Goal: Information Seeking & Learning: Learn about a topic

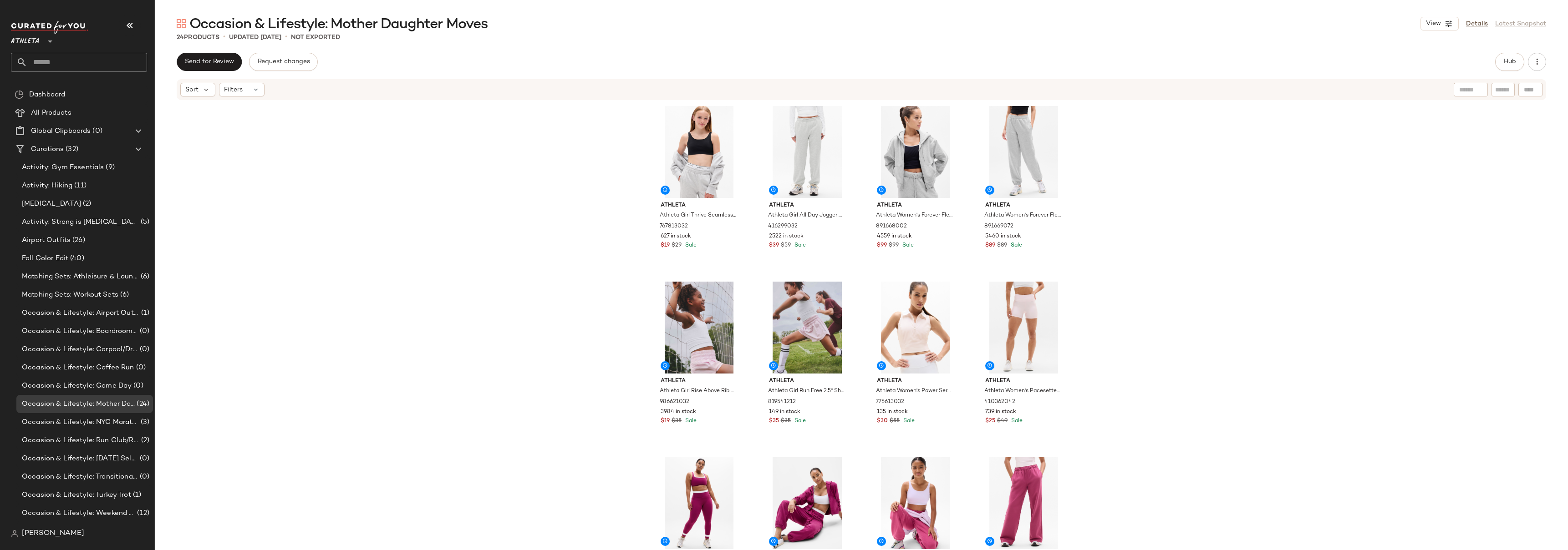
click at [1144, 204] on div "Athleta Athleta Girl Thrive Seamless Adjustable Sports Bra Black Size XS/6 7678…" at bounding box center [862, 339] width 1413 height 477
click at [1141, 190] on div "Athleta Athleta Girl Thrive Seamless Adjustable Sports Bra Black Size XS/6 7678…" at bounding box center [862, 339] width 1413 height 477
click at [1538, 63] on icon "button" at bounding box center [1537, 62] width 9 height 9
click at [1464, 127] on span "View Moodboard" at bounding box center [1495, 132] width 86 height 10
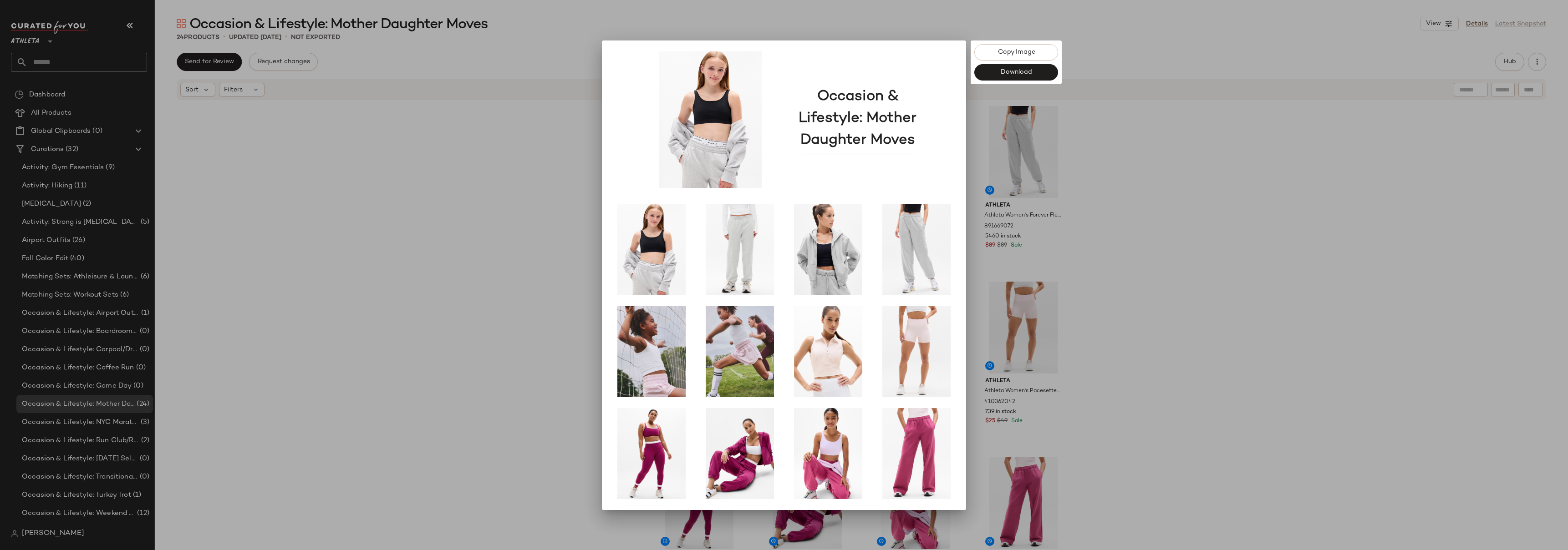
click at [1294, 138] on div at bounding box center [784, 275] width 1568 height 550
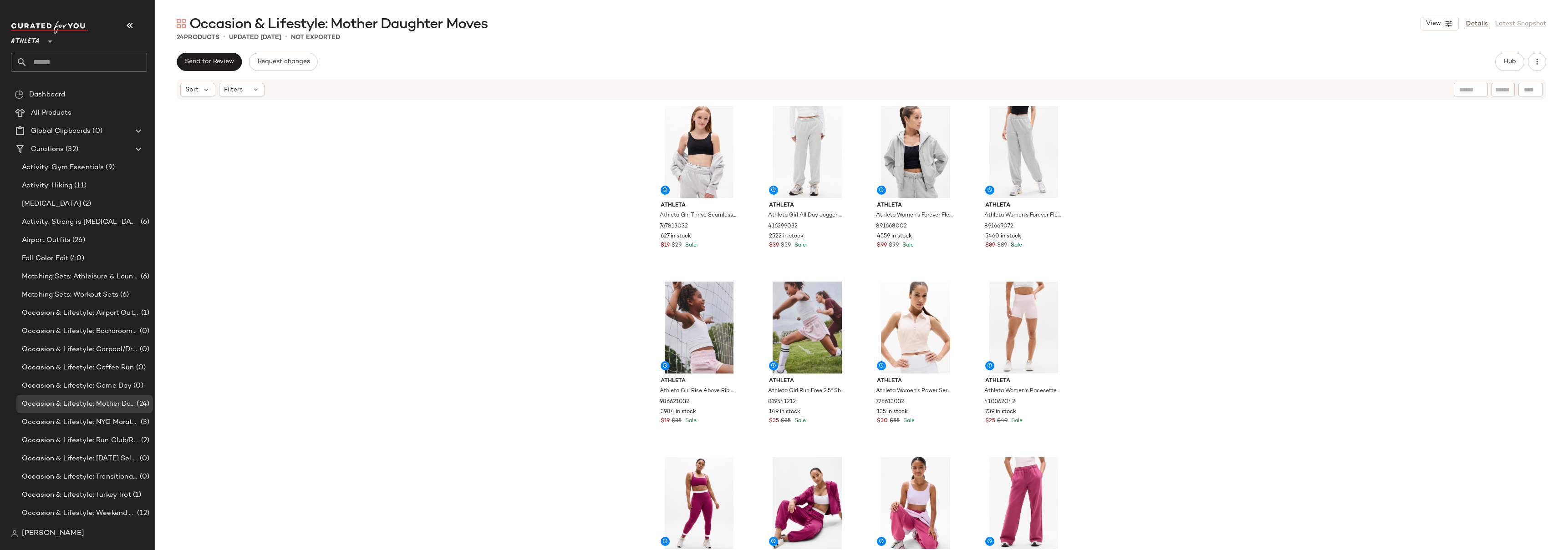
click at [1180, 180] on div "Athleta Athleta Girl Thrive Seamless Adjustable Sports Bra Black Size XS/6 7678…" at bounding box center [862, 339] width 1413 height 477
click at [1159, 165] on div "Athleta Athleta Girl Thrive Seamless Adjustable Sports Bra Black Size XS/6 7678…" at bounding box center [862, 339] width 1413 height 477
click at [1171, 191] on div "Athleta Athleta Girl Thrive Seamless Adjustable Sports Bra Black Size XS/6 7678…" at bounding box center [862, 339] width 1413 height 477
click at [1184, 244] on div "Athleta Athleta Girl Thrive Seamless Adjustable Sports Bra Black Size XS/6 7678…" at bounding box center [862, 339] width 1413 height 477
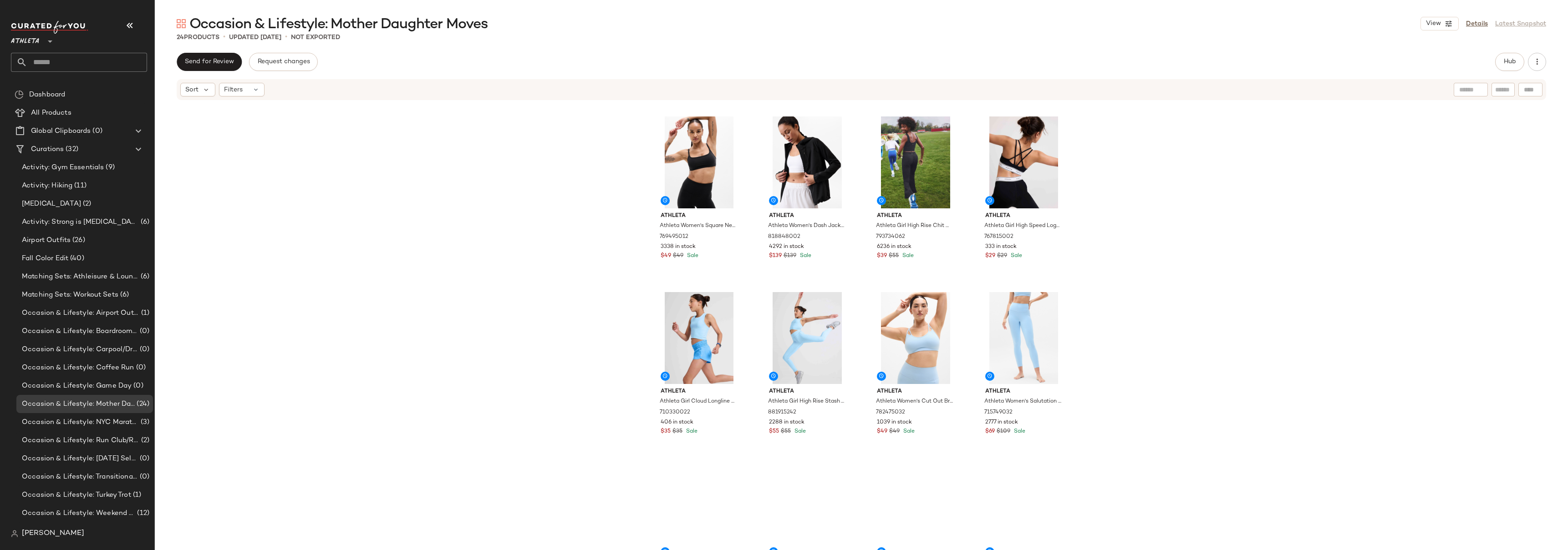
scroll to position [580, 0]
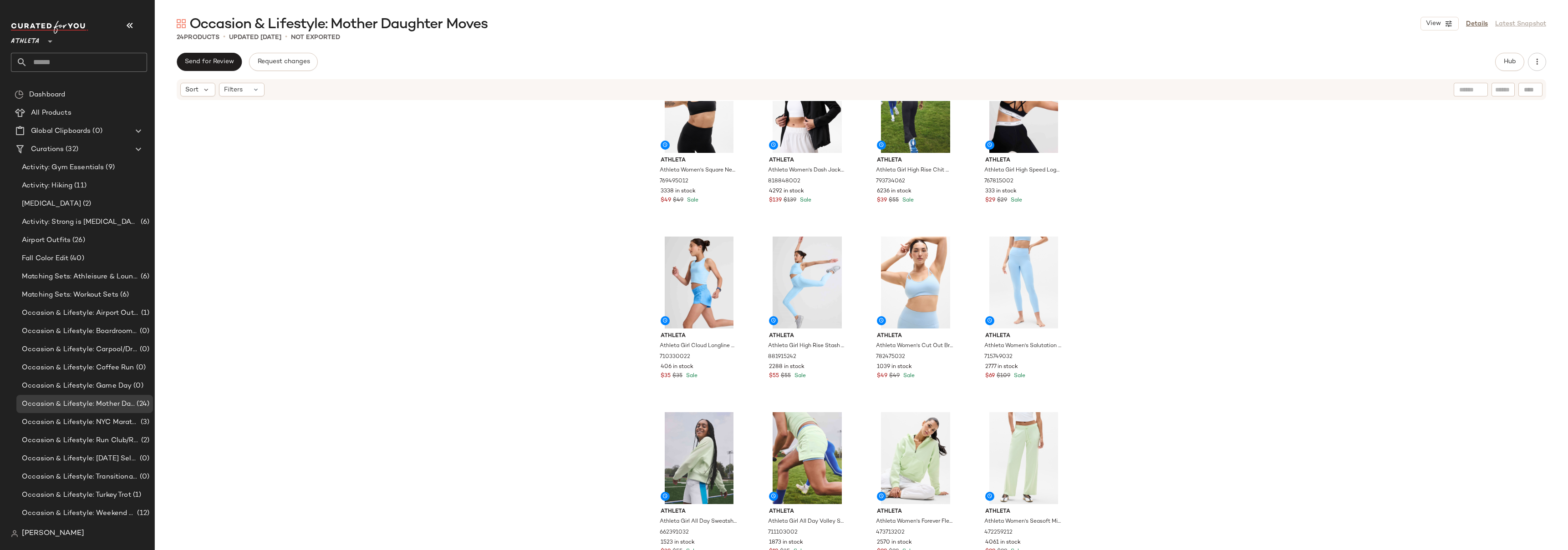
click at [1122, 250] on div "Athleta Athleta Women's Salutation Stash High Rise Double Up Lift Legging Wildb…" at bounding box center [862, 339] width 1413 height 477
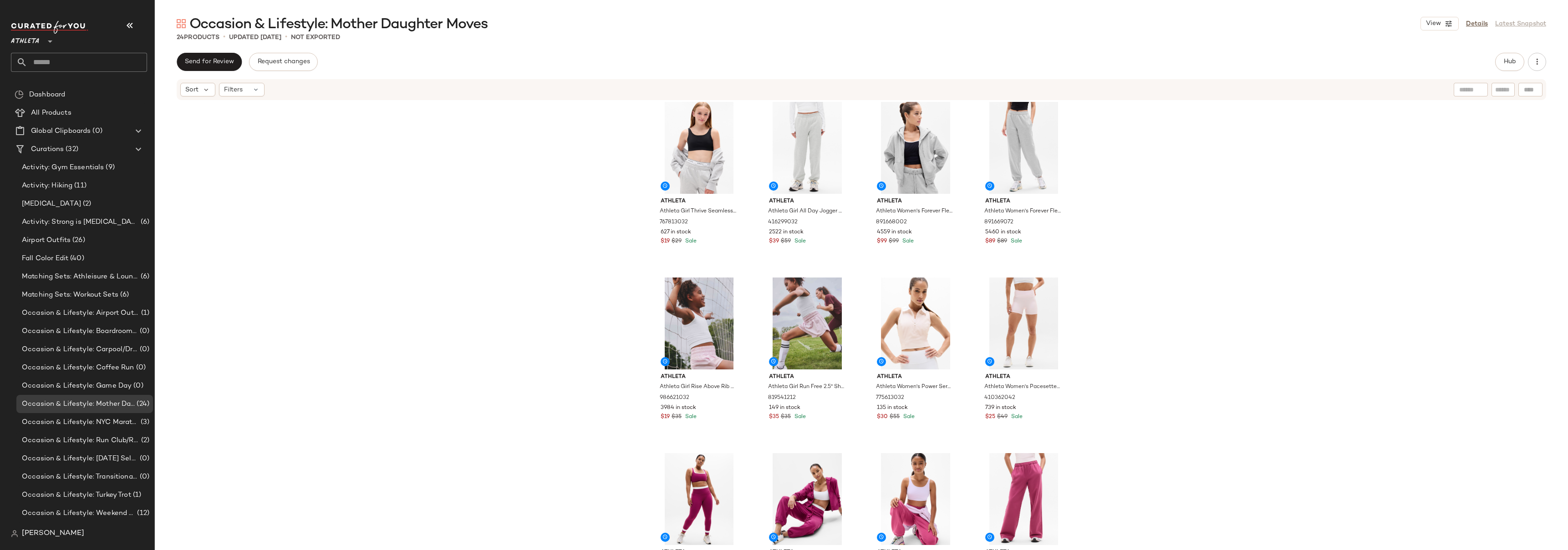
scroll to position [0, 0]
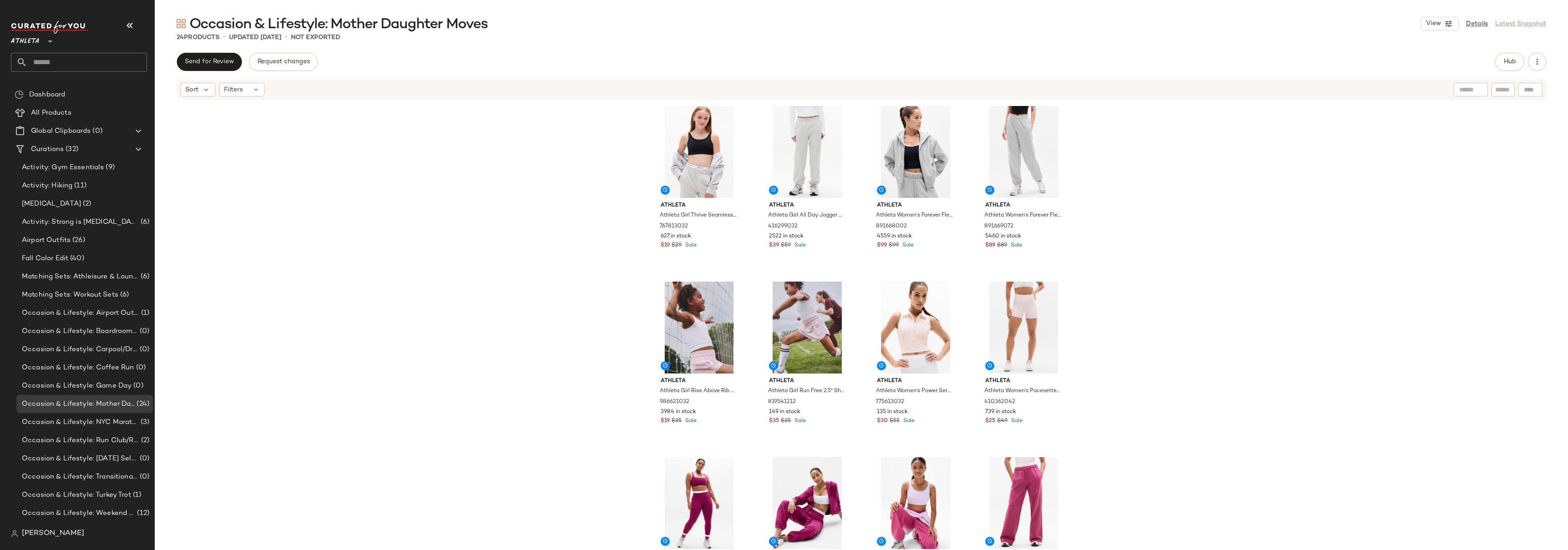
click at [1130, 162] on div "Athleta Athleta Girl Thrive Seamless Adjustable Sports Bra Black Size XS/6 7678…" at bounding box center [862, 339] width 1413 height 477
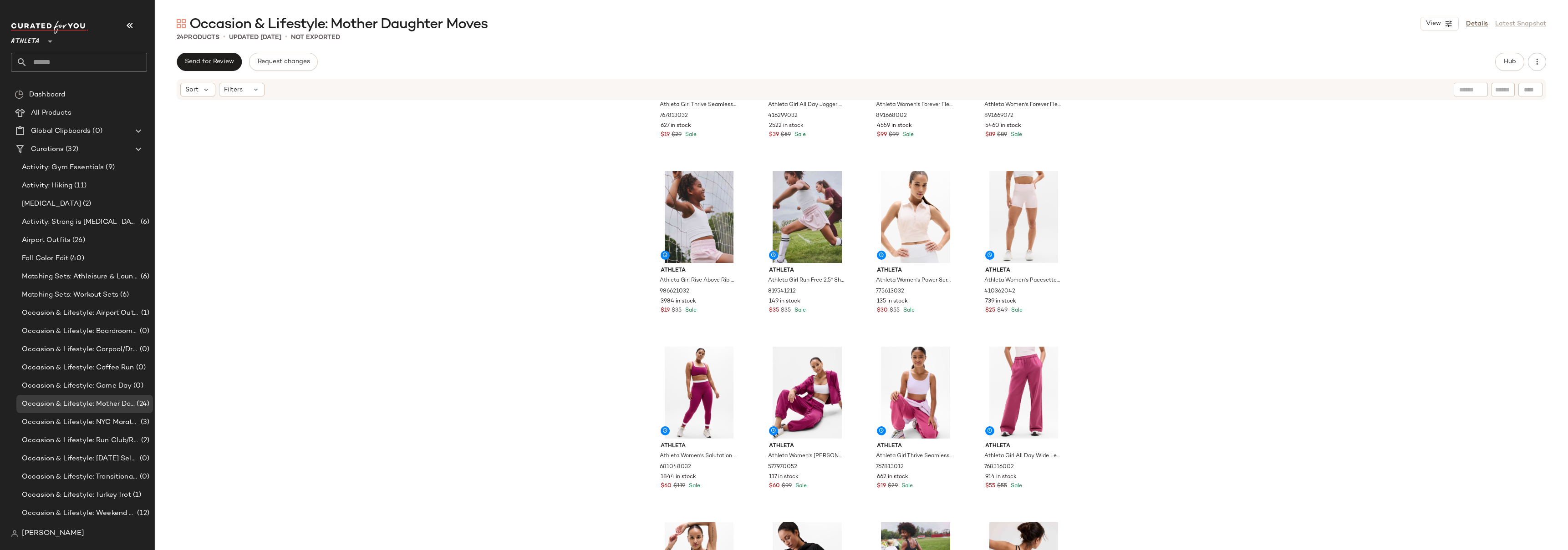
scroll to position [156, 0]
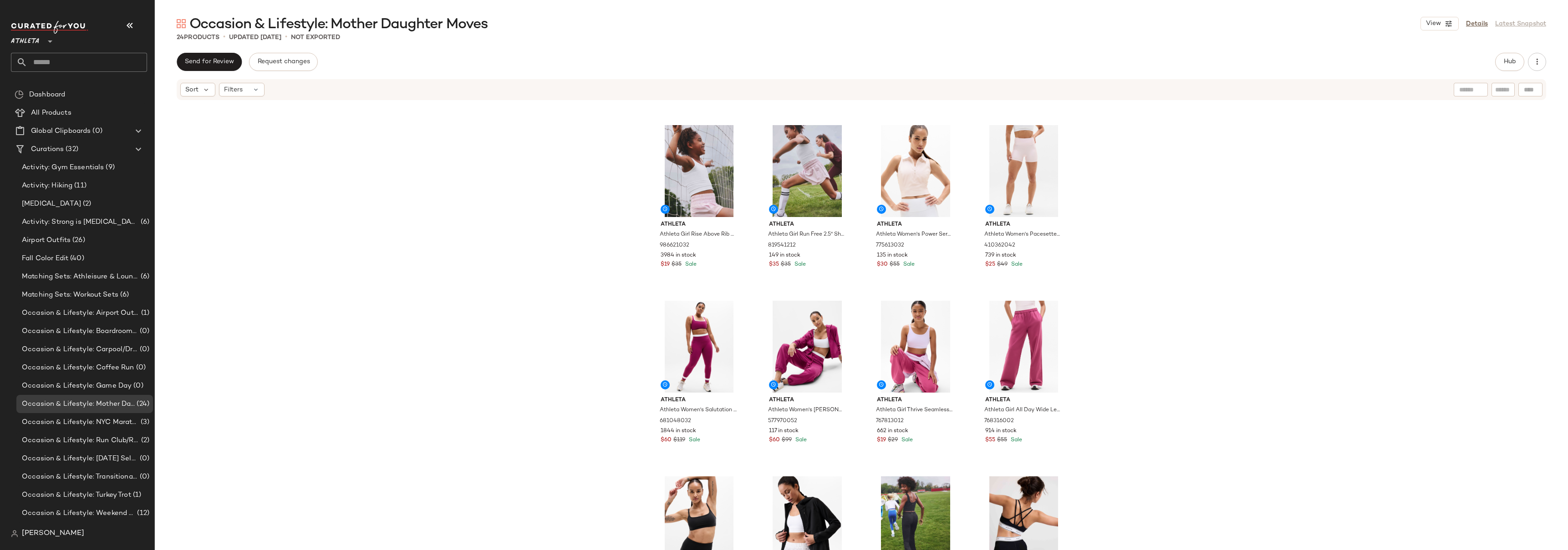
click at [1149, 199] on div "Athleta Athleta Girl Thrive Seamless Adjustable Sports Bra Black Size XS/6 7678…" at bounding box center [862, 339] width 1413 height 477
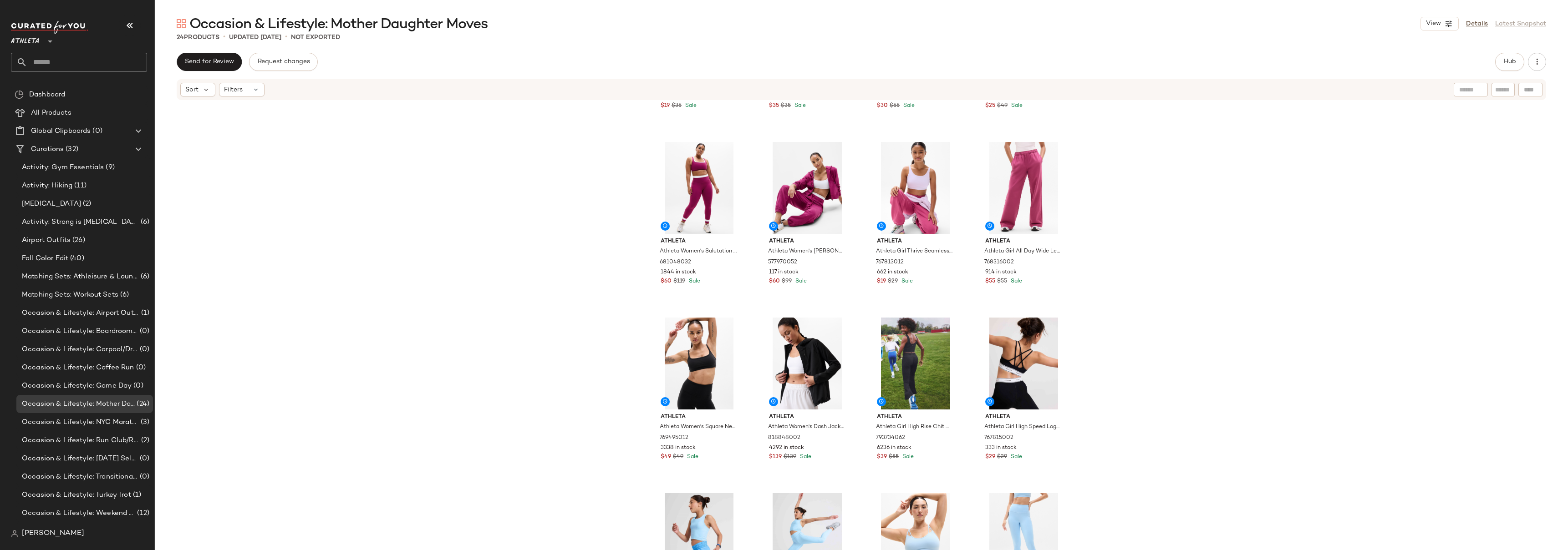
scroll to position [324, 0]
click at [371, 158] on div "Athleta Athleta Girl Rise Above Rib Crop Tank White Size XS/6 986621032 3984 in…" at bounding box center [862, 339] width 1413 height 477
click at [1158, 208] on div "Athleta Athleta Girl Rise Above Rib Crop Tank White Size XS/6 986621032 3984 in…" at bounding box center [862, 339] width 1413 height 477
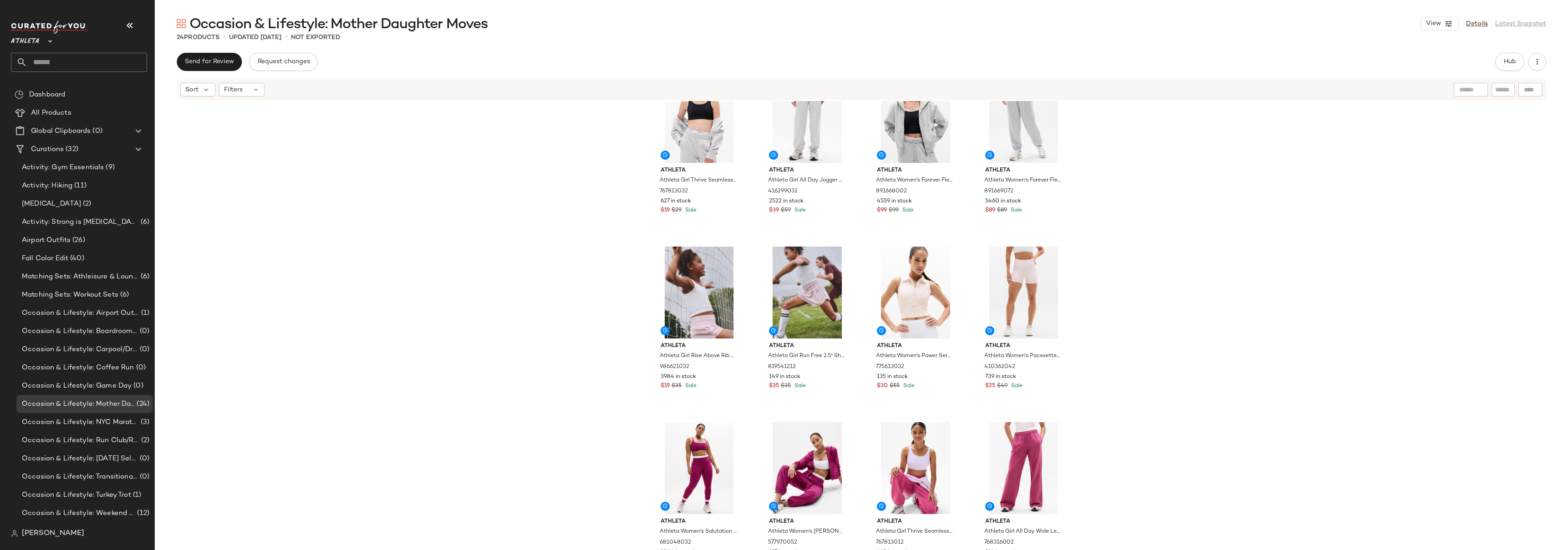
scroll to position [0, 0]
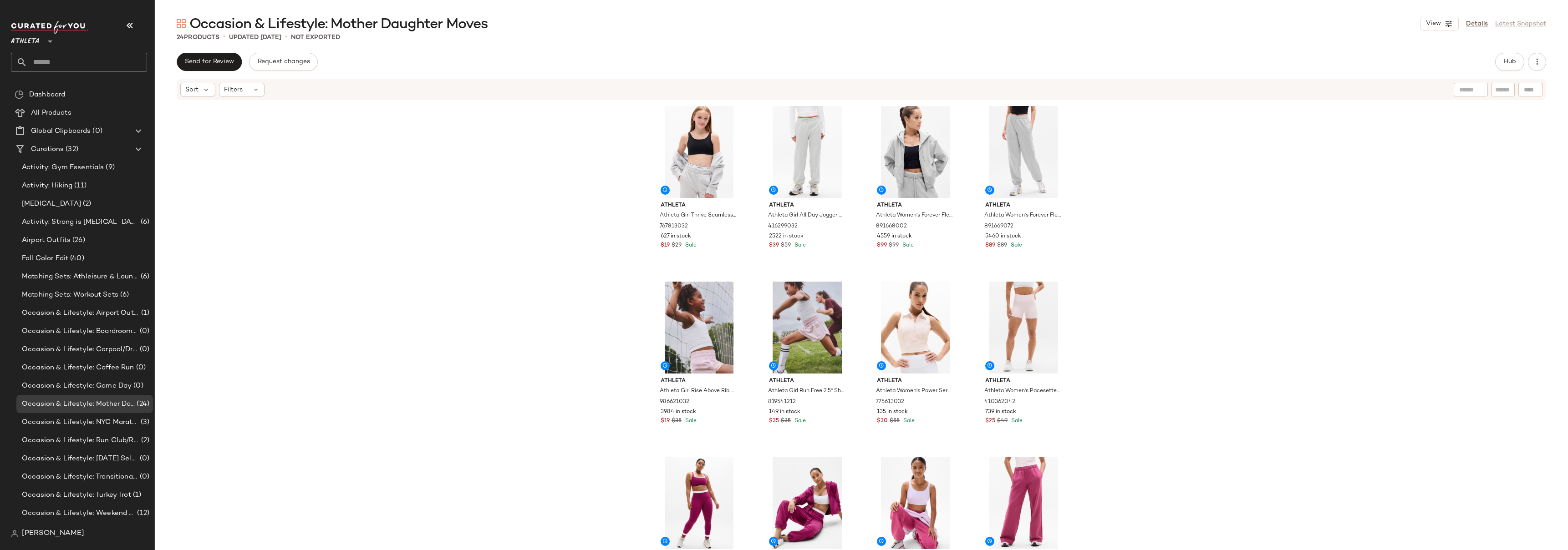
click at [1158, 235] on div "Athleta Athleta Girl Thrive Seamless Adjustable Sports Bra Black Size XS/6 7678…" at bounding box center [862, 339] width 1413 height 477
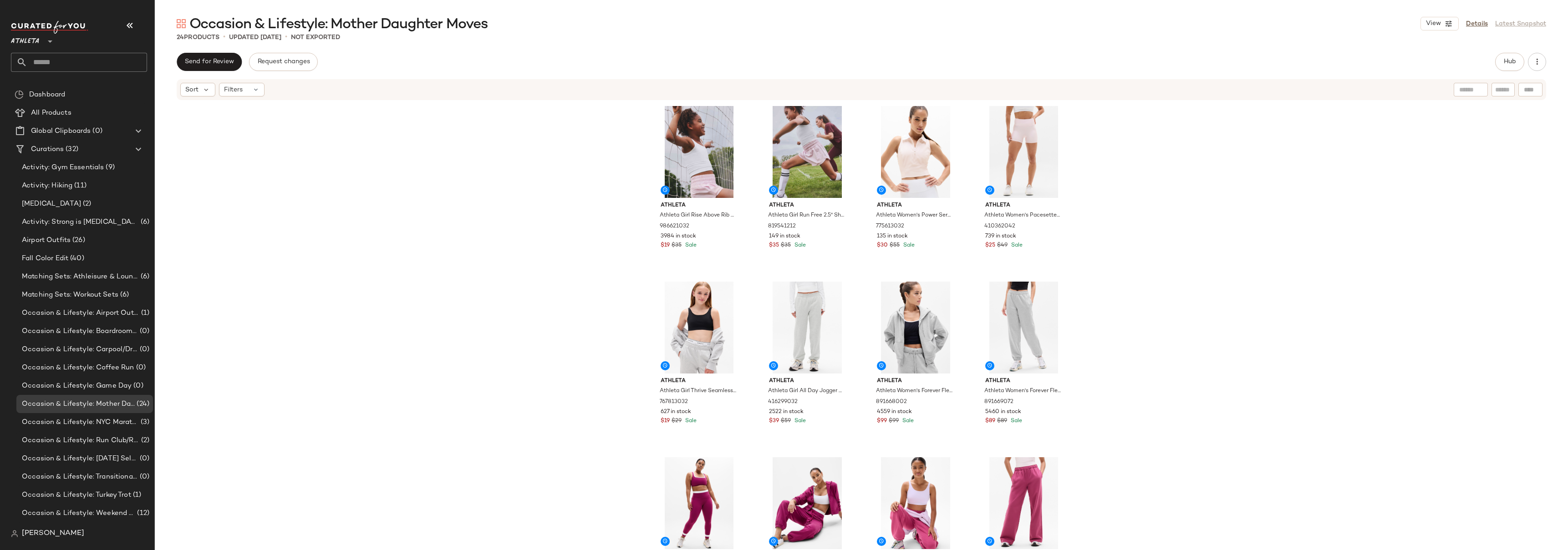
click at [592, 205] on div "Athleta Athleta Girl Rise Above Rib Crop Tank White Size XS/6 986621032 3984 in…" at bounding box center [862, 339] width 1413 height 477
click at [599, 244] on div "Athleta Athleta Girl Rise Above Rib Crop Tank White Size XS/6 986621032 3984 in…" at bounding box center [862, 339] width 1413 height 477
click at [579, 255] on div "Athleta Athleta Girl Rise Above Rib Crop Tank White Size XS/6 986621032 3984 in…" at bounding box center [862, 339] width 1413 height 477
click at [1124, 217] on div "Athleta Athleta Girl Rise Above Rib Crop Tank White Size XS/6 986621032 3984 in…" at bounding box center [862, 339] width 1413 height 477
click at [1163, 246] on div "Athleta Athleta Girl Rise Above Rib Crop Tank White Size XS/6 986621032 3984 in…" at bounding box center [862, 339] width 1413 height 477
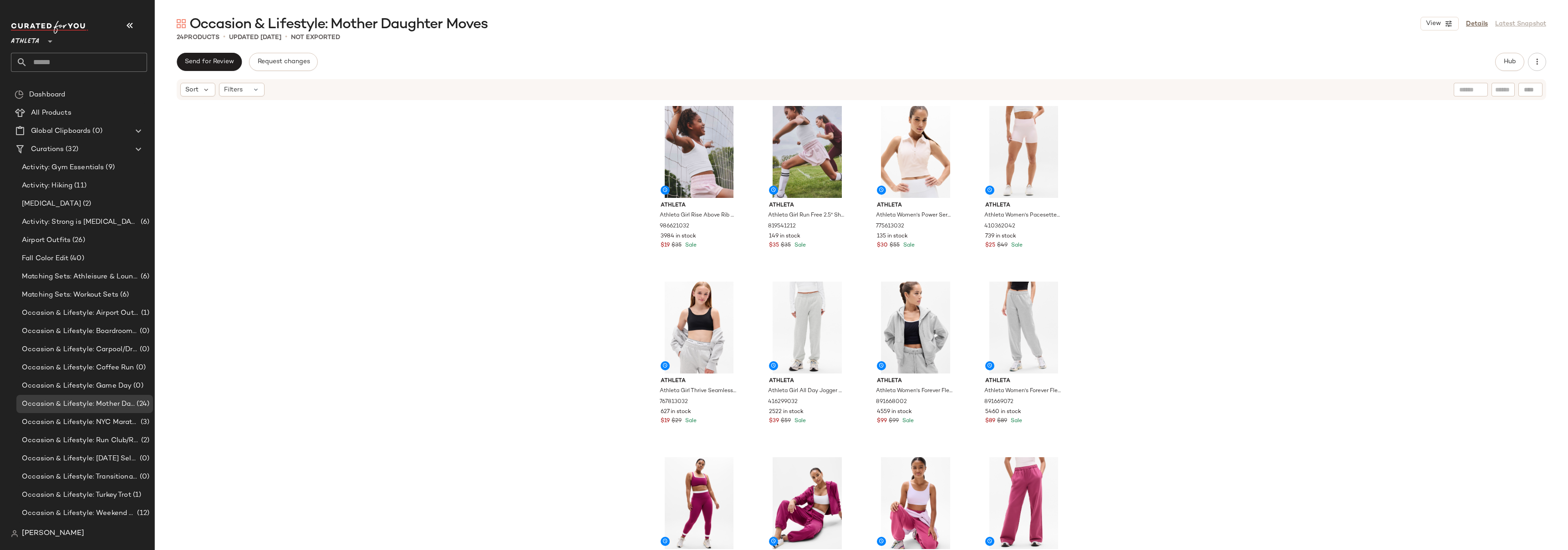
click at [1180, 199] on div "Athleta Athleta Girl Rise Above Rib Crop Tank White Size XS/6 986621032 3984 in…" at bounding box center [862, 339] width 1413 height 477
click at [1183, 194] on div "Athleta Athleta Girl Rise Above Rib Crop Tank White Size XS/6 986621032 3984 in…" at bounding box center [862, 339] width 1413 height 477
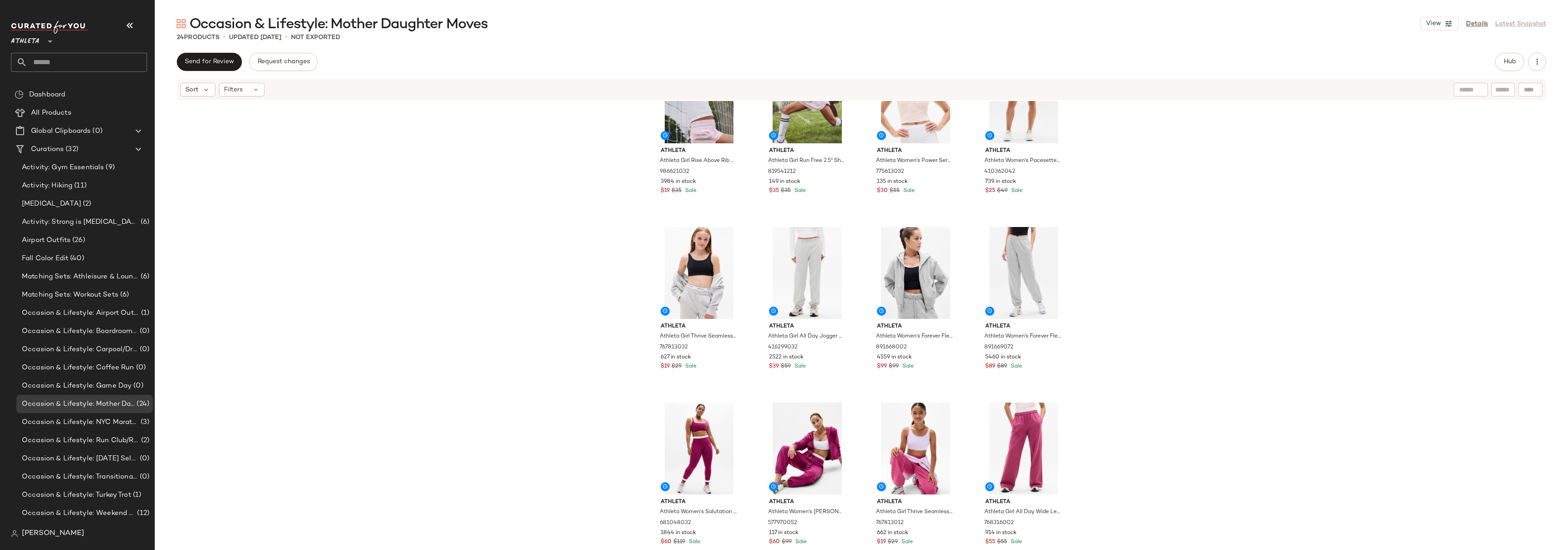
scroll to position [71, 0]
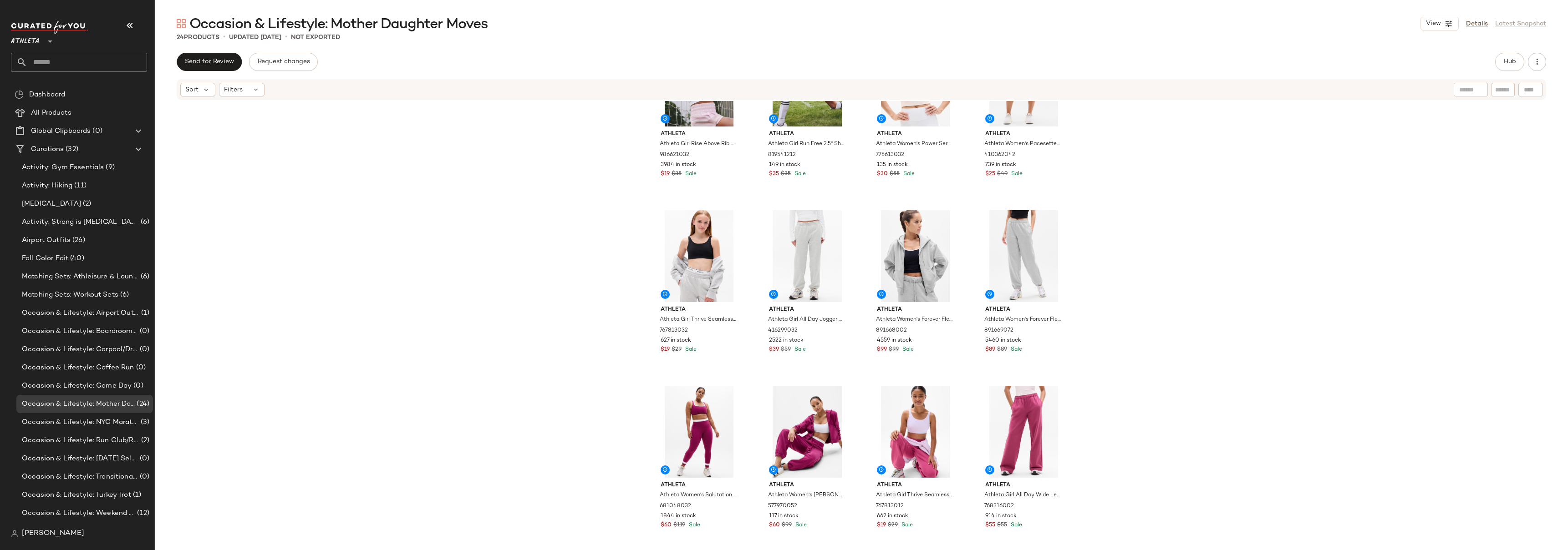
click at [1183, 194] on div "Athleta Athleta Girl Rise Above Rib Crop Tank White Size XS/6 986621032 3984 in…" at bounding box center [862, 339] width 1413 height 477
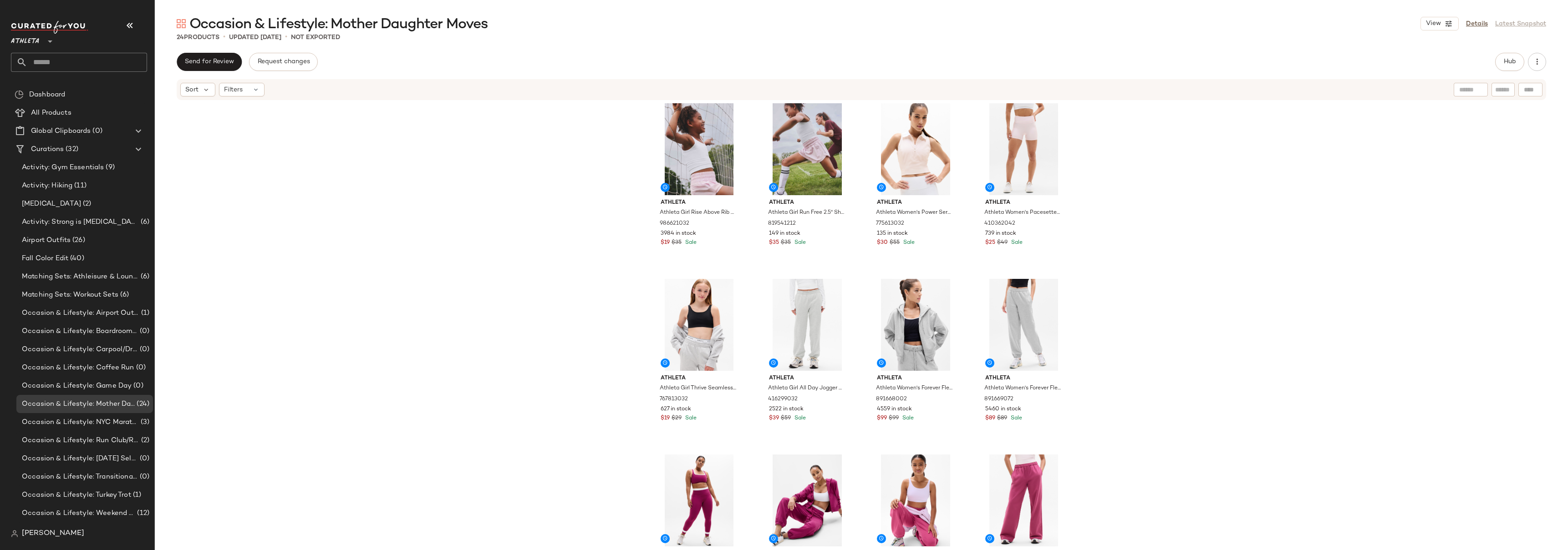
scroll to position [0, 0]
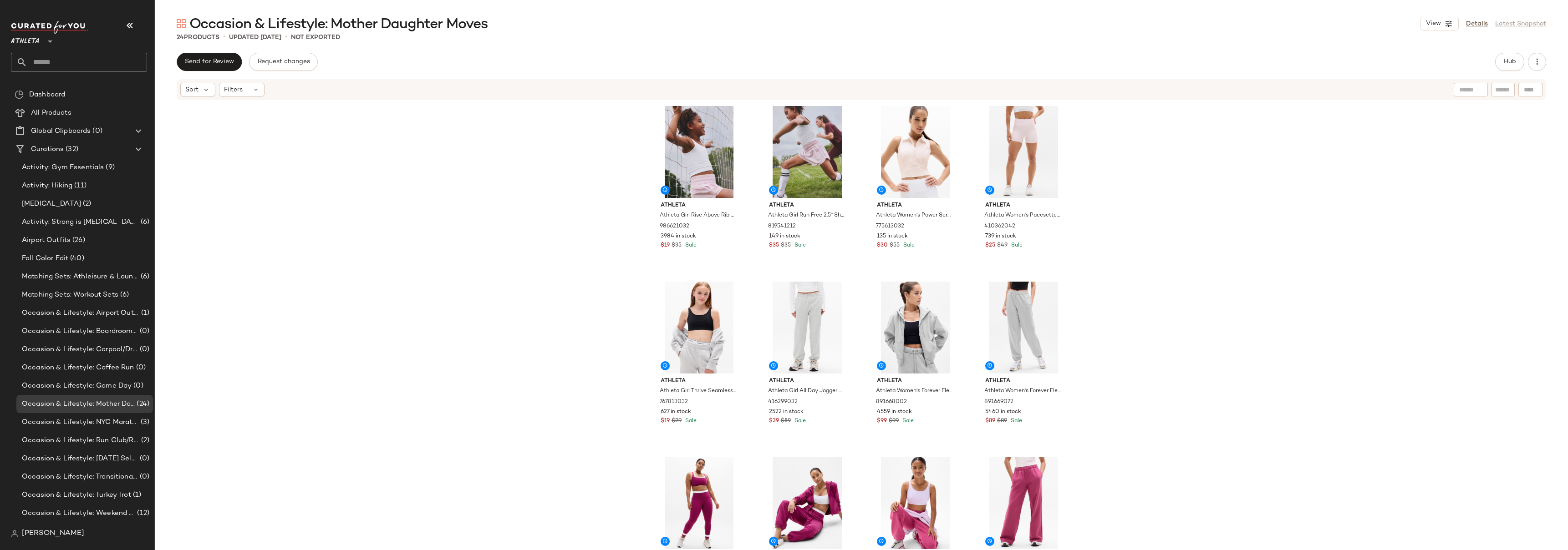
click at [1193, 158] on div "Athleta Athleta Girl Rise Above Rib Crop Tank White Size XS/6 986621032 3984 in…" at bounding box center [862, 339] width 1413 height 477
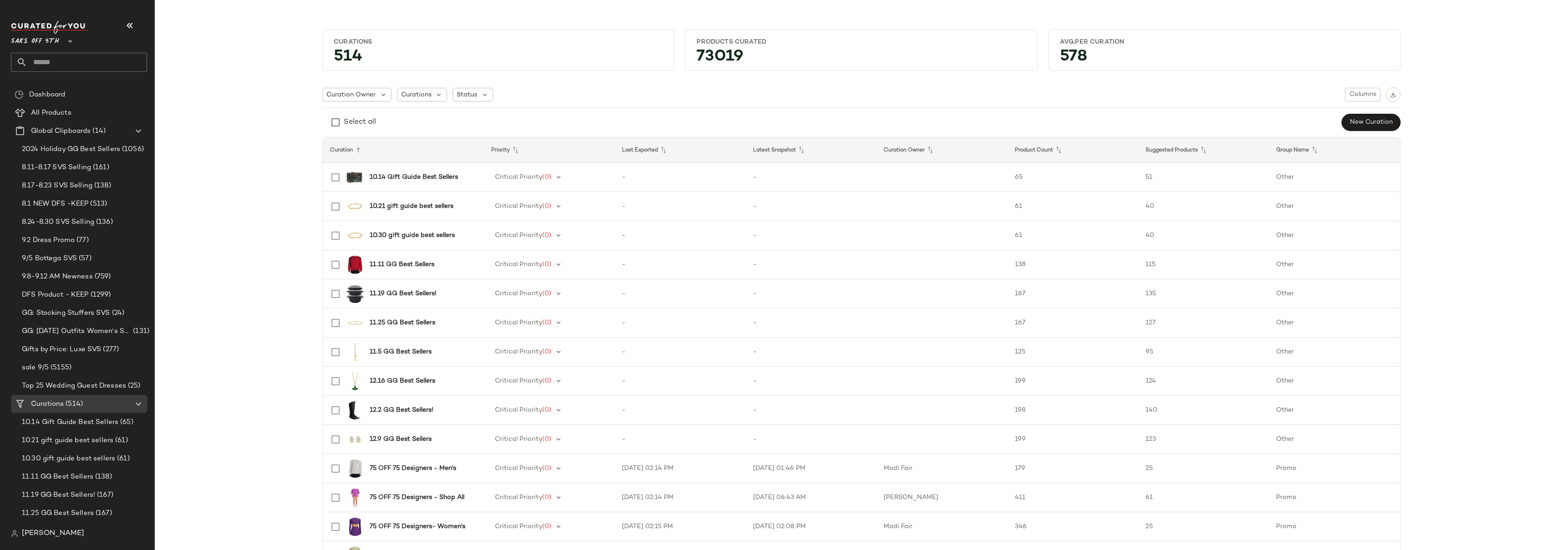
scroll to position [149, 0]
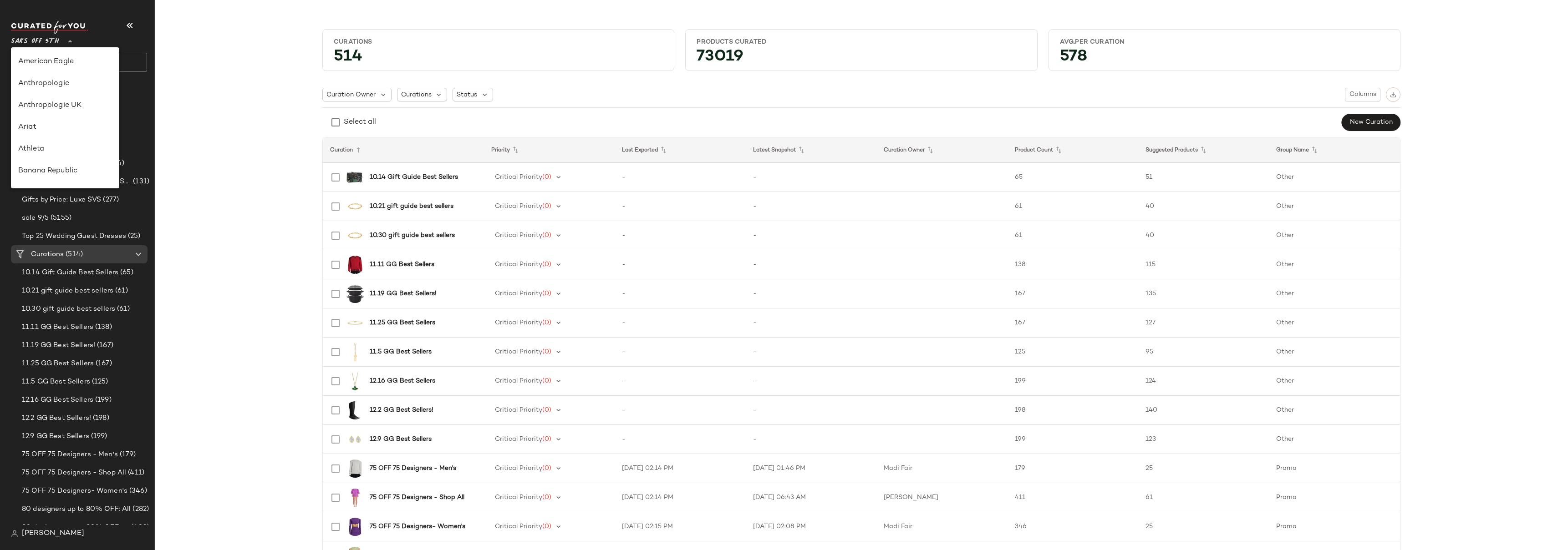
click at [41, 39] on span "Saks OFF 5TH" at bounding box center [35, 39] width 48 height 17
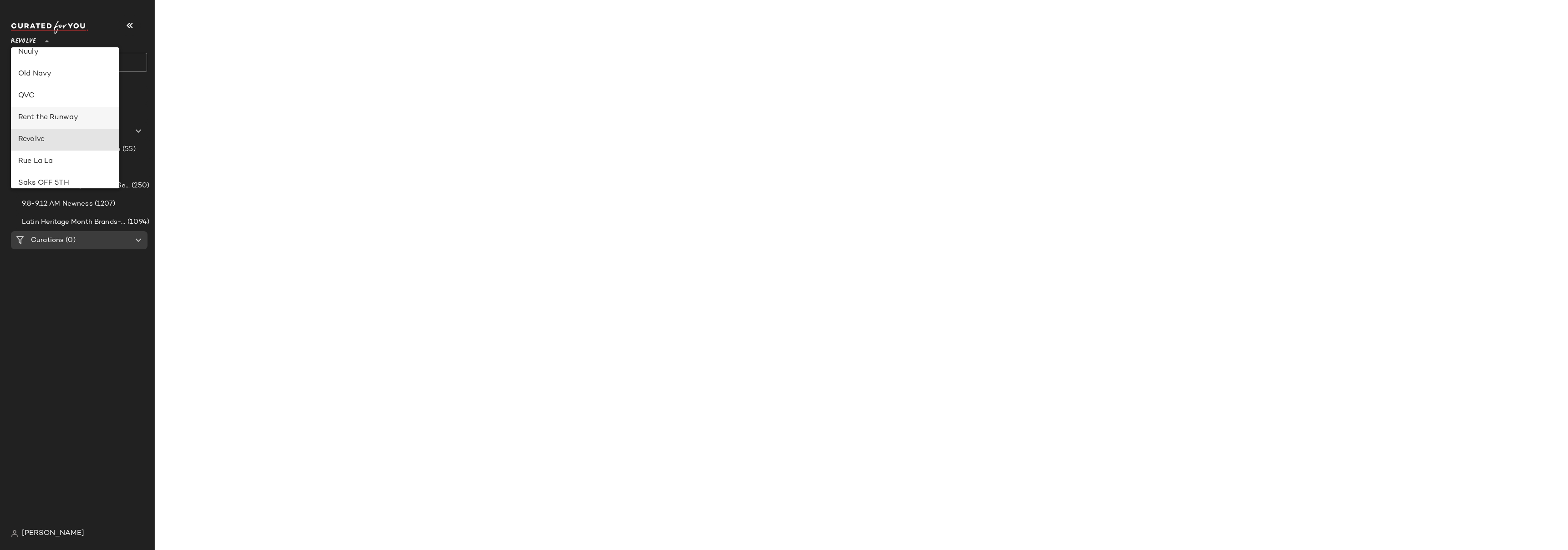
click at [48, 113] on div "Rent the Runway" at bounding box center [65, 118] width 94 height 11
type input "**"
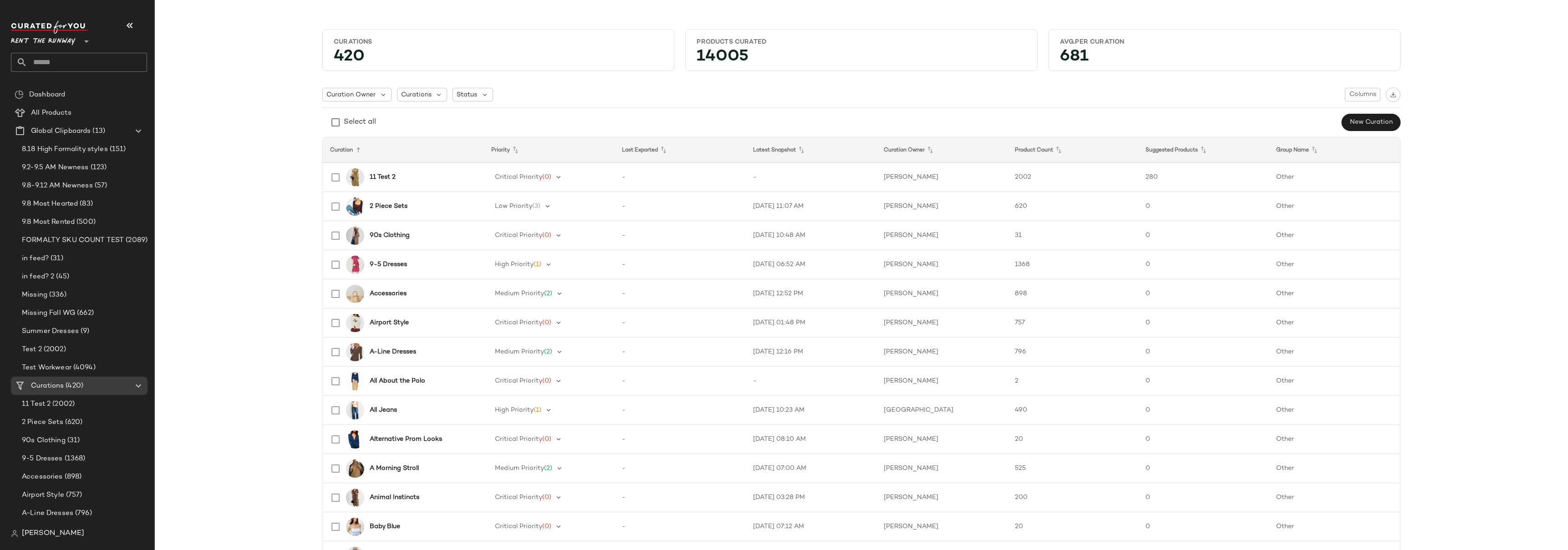
click at [79, 64] on input "text" at bounding box center [86, 62] width 120 height 19
type input "*******"
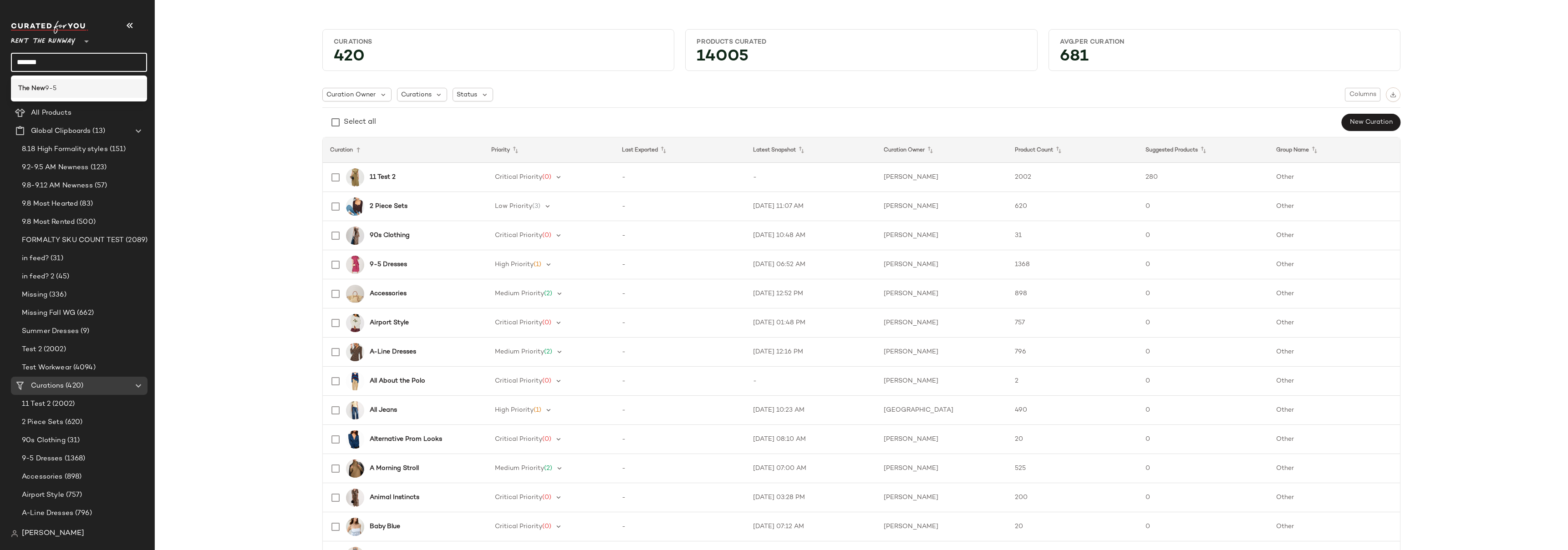
click at [41, 90] on b "The New" at bounding box center [31, 89] width 27 height 10
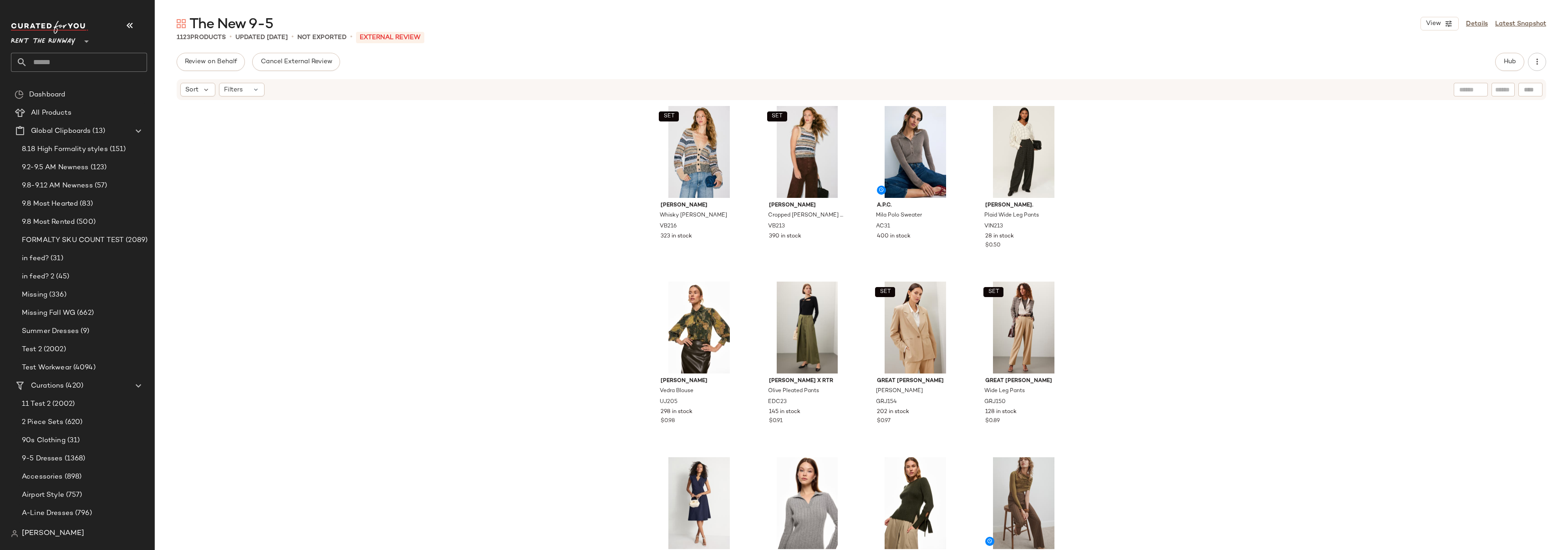
click at [1127, 196] on div "SET Veronica Beard Whisky Cecily Cardigan VB216 323 in stock SET Veronica Beard…" at bounding box center [862, 339] width 1413 height 477
click at [362, 162] on div "SET Veronica Beard Whisky Cecily Cardigan VB216 323 in stock SET Veronica Beard…" at bounding box center [862, 339] width 1413 height 477
click at [396, 142] on div "SET Veronica Beard Whisky Cecily Cardigan VB216 323 in stock SET Veronica Beard…" at bounding box center [862, 339] width 1413 height 477
click at [572, 174] on div "SET Veronica Beard Whisky Cecily Cardigan VB216 323 in stock SET Veronica Beard…" at bounding box center [862, 339] width 1413 height 477
click at [1122, 154] on div "SET Veronica Beard Whisky Cecily Cardigan VB216 323 in stock SET Veronica Beard…" at bounding box center [862, 339] width 1413 height 477
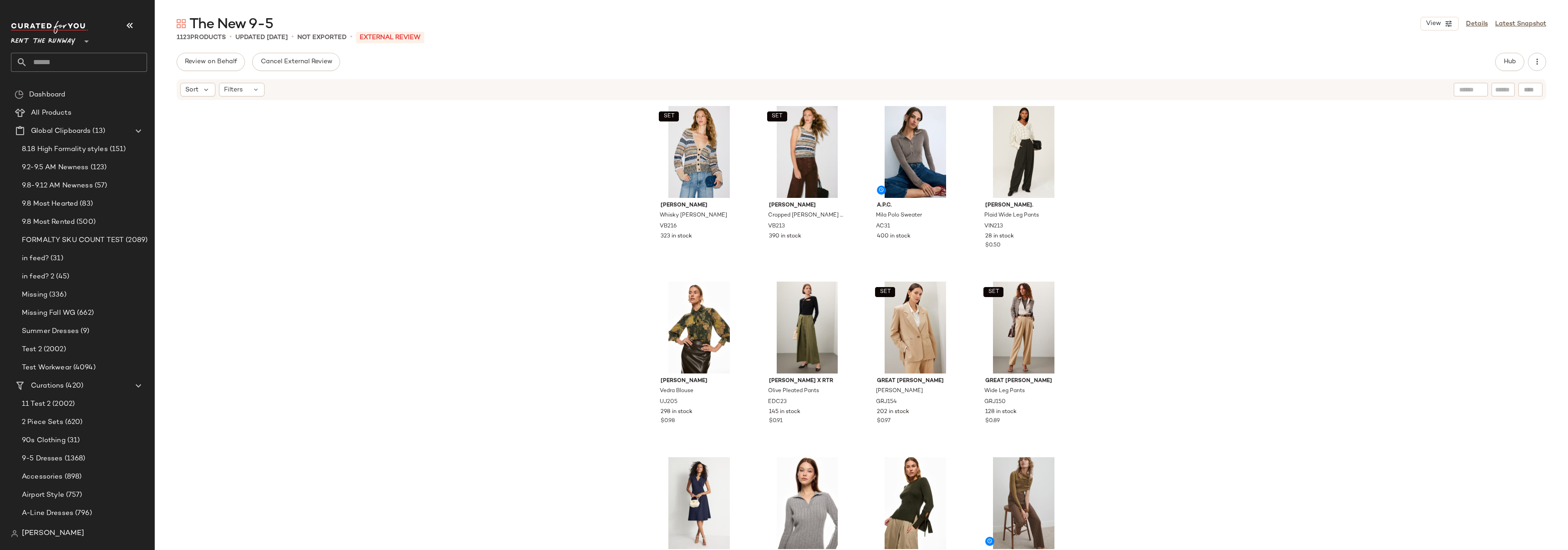
click at [1113, 173] on div "SET Veronica Beard Whisky Cecily Cardigan VB216 323 in stock SET Veronica Beard…" at bounding box center [862, 339] width 1413 height 477
click at [1159, 156] on div "SET Veronica Beard Whisky Cecily Cardigan VB216 323 in stock SET Veronica Beard…" at bounding box center [862, 339] width 1413 height 477
click at [1169, 172] on div "SET Veronica Beard Whisky Cecily Cardigan VB216 323 in stock SET Veronica Beard…" at bounding box center [862, 339] width 1413 height 477
click at [370, 152] on div "SET Veronica Beard Whisky Cecily Cardigan VB216 323 in stock SET Veronica Beard…" at bounding box center [862, 339] width 1413 height 477
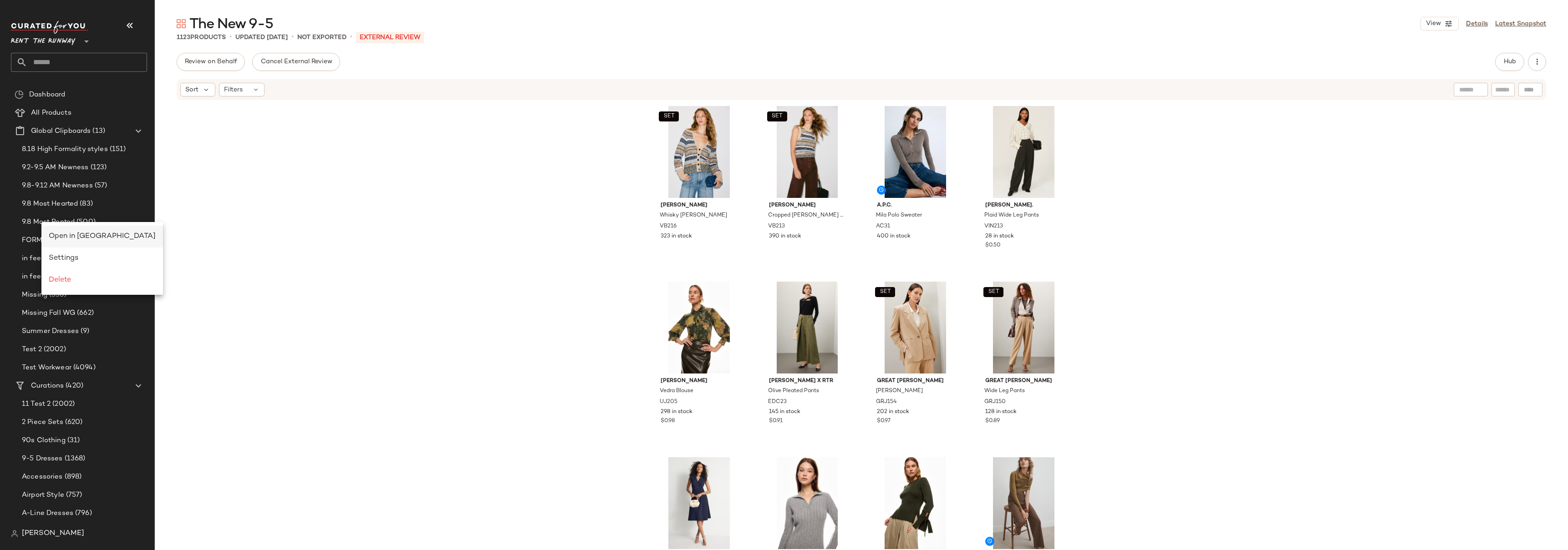
click at [93, 237] on span "Open in Split View" at bounding box center [102, 236] width 107 height 8
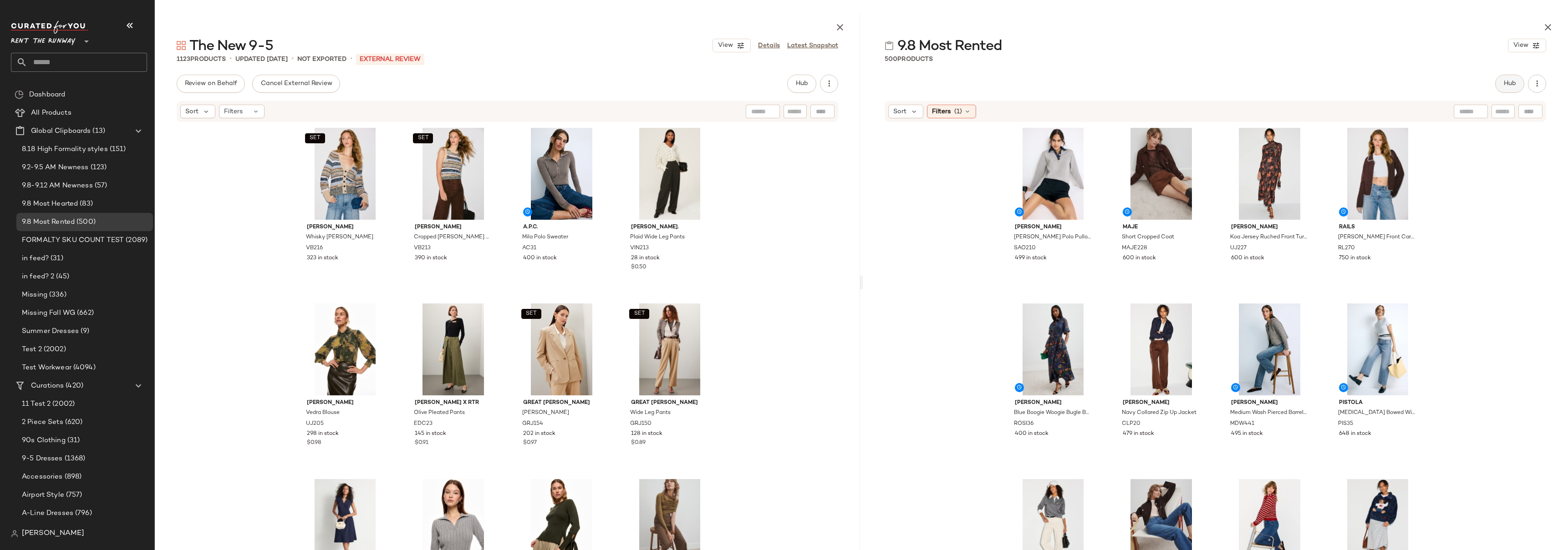
click at [1508, 84] on span "Hub" at bounding box center [1510, 84] width 12 height 8
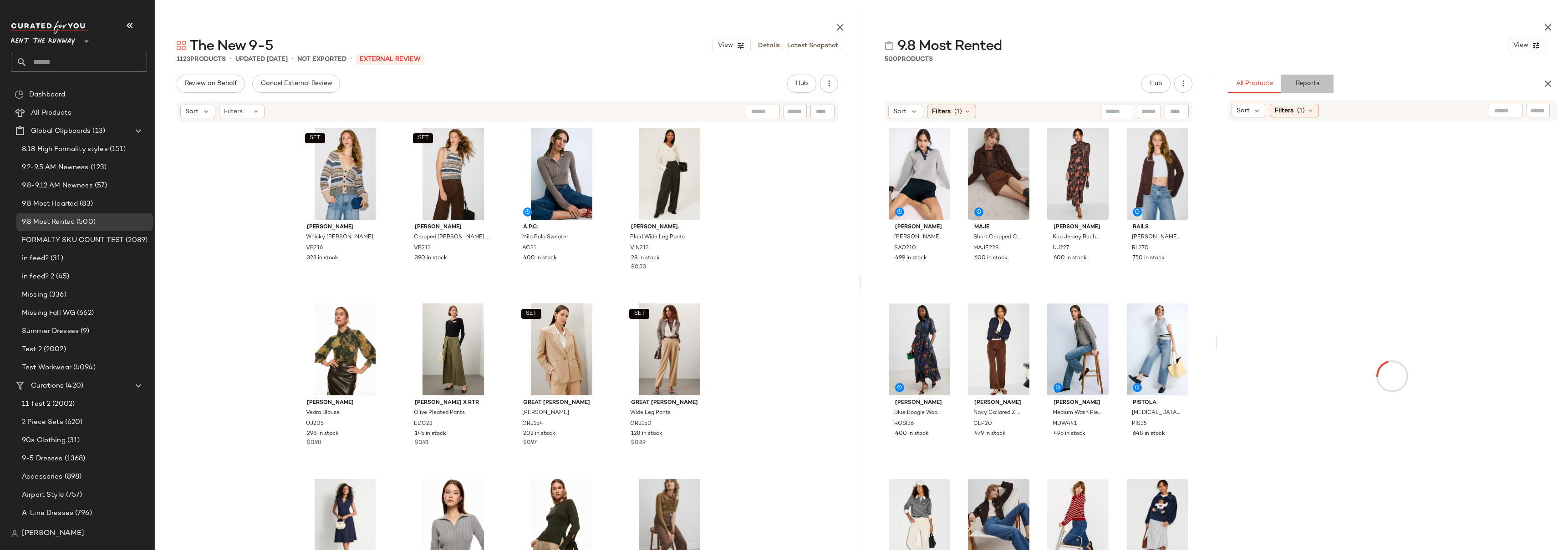
click at [1313, 83] on span "Reports" at bounding box center [1306, 84] width 24 height 8
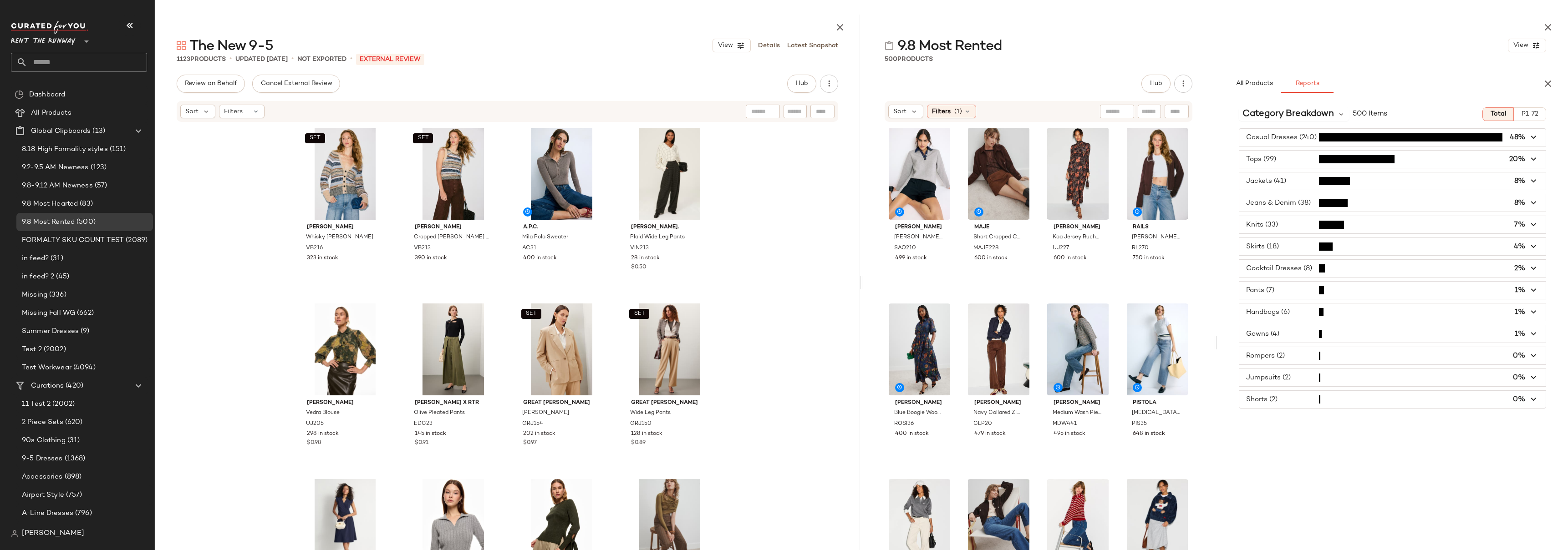
click at [228, 144] on div "SET Veronica Beard Whisky Cecily Cardigan VB216 323 in stock SET Veronica Beard…" at bounding box center [507, 361] width 705 height 477
click at [1318, 137] on span "button" at bounding box center [1392, 137] width 307 height 17
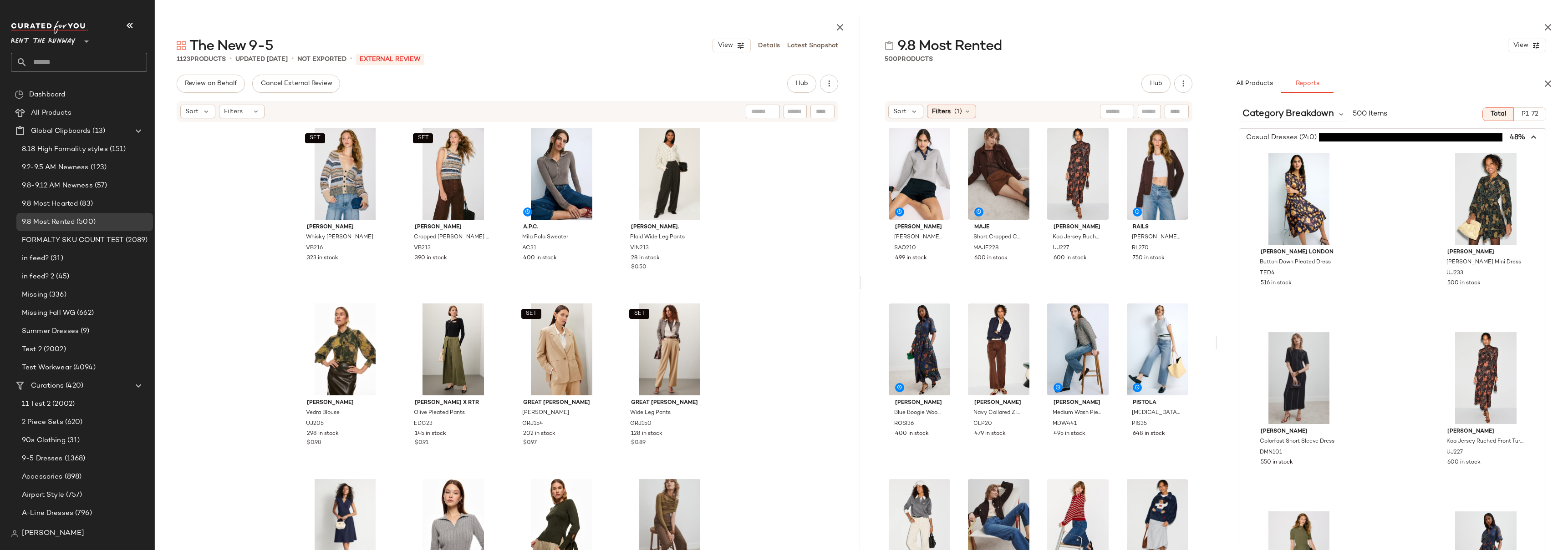
click at [1306, 137] on span "button" at bounding box center [1392, 137] width 307 height 17
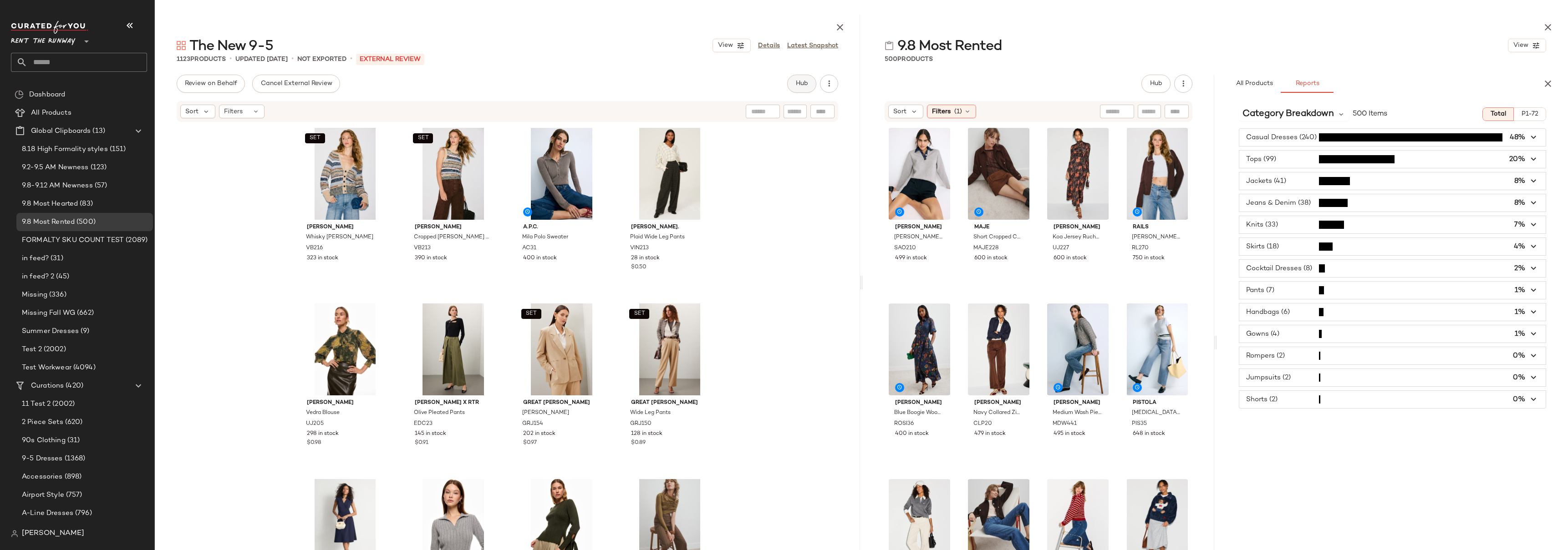
click at [796, 84] on span "Hub" at bounding box center [801, 84] width 12 height 8
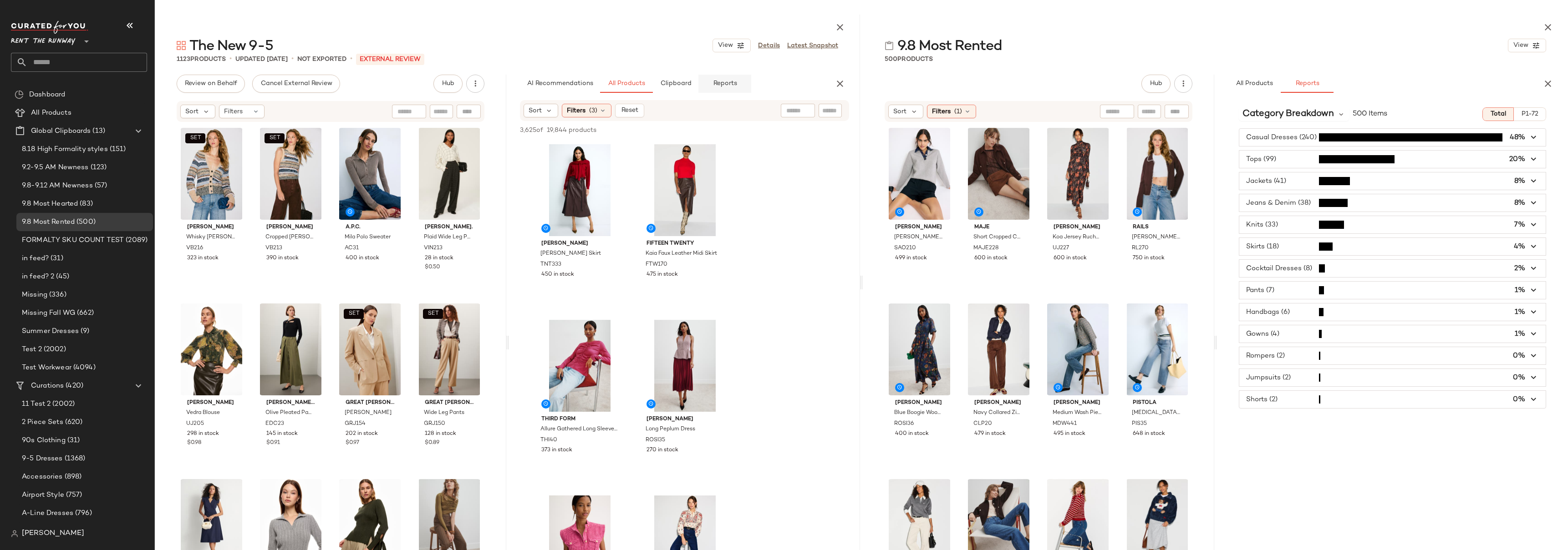
click at [746, 84] on button "Reports" at bounding box center [724, 84] width 53 height 18
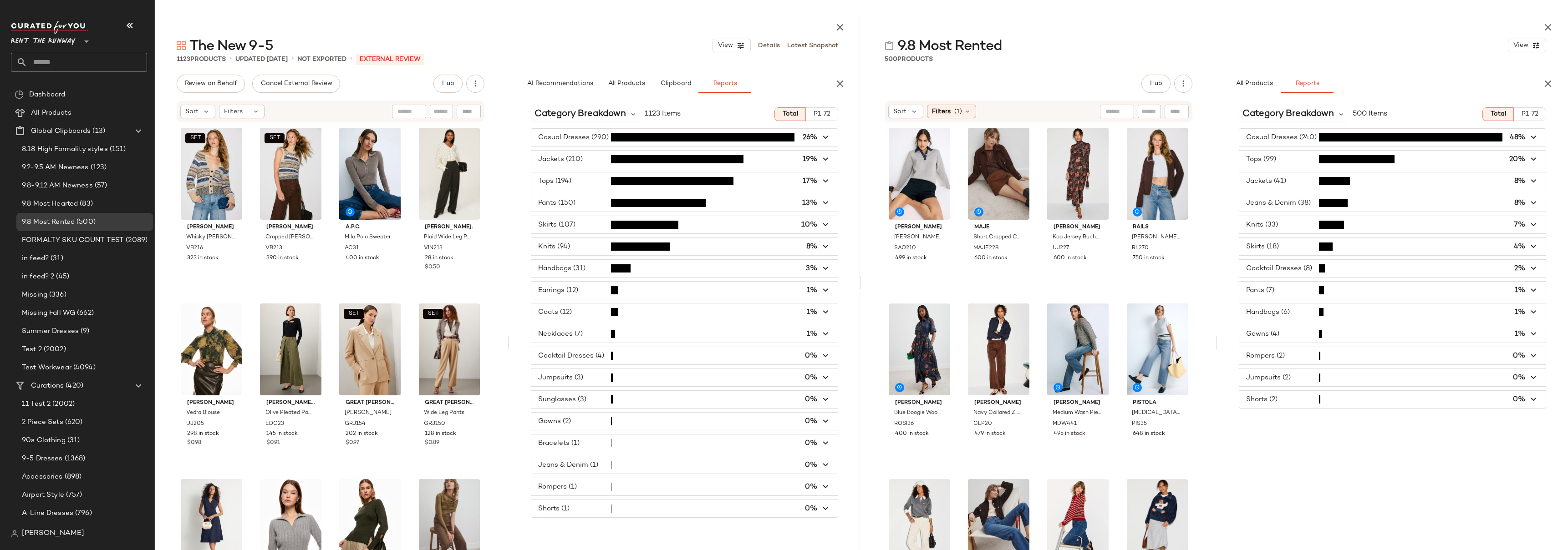
click at [587, 201] on span "button" at bounding box center [684, 203] width 307 height 17
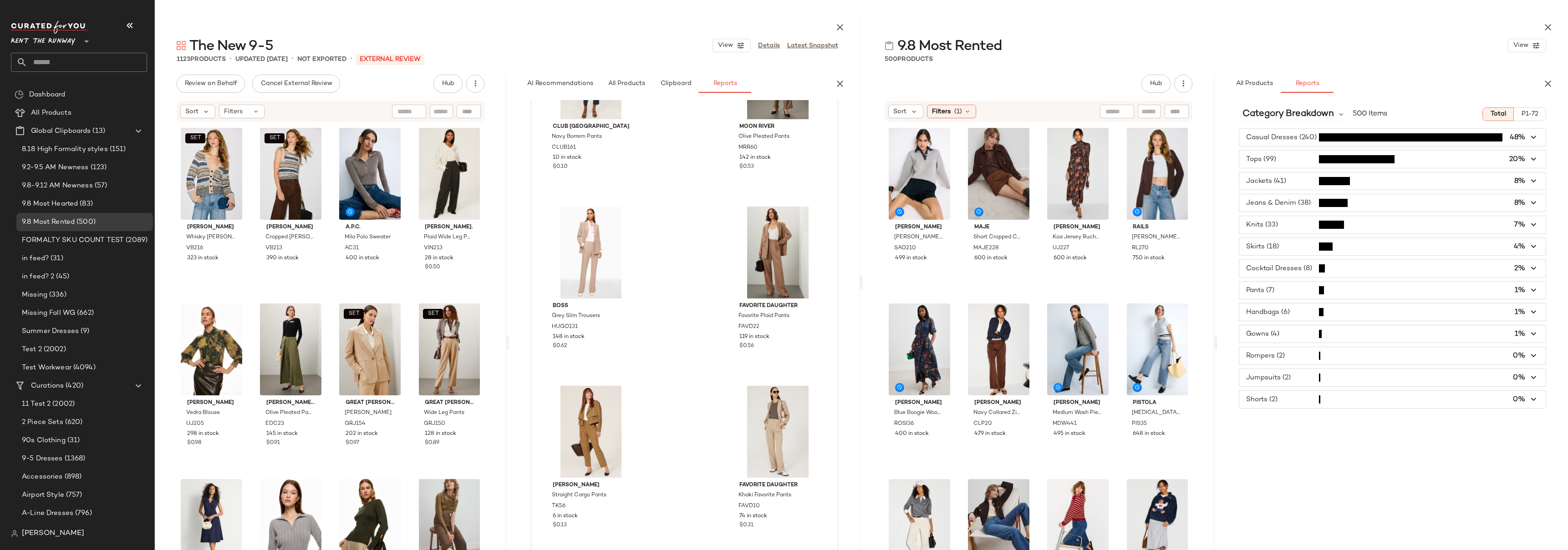
scroll to position [6599, 0]
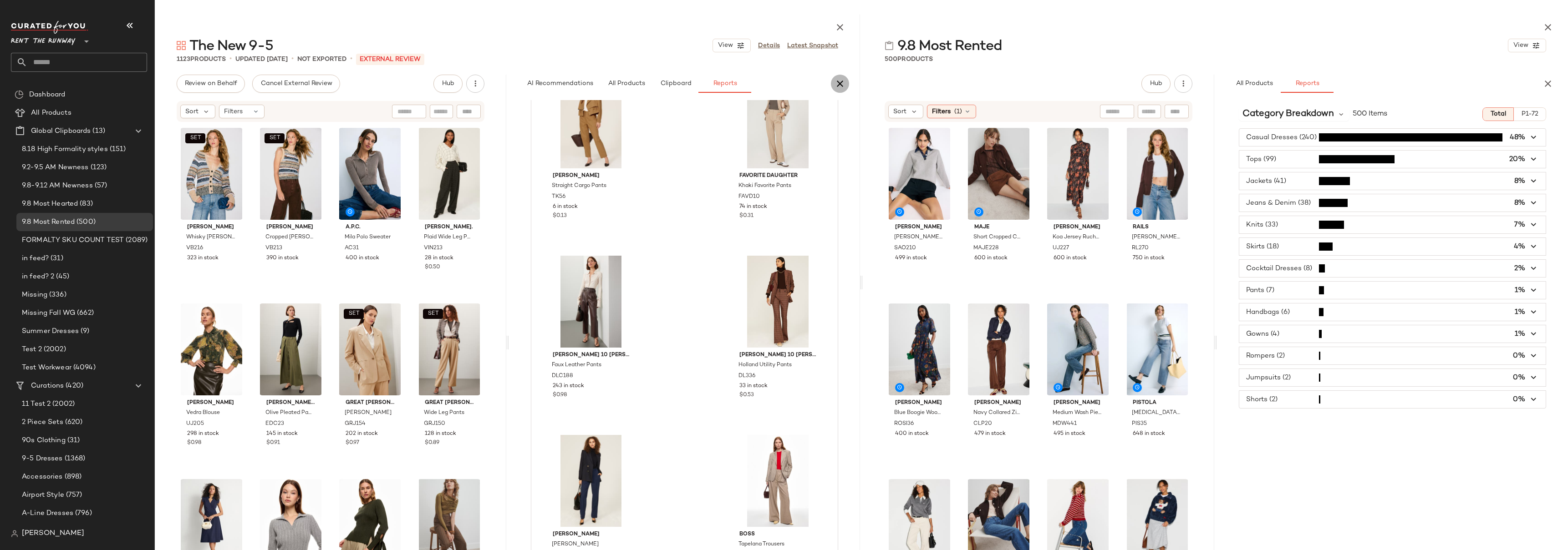
click at [840, 83] on icon "button" at bounding box center [840, 84] width 11 height 11
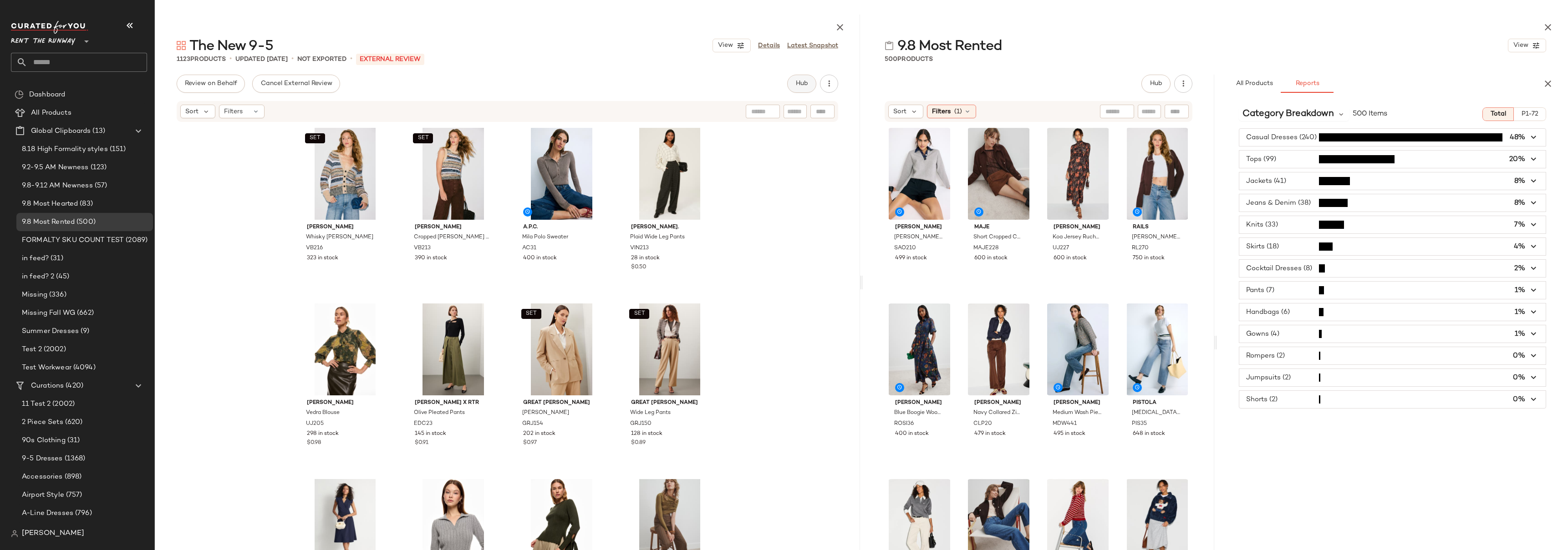
click at [801, 90] on button "Hub" at bounding box center [802, 84] width 29 height 18
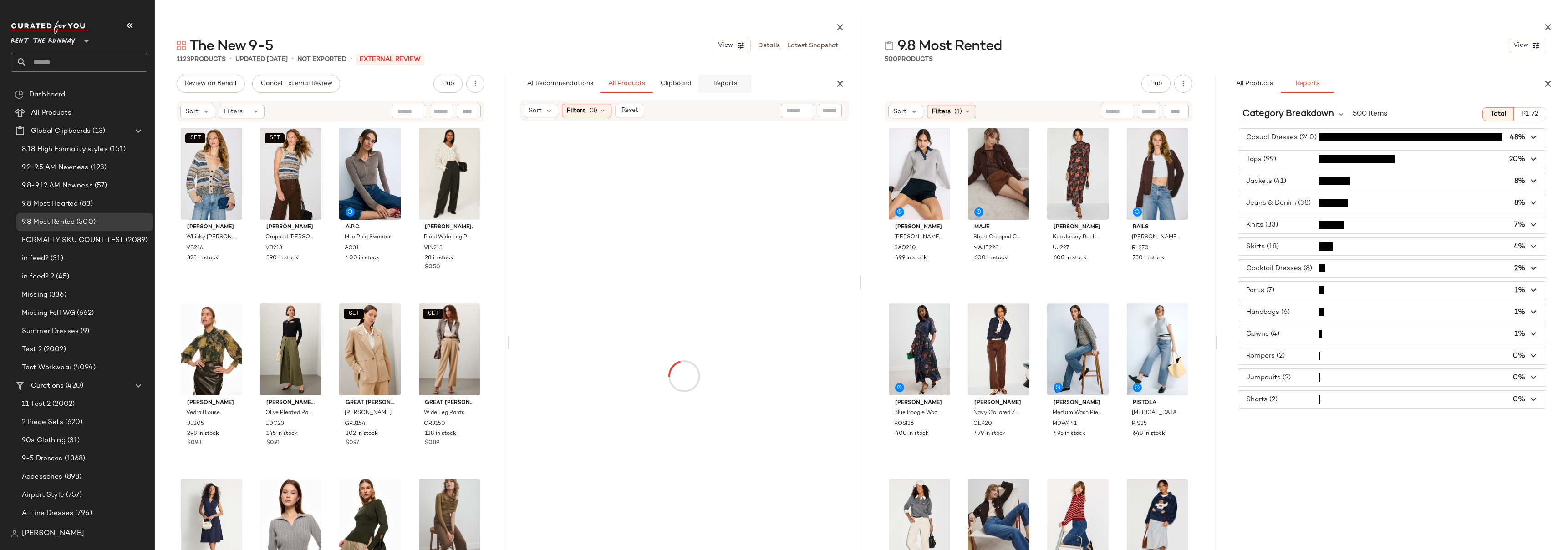
click at [724, 82] on span "Reports" at bounding box center [724, 84] width 24 height 8
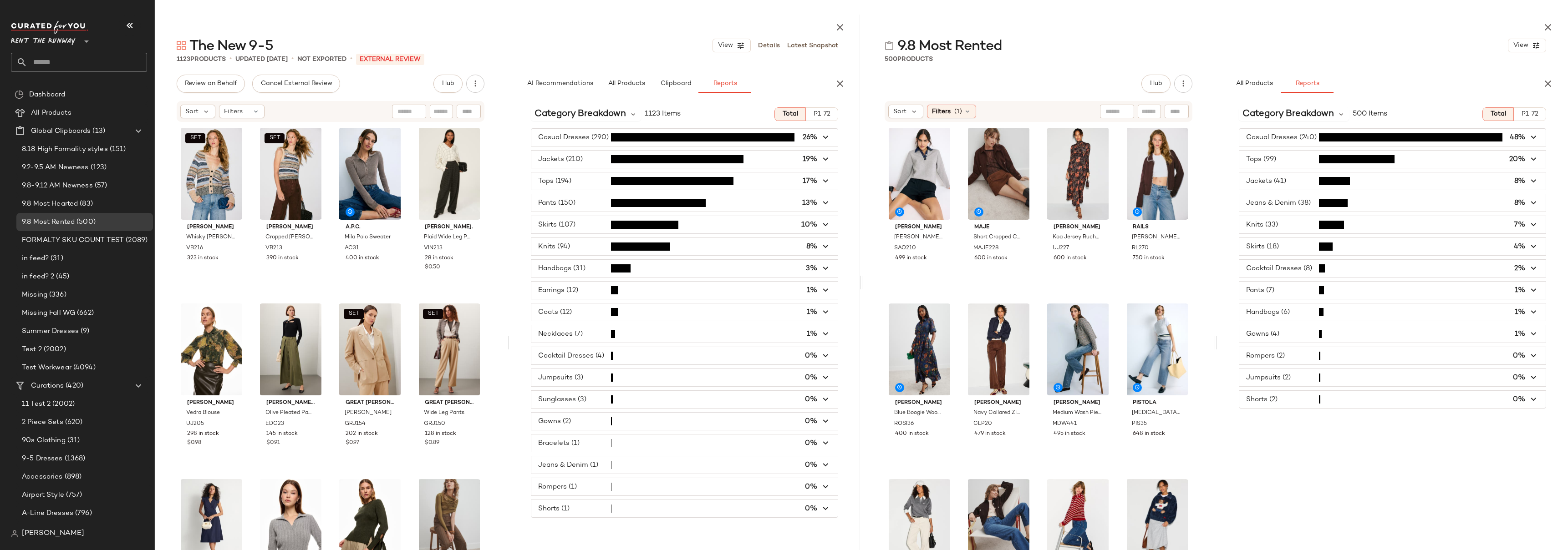
click at [581, 313] on span "button" at bounding box center [684, 312] width 307 height 17
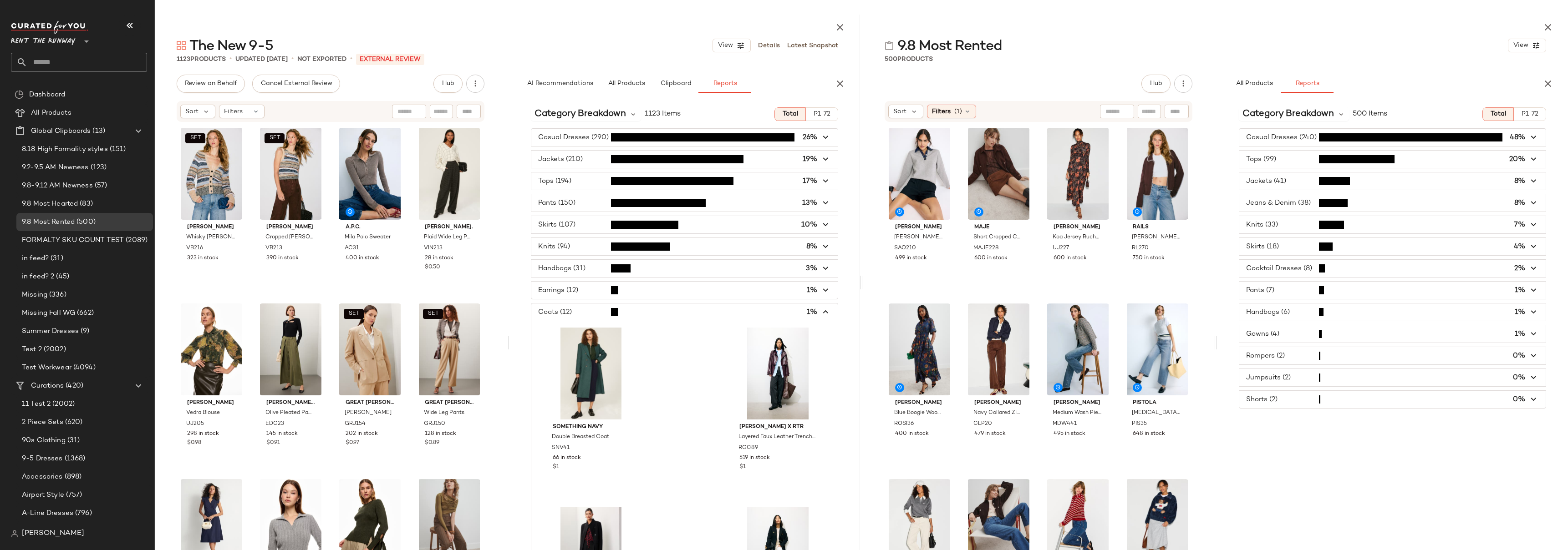
click at [581, 313] on span "button" at bounding box center [684, 312] width 307 height 17
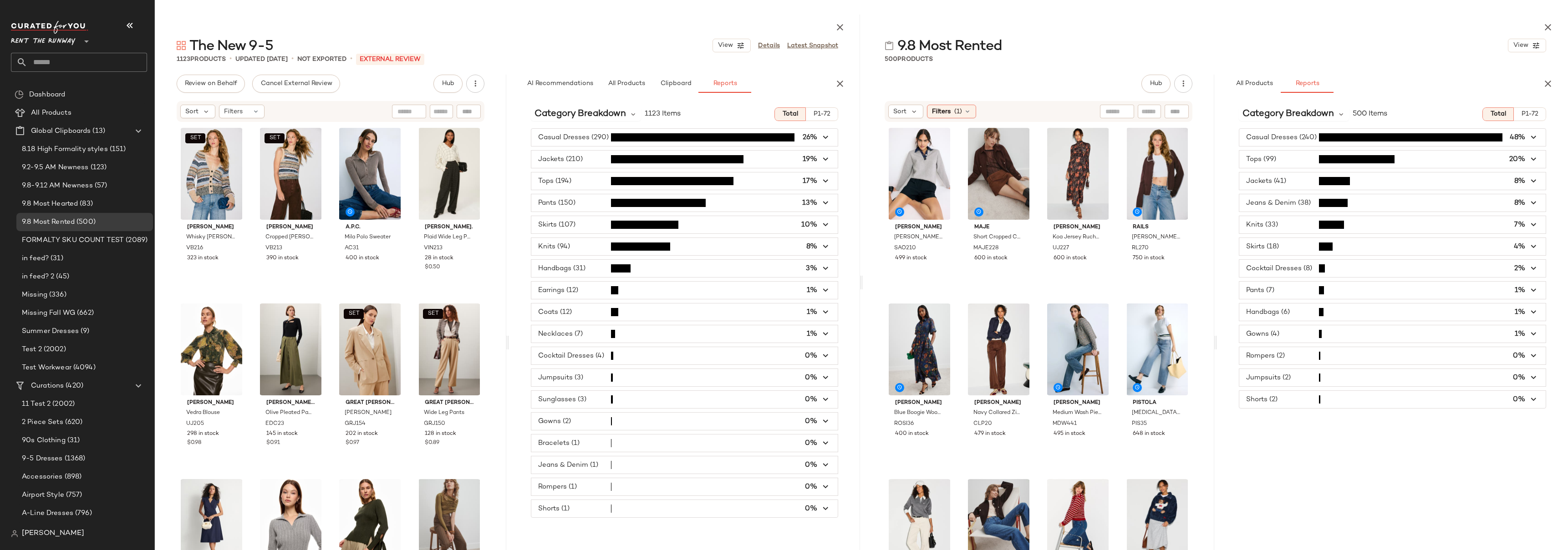
click at [1288, 161] on span "button" at bounding box center [1392, 159] width 307 height 17
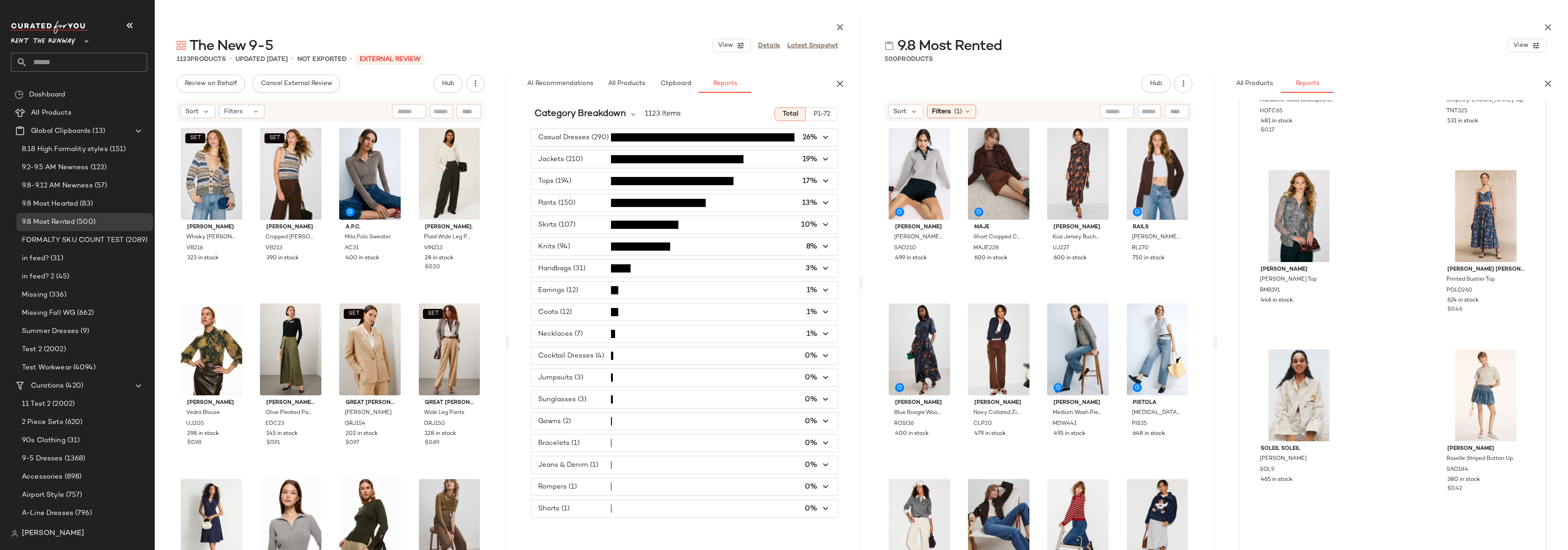
scroll to position [2523, 0]
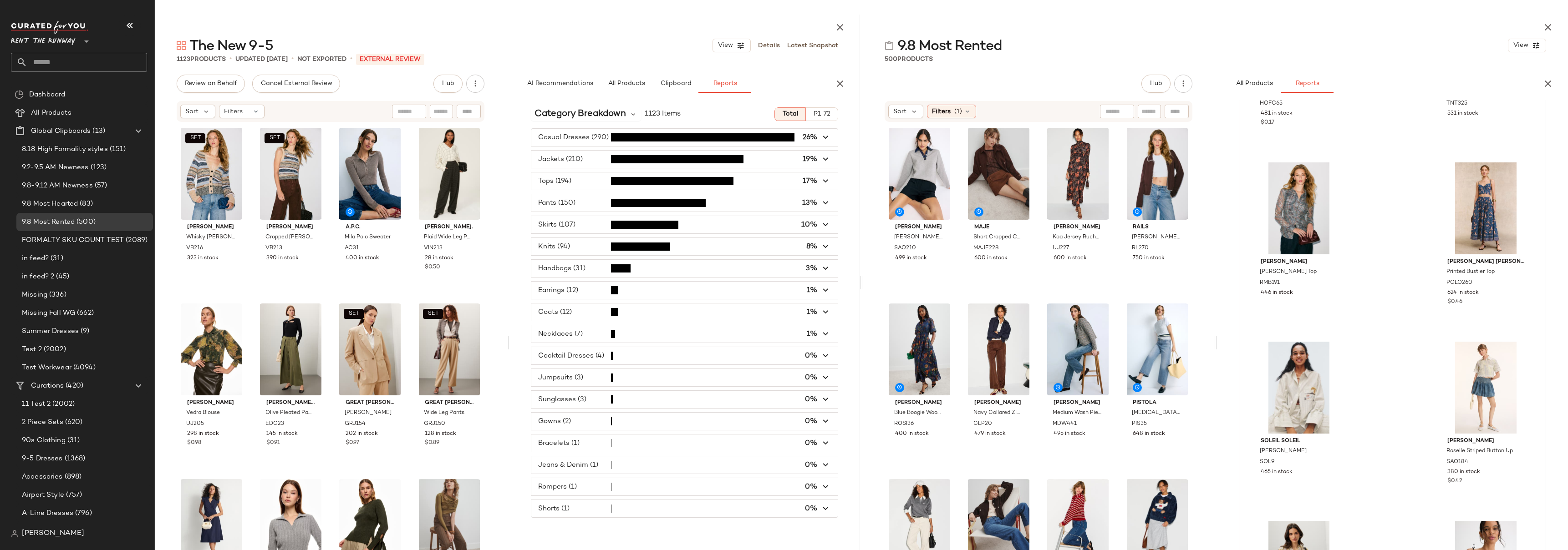
click at [1352, 28] on div at bounding box center [1215, 26] width 705 height 22
click at [1208, 249] on div "Sandro Damien Grey Polo Pullover SAO210 499 in stock Maje Short Cropped Coat MA…" at bounding box center [1039, 361] width 352 height 477
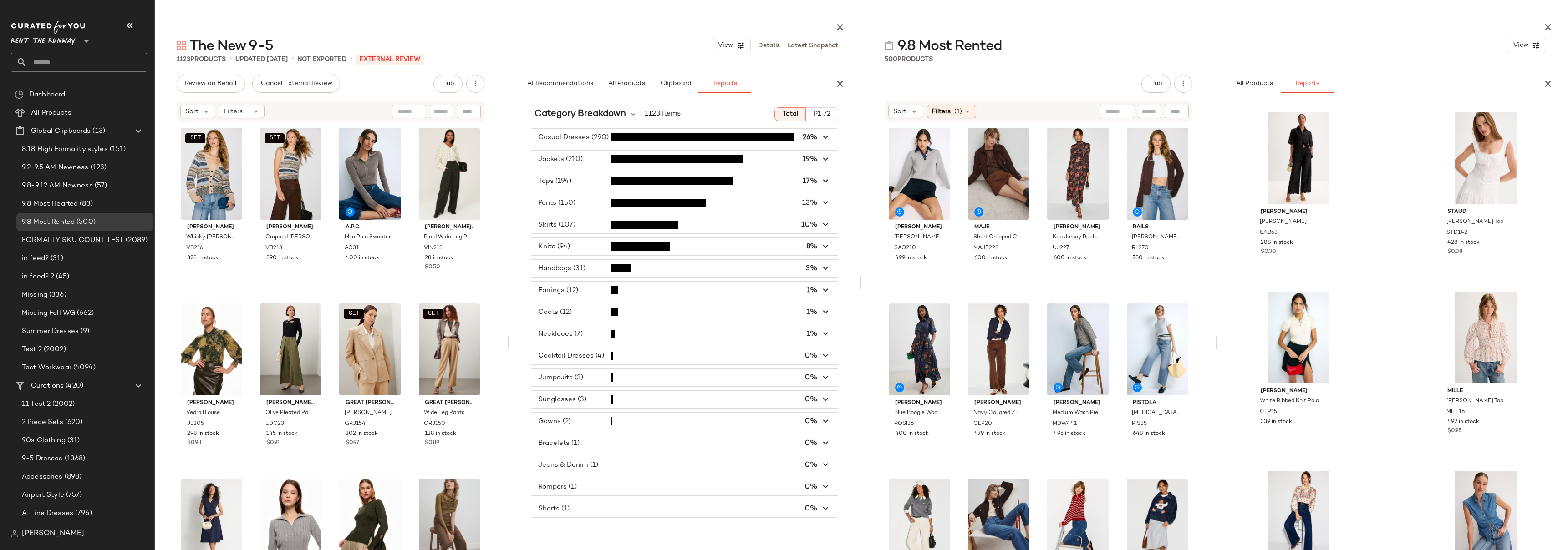
scroll to position [5623, 0]
click at [1046, 38] on div "9.8 Most Rented View" at bounding box center [1215, 46] width 705 height 18
click at [1214, 41] on div "9.8 Most Rented View" at bounding box center [1215, 46] width 705 height 18
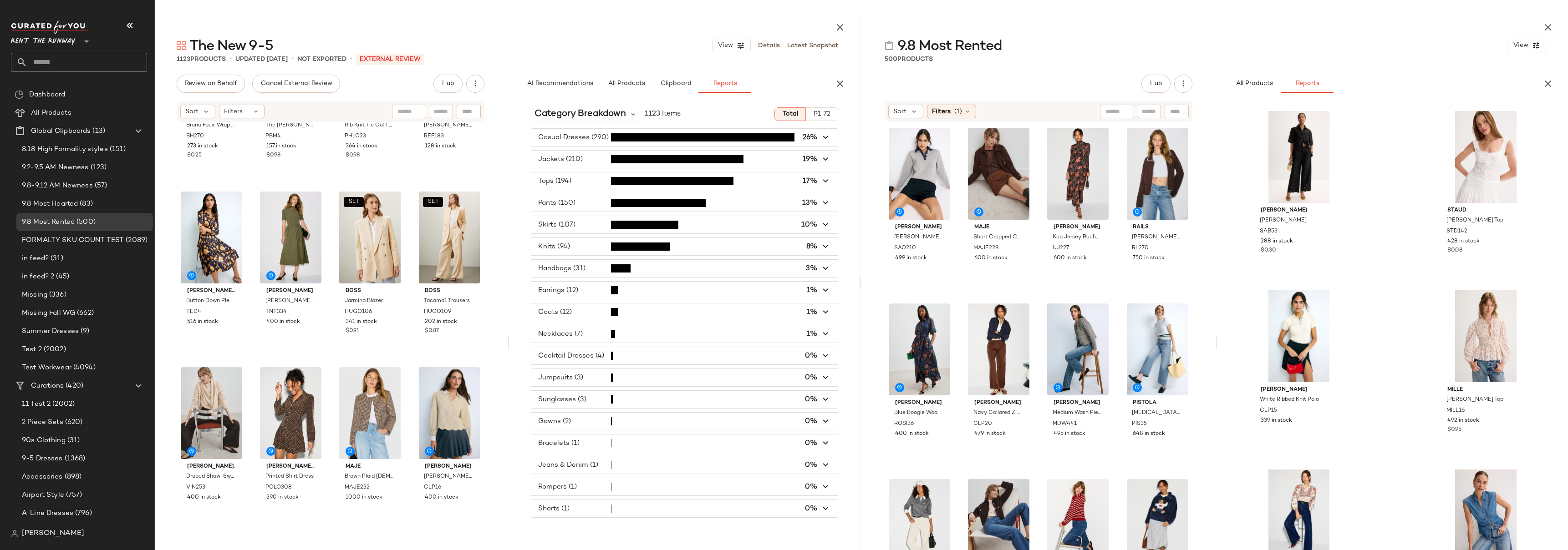
scroll to position [472, 0]
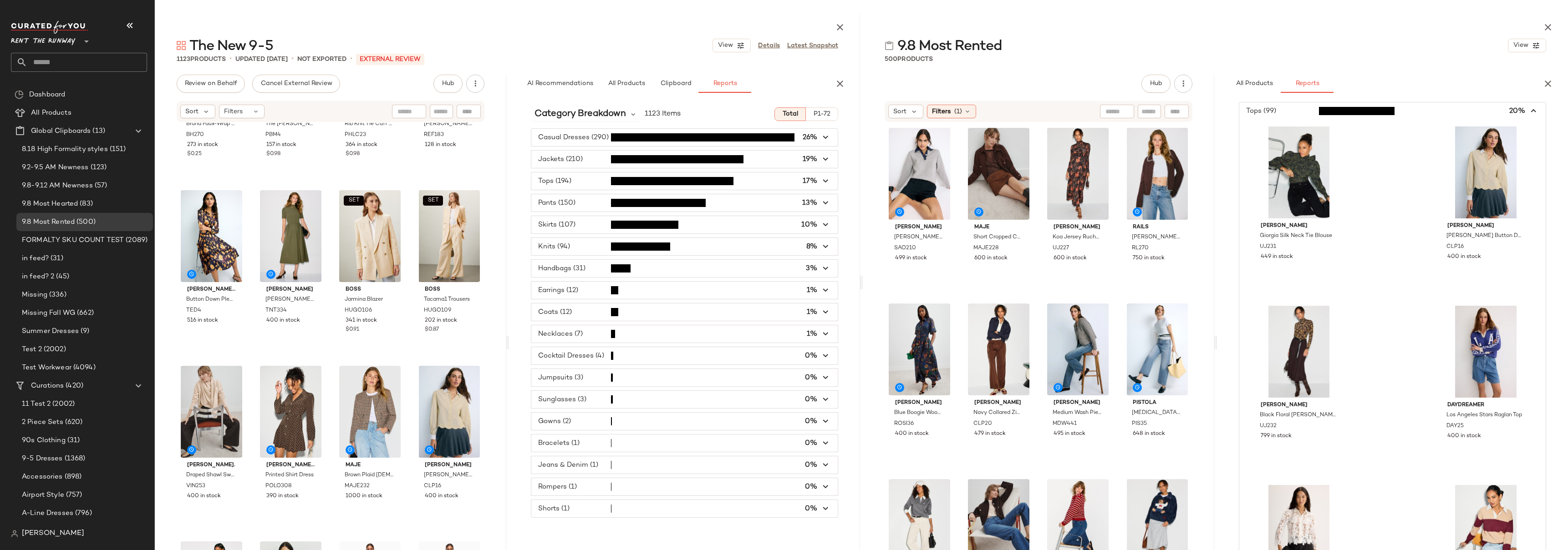
scroll to position [0, 0]
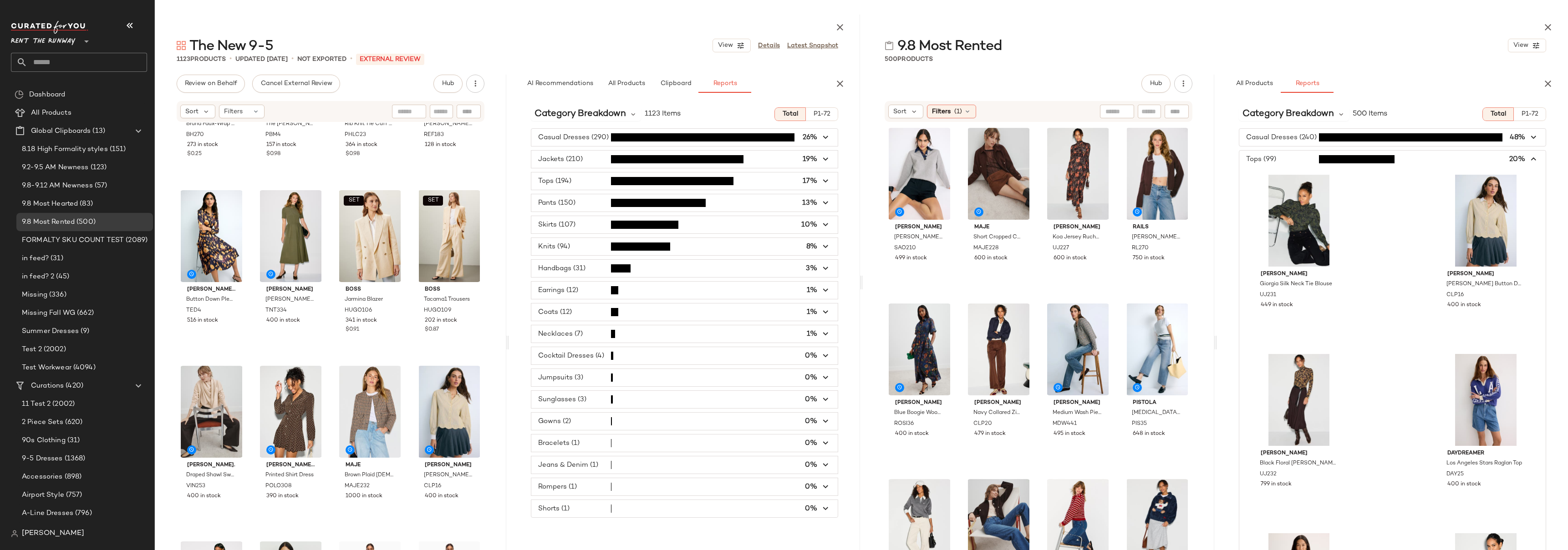
click at [58, 61] on input "text" at bounding box center [86, 62] width 120 height 19
type input "*********"
click at [64, 88] on span "Haves" at bounding box center [54, 89] width 19 height 10
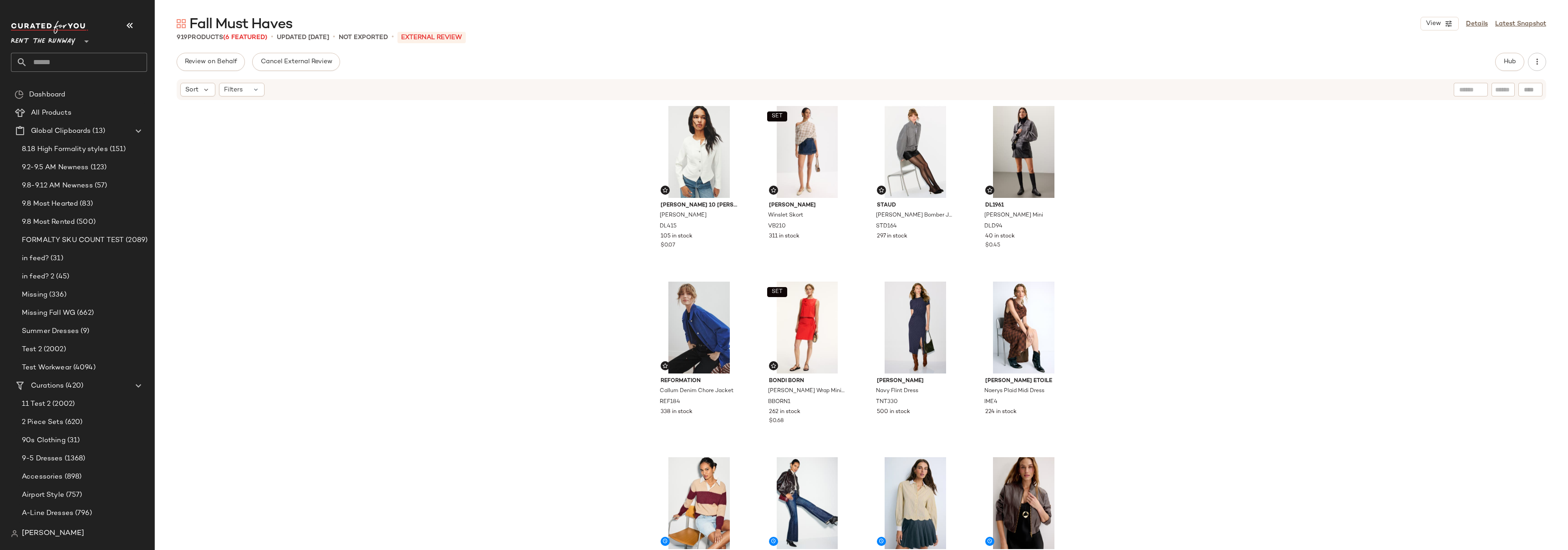
drag, startPoint x: 1131, startPoint y: 186, endPoint x: 1142, endPoint y: 212, distance: 28.2
click at [1131, 186] on div "Derek Lam 10 Crosby Elizabeth Jacket DL415 105 in stock $0.07 SET Veronica Bear…" at bounding box center [862, 339] width 1413 height 477
click at [1143, 215] on div "Derek Lam 10 Crosby Elizabeth Jacket DL415 105 in stock $0.07 SET Veronica Bear…" at bounding box center [862, 339] width 1413 height 477
click at [1095, 161] on div "Derek Lam 10 Crosby Elizabeth Jacket DL415 105 in stock $0.07 SET Veronica Bear…" at bounding box center [862, 339] width 1413 height 477
click at [1512, 64] on span "Hub" at bounding box center [1510, 62] width 12 height 8
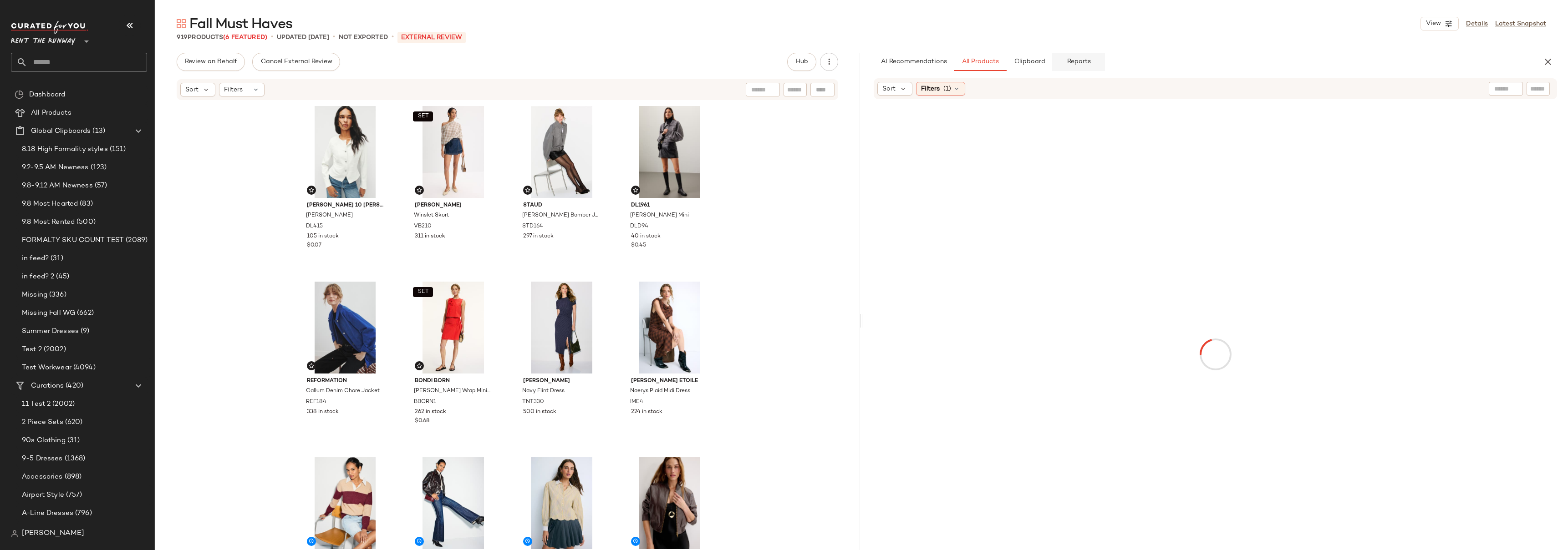
click at [1093, 53] on button "Reports" at bounding box center [1079, 62] width 53 height 18
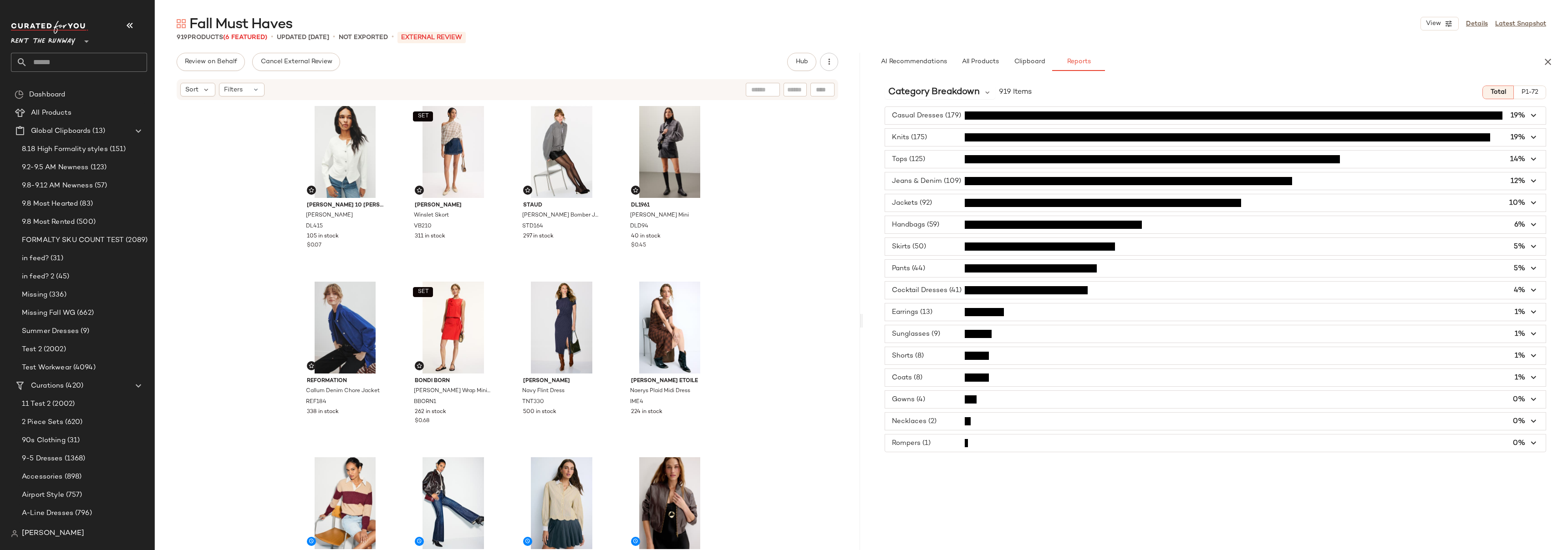
click at [740, 154] on div "Derek Lam 10 Crosby Elizabeth Jacket DL415 105 in stock $0.07 SET Veronica Bear…" at bounding box center [507, 339] width 705 height 477
click at [747, 138] on div "Derek Lam 10 Crosby Elizabeth Jacket DL415 105 in stock $0.07 SET Veronica Bear…" at bounding box center [507, 339] width 705 height 477
click at [737, 156] on div "Derek Lam 10 Crosby Elizabeth Jacket DL415 105 in stock $0.07 SET Veronica Bear…" at bounding box center [507, 339] width 705 height 477
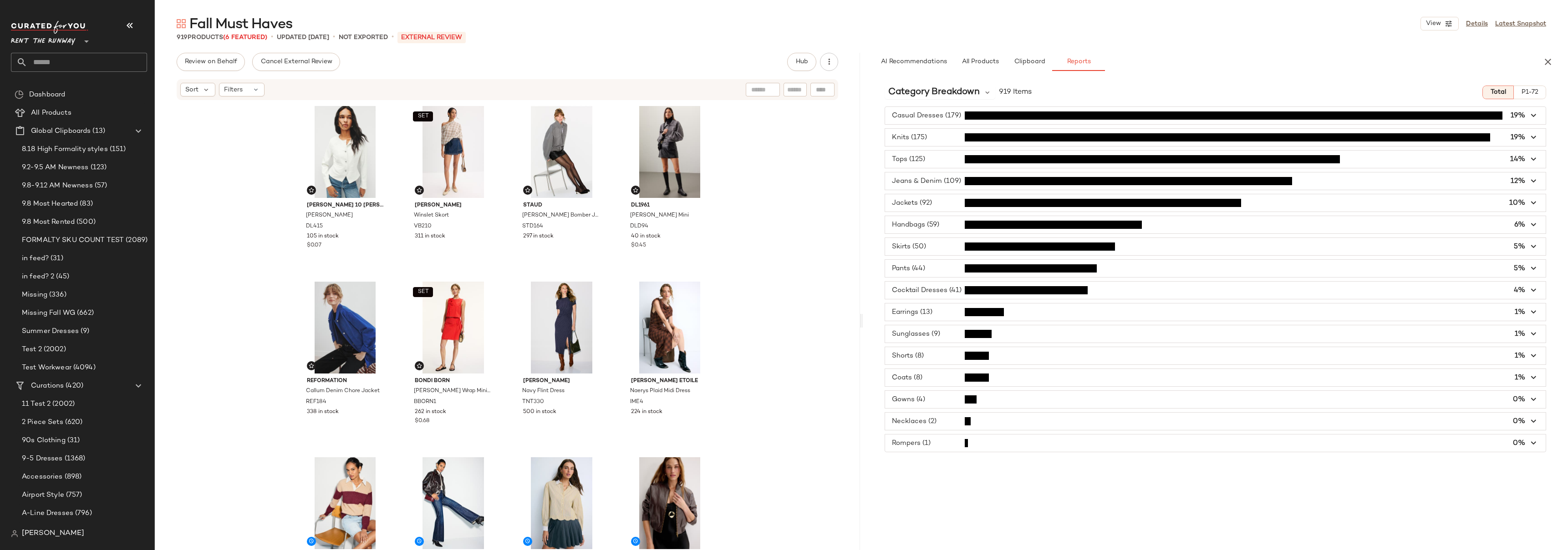
click at [737, 156] on div "Derek Lam 10 Crosby Elizabeth Jacket DL415 105 in stock $0.07 SET Veronica Bear…" at bounding box center [507, 339] width 705 height 477
click at [947, 181] on span "button" at bounding box center [1215, 181] width 661 height 17
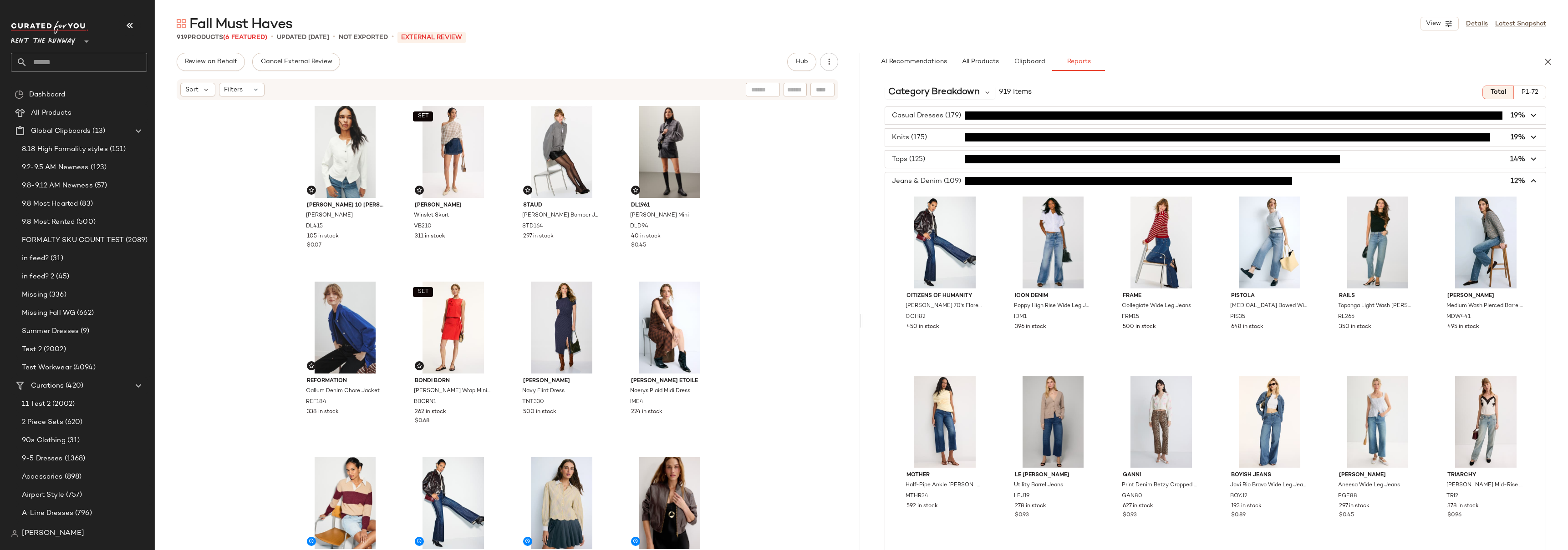
click at [947, 181] on span "button" at bounding box center [1215, 181] width 661 height 17
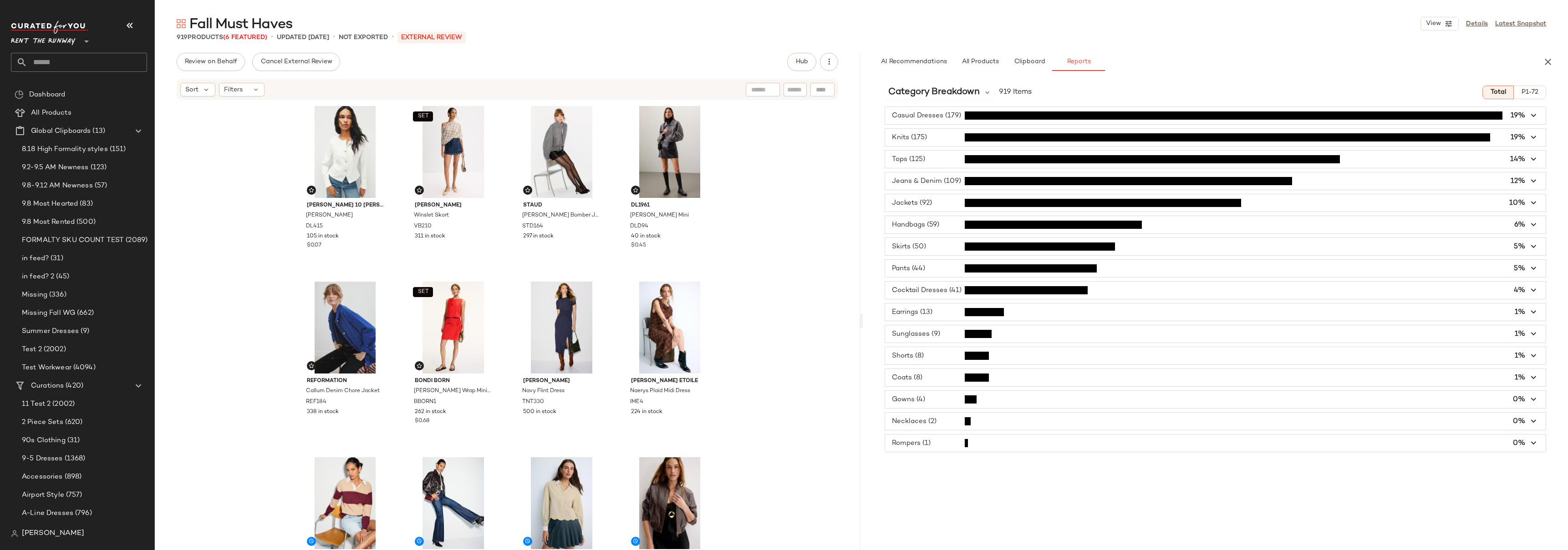
click at [1500, 203] on span "button" at bounding box center [1215, 203] width 661 height 17
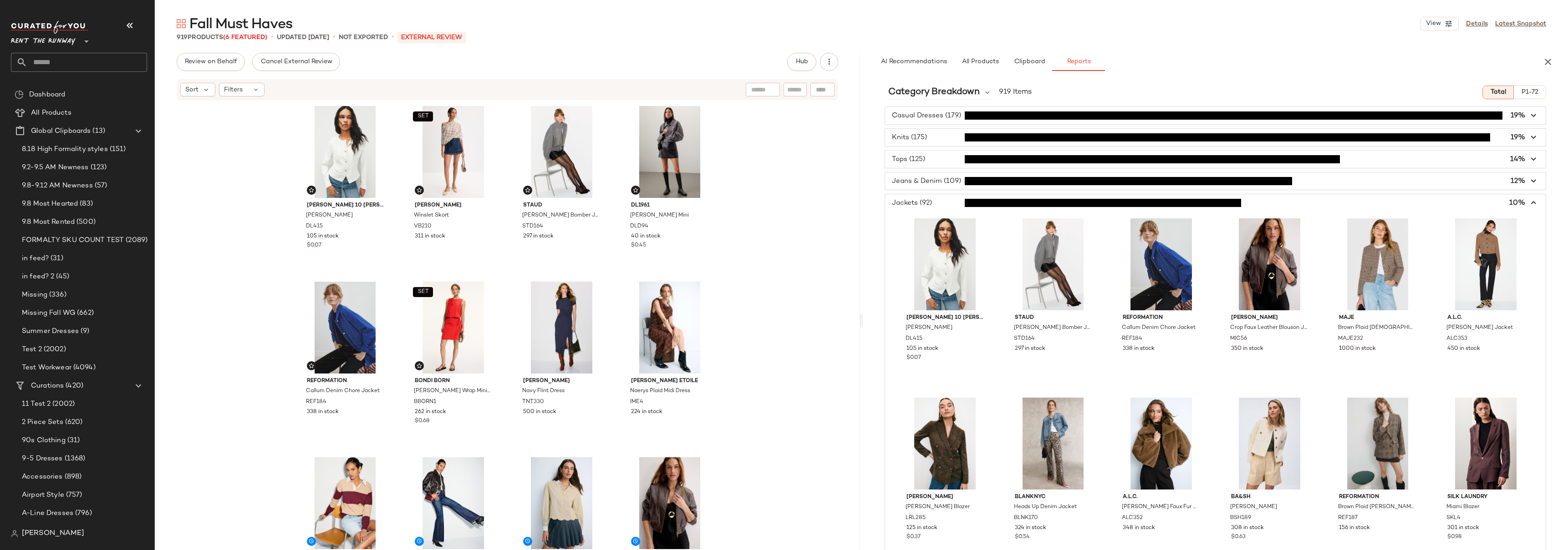
click at [1499, 201] on span "button" at bounding box center [1215, 203] width 661 height 17
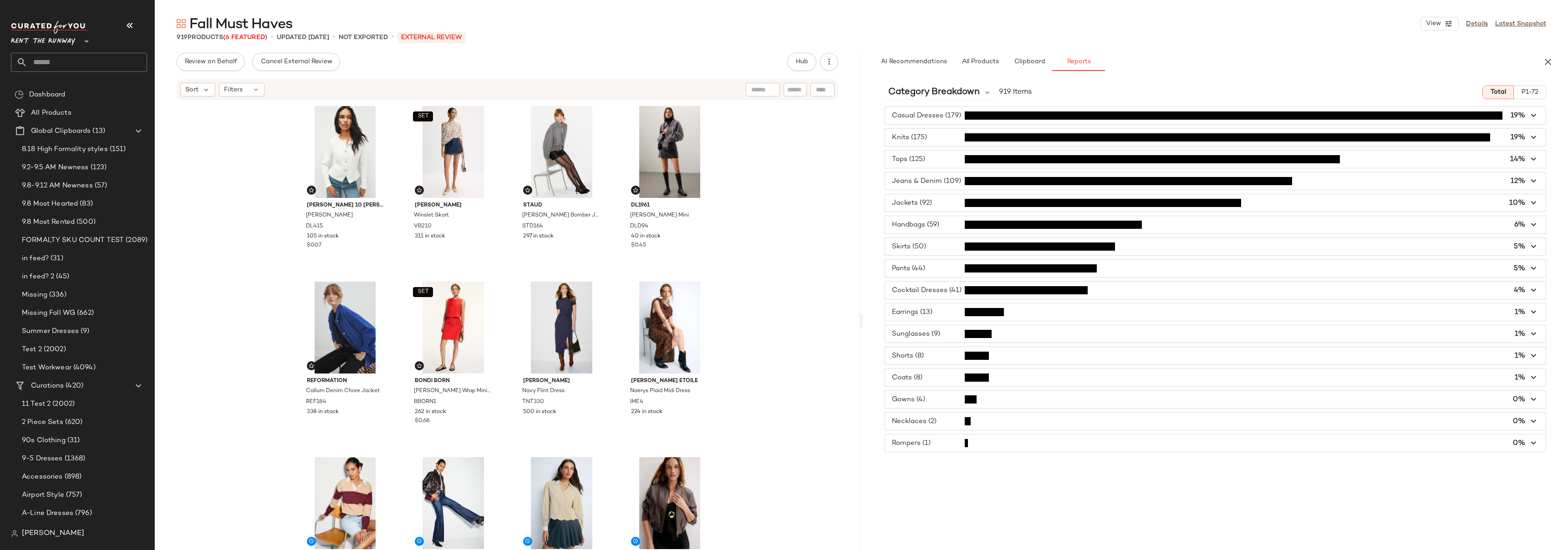
click at [1497, 224] on span "button" at bounding box center [1215, 225] width 661 height 17
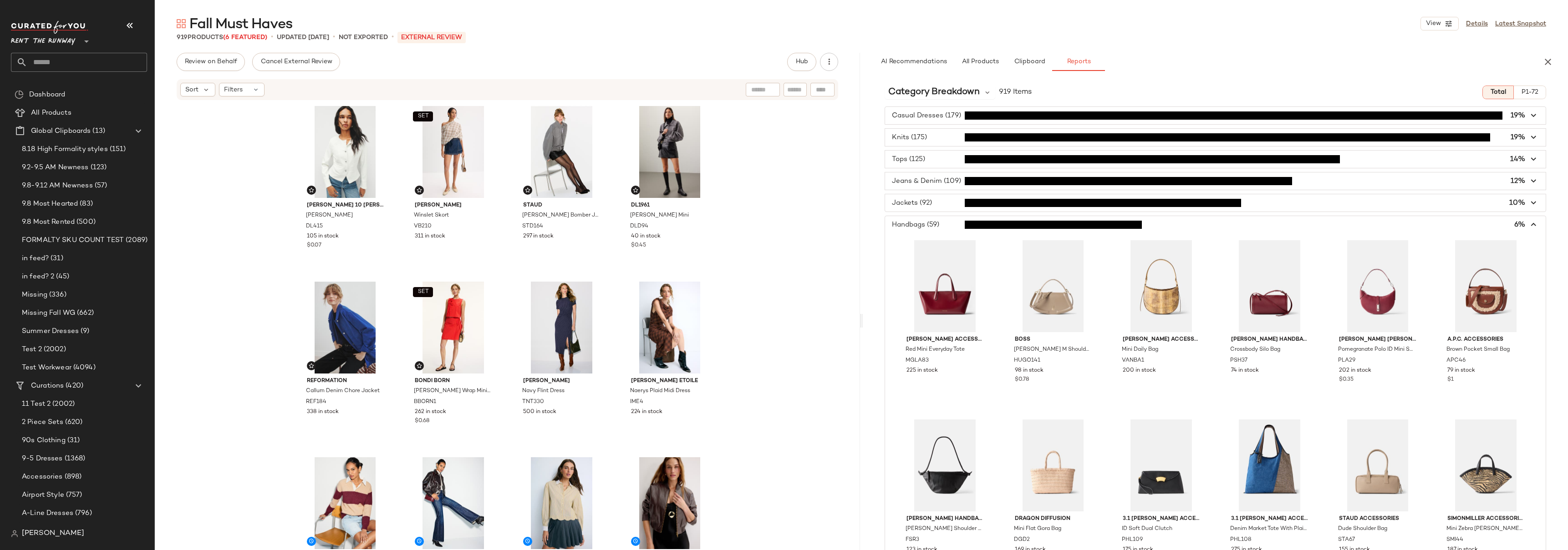
click at [1497, 224] on span "button" at bounding box center [1215, 225] width 661 height 17
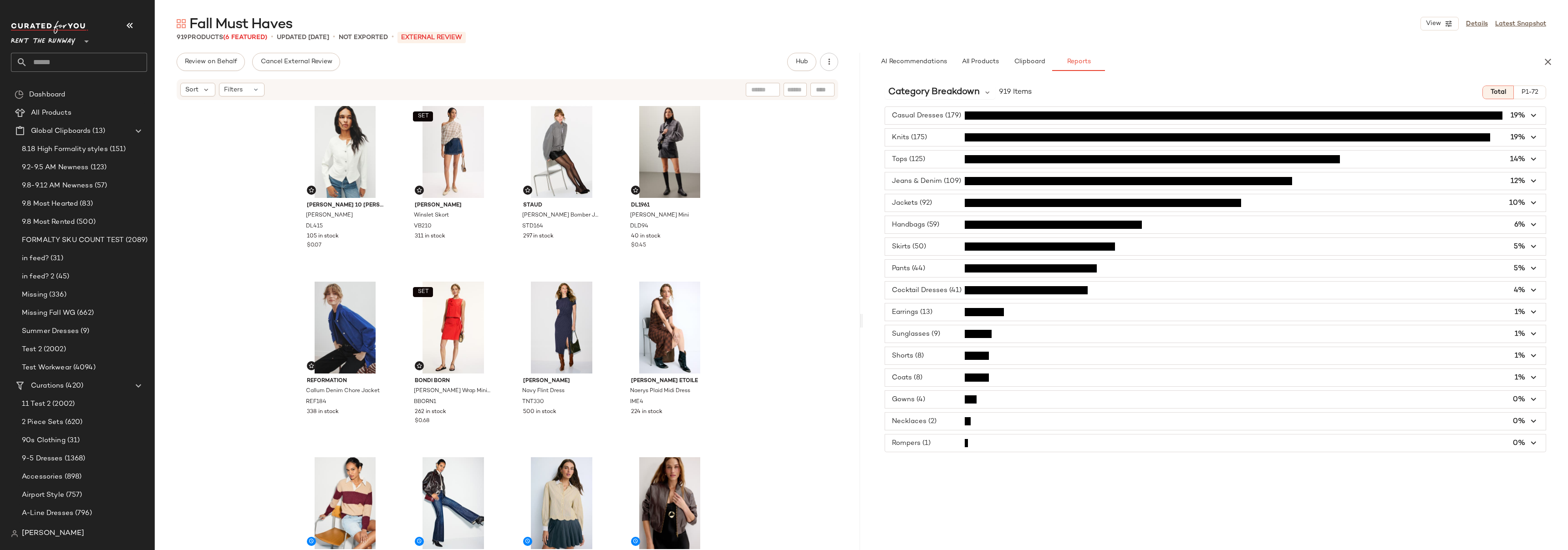
click at [1484, 272] on span "button" at bounding box center [1215, 268] width 661 height 17
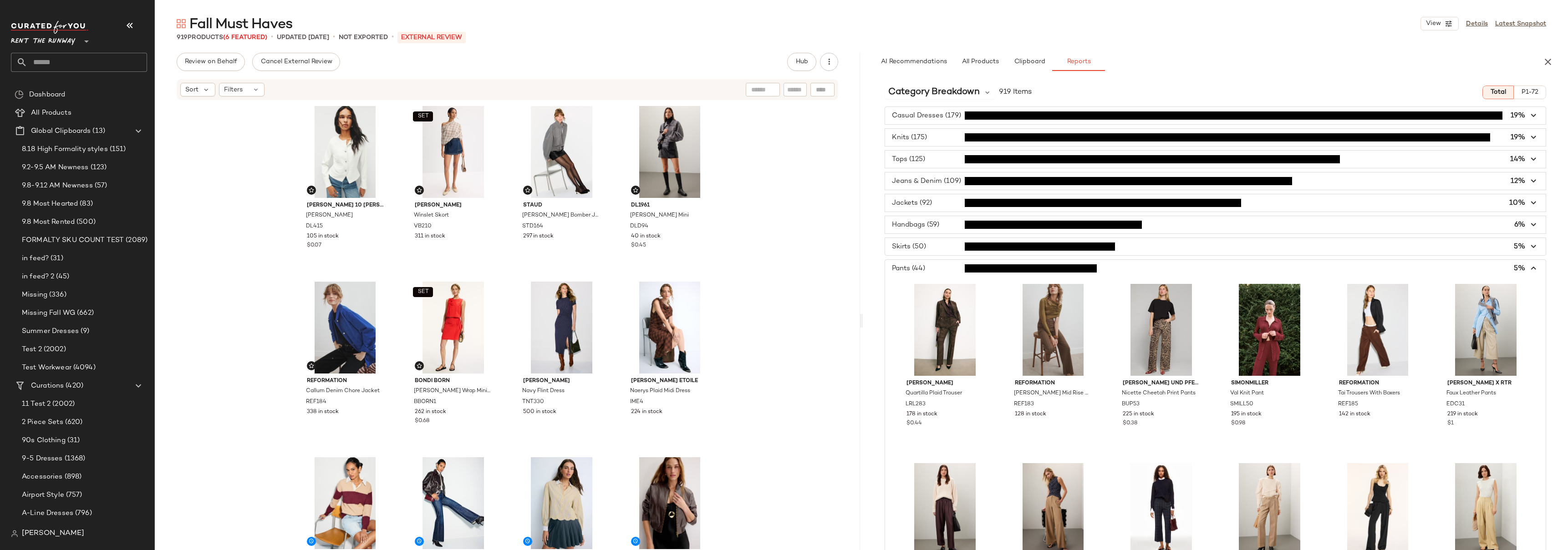
click at [1485, 268] on span "button" at bounding box center [1215, 268] width 661 height 17
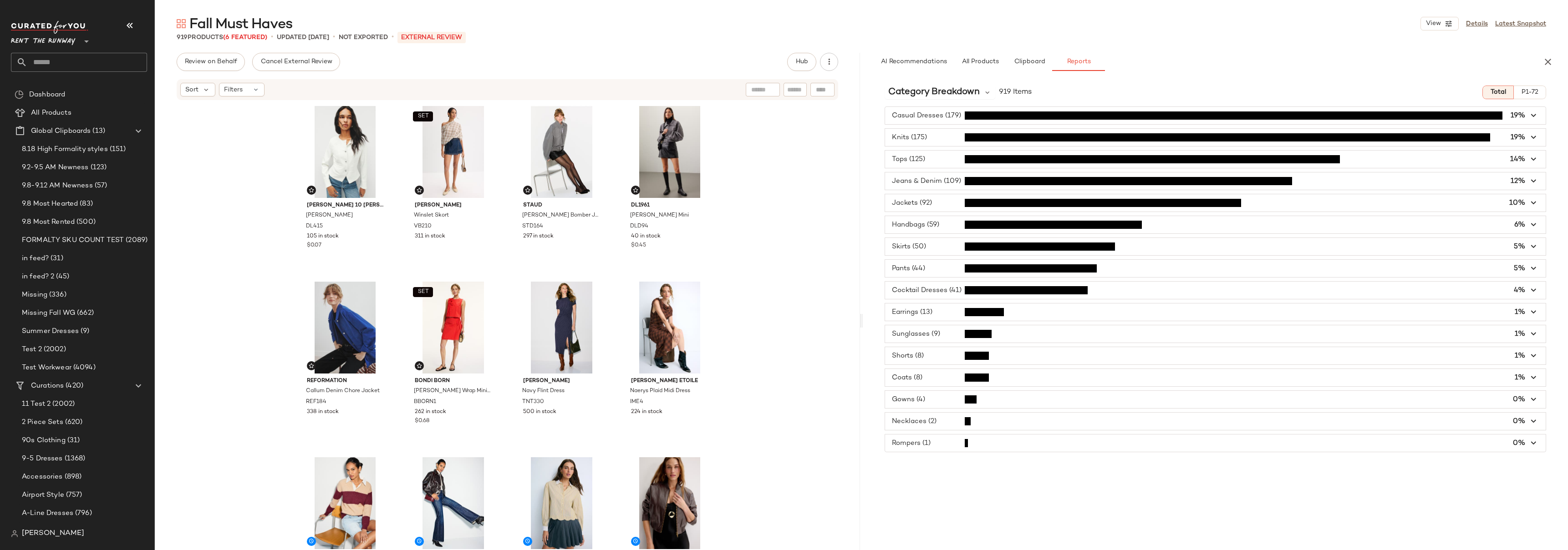
click at [1023, 404] on span "button" at bounding box center [1215, 399] width 661 height 17
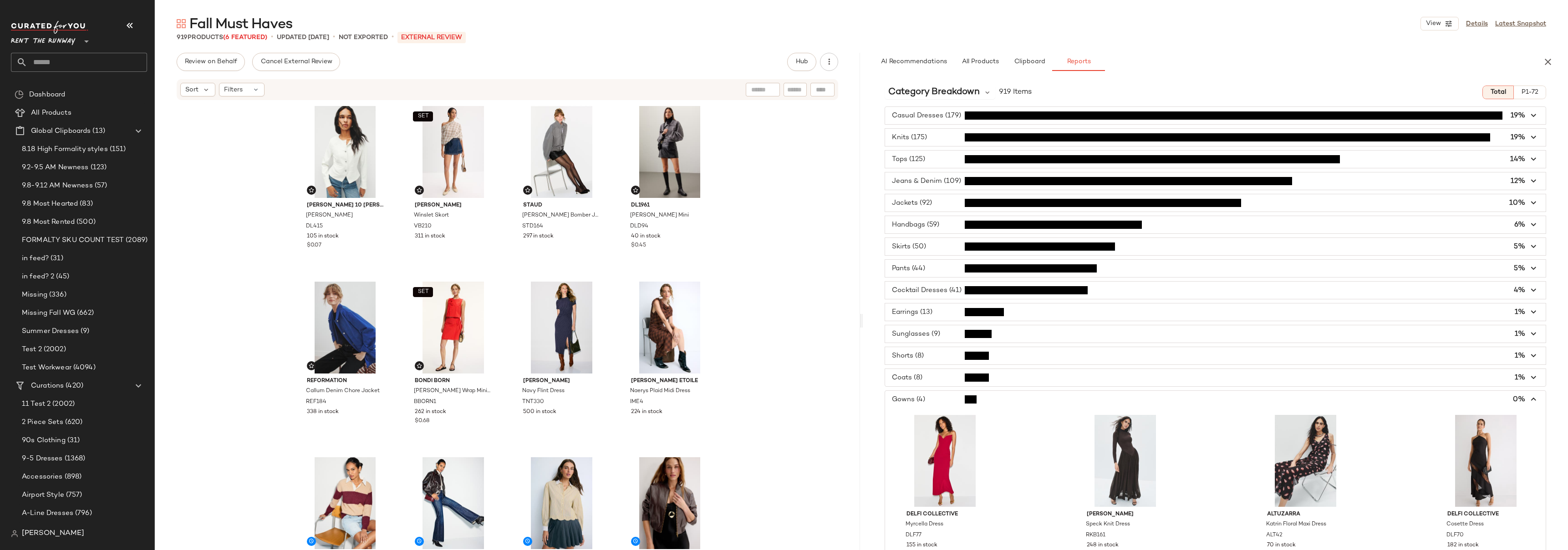
click at [796, 192] on div "Derek Lam 10 Crosby Elizabeth Jacket DL415 105 in stock $0.07 SET Veronica Bear…" at bounding box center [507, 339] width 705 height 477
click at [798, 199] on div "Derek Lam 10 Crosby Elizabeth Jacket DL415 105 in stock $0.07 SET Veronica Bear…" at bounding box center [507, 339] width 705 height 477
click at [757, 189] on div "Derek Lam 10 Crosby Elizabeth Jacket DL415 105 in stock $0.07 SET Veronica Bear…" at bounding box center [507, 339] width 705 height 477
click at [760, 181] on div "Derek Lam 10 Crosby Elizabeth Jacket DL415 105 in stock $0.07 SET Veronica Bear…" at bounding box center [507, 339] width 705 height 477
click at [747, 179] on div "Derek Lam 10 Crosby Elizabeth Jacket DL415 105 in stock $0.07 SET Veronica Bear…" at bounding box center [507, 339] width 705 height 477
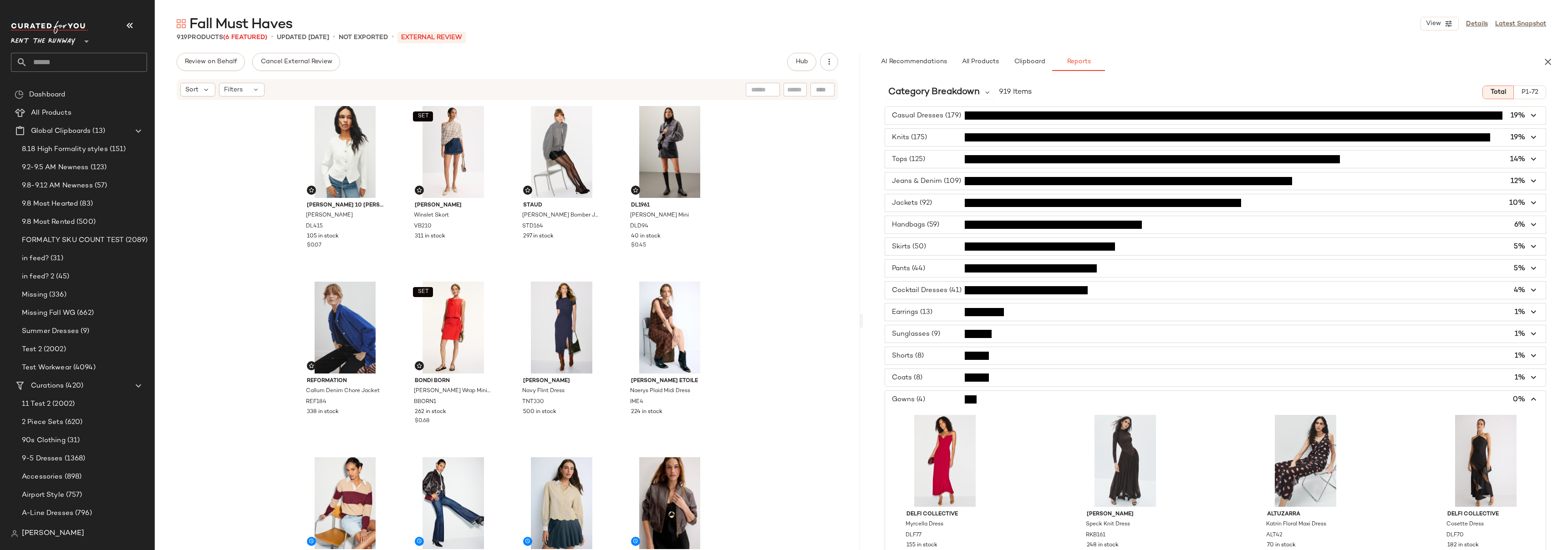
click at [747, 179] on div "Derek Lam 10 Crosby Elizabeth Jacket DL415 105 in stock $0.07 SET Veronica Bear…" at bounding box center [507, 339] width 705 height 477
click at [66, 61] on input "text" at bounding box center [86, 62] width 120 height 19
type input "******"
click at [62, 86] on div "Sunday Best" at bounding box center [79, 89] width 122 height 10
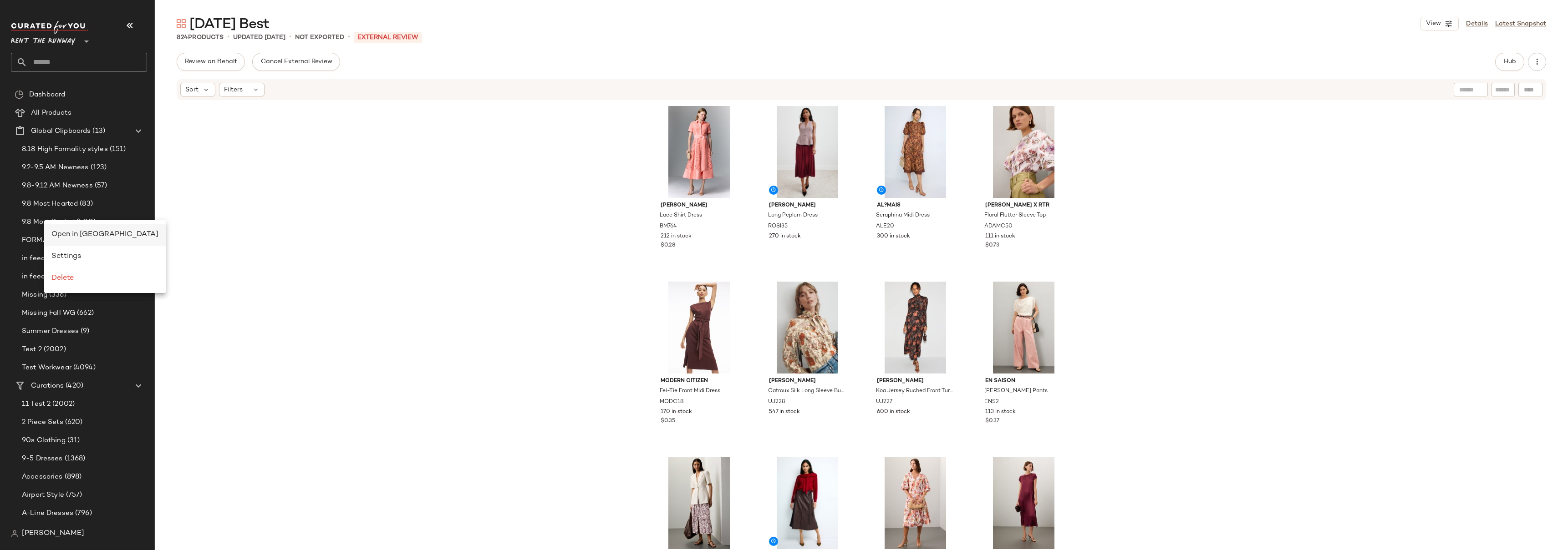
click at [64, 234] on span "Open in Split View" at bounding box center [104, 235] width 107 height 8
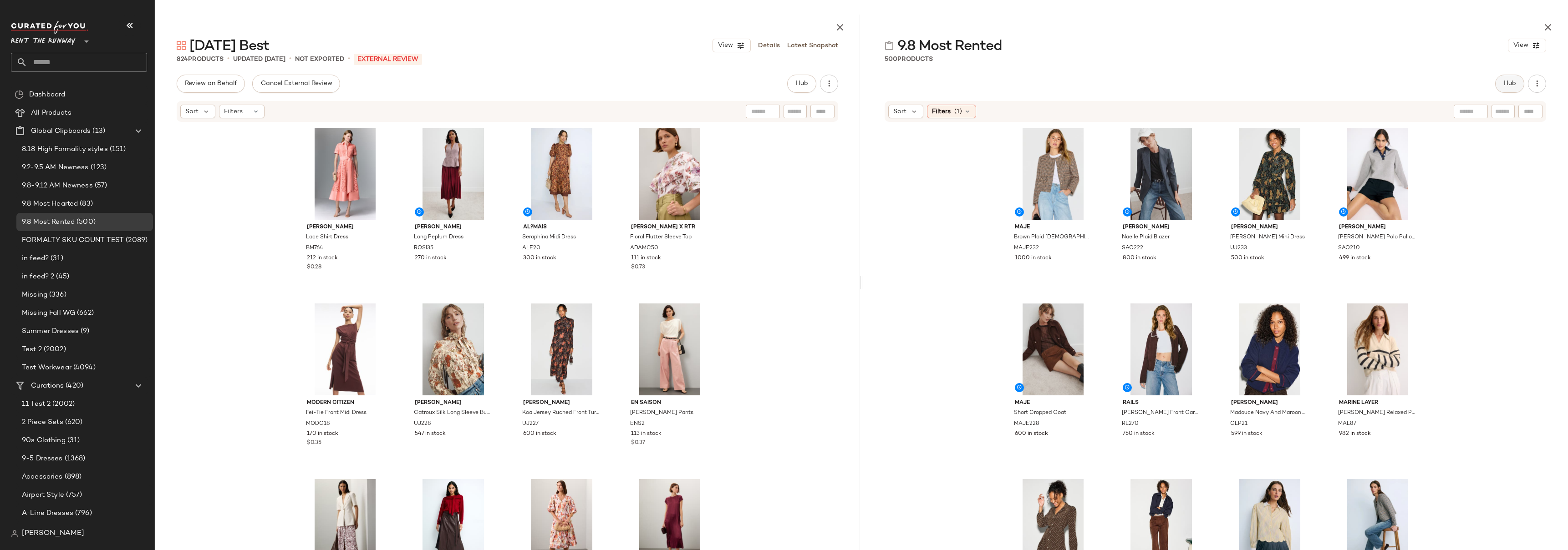
click at [1517, 86] on button "Hub" at bounding box center [1510, 84] width 29 height 18
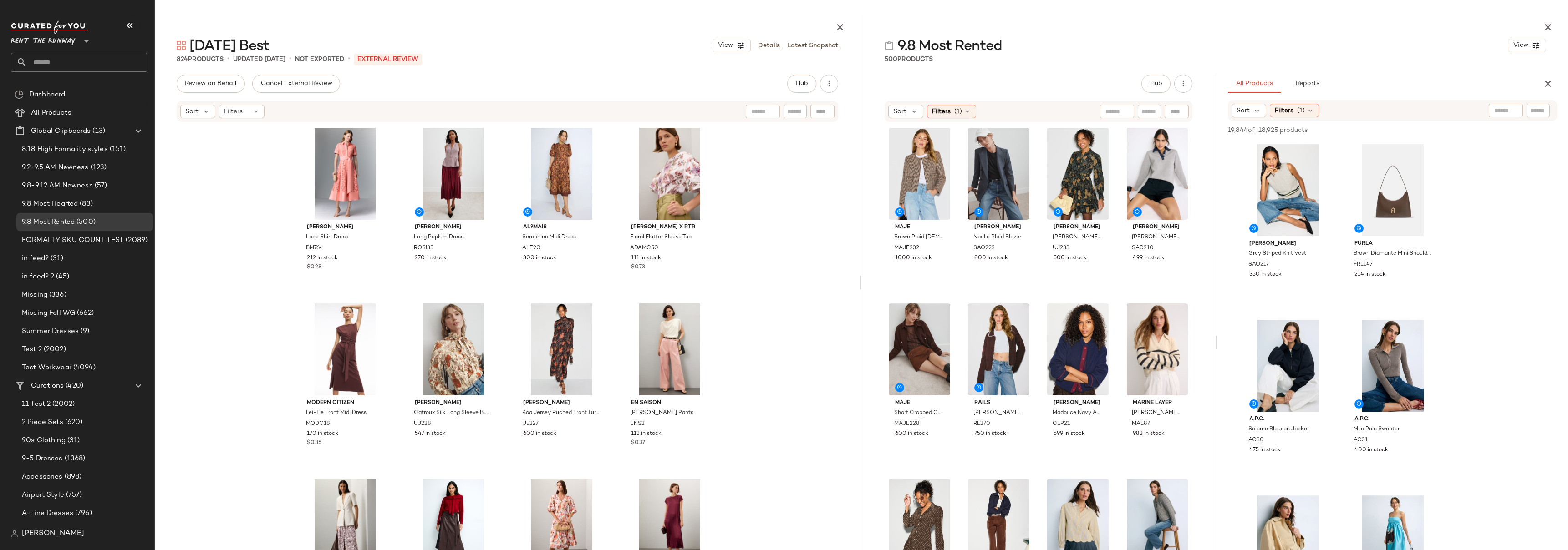
click at [1544, 86] on icon "button" at bounding box center [1548, 84] width 11 height 11
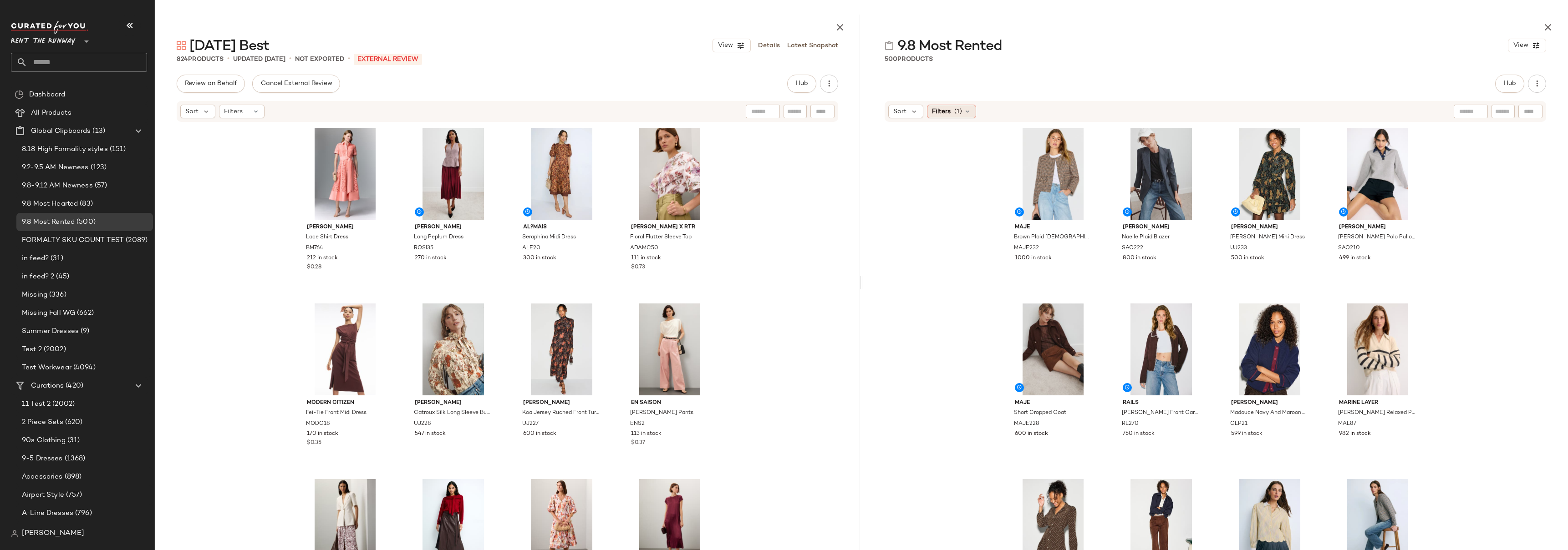
click at [956, 109] on span "(1)" at bounding box center [958, 112] width 8 height 10
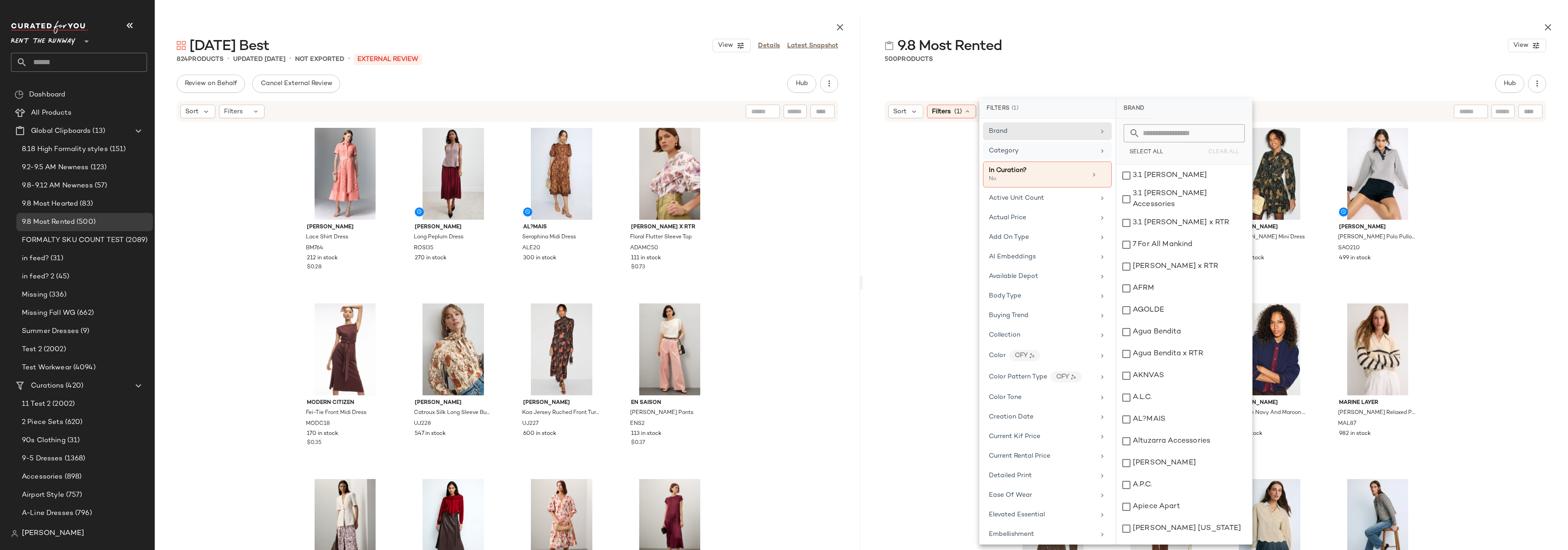
click at [1030, 152] on div "Category" at bounding box center [1041, 151] width 106 height 10
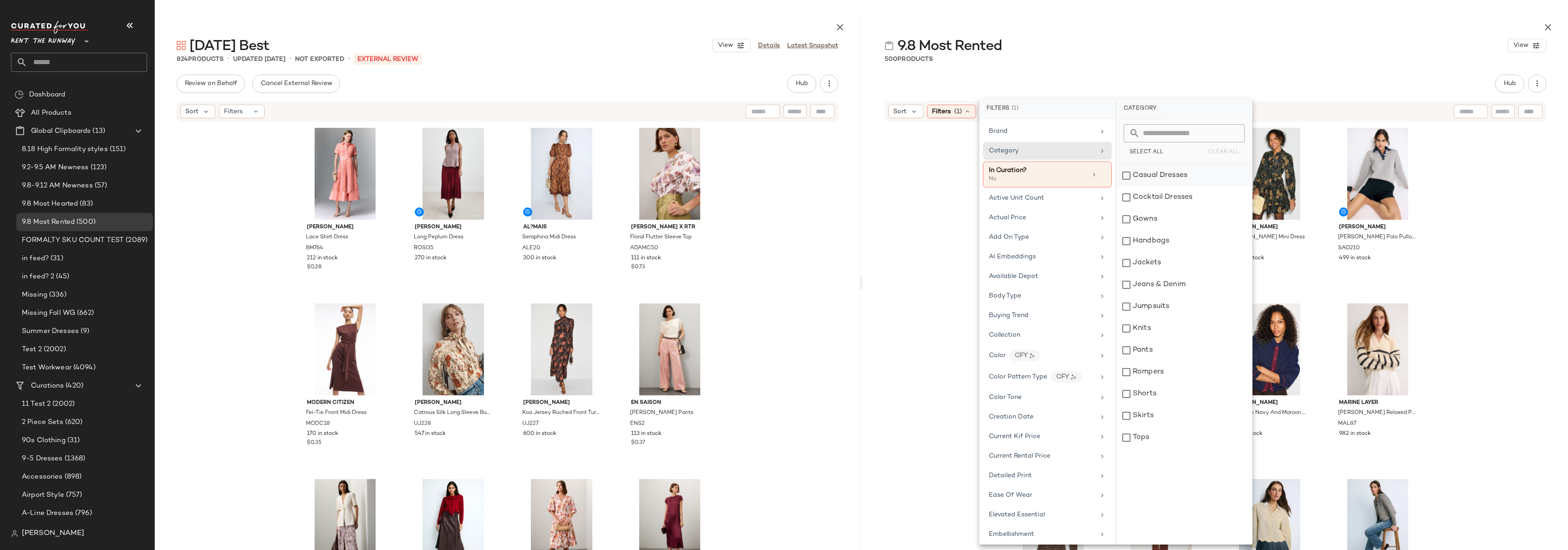
click at [1196, 176] on div "Casual Dresses" at bounding box center [1184, 176] width 136 height 22
click at [1194, 199] on div "Cocktail Dresses" at bounding box center [1185, 198] width 136 height 22
click at [1176, 220] on div "Gowns" at bounding box center [1185, 219] width 136 height 22
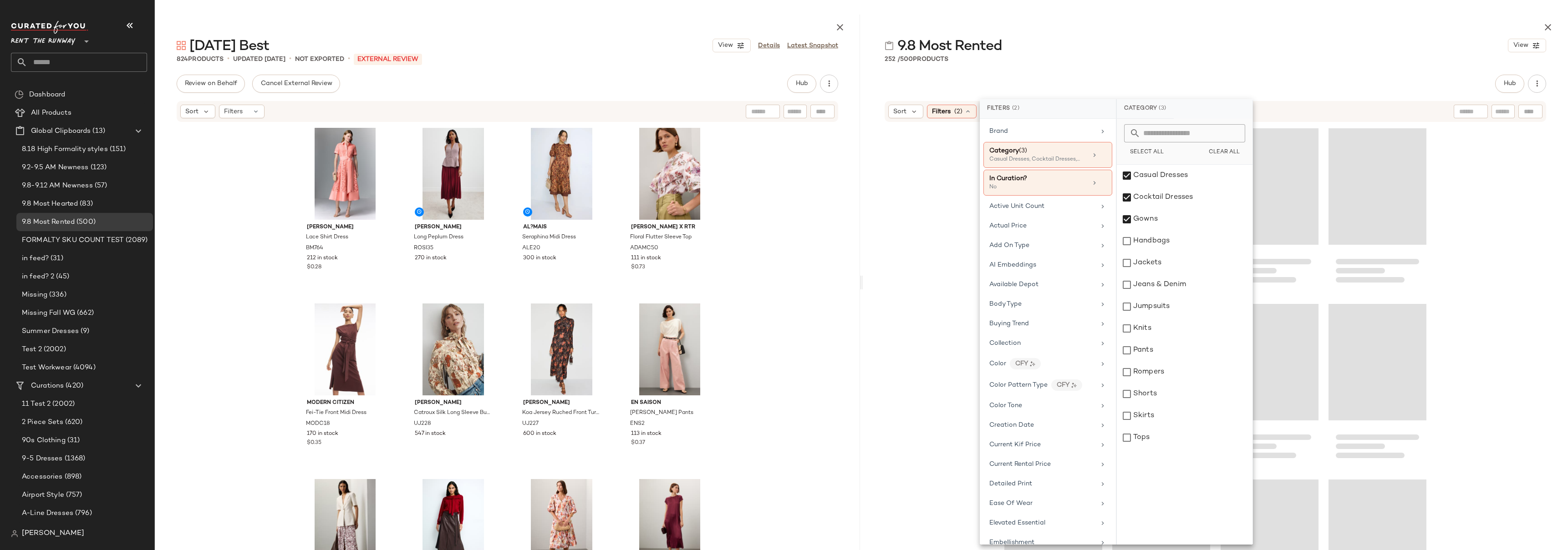
click at [1320, 62] on div "252 / 500 Products" at bounding box center [1215, 59] width 705 height 9
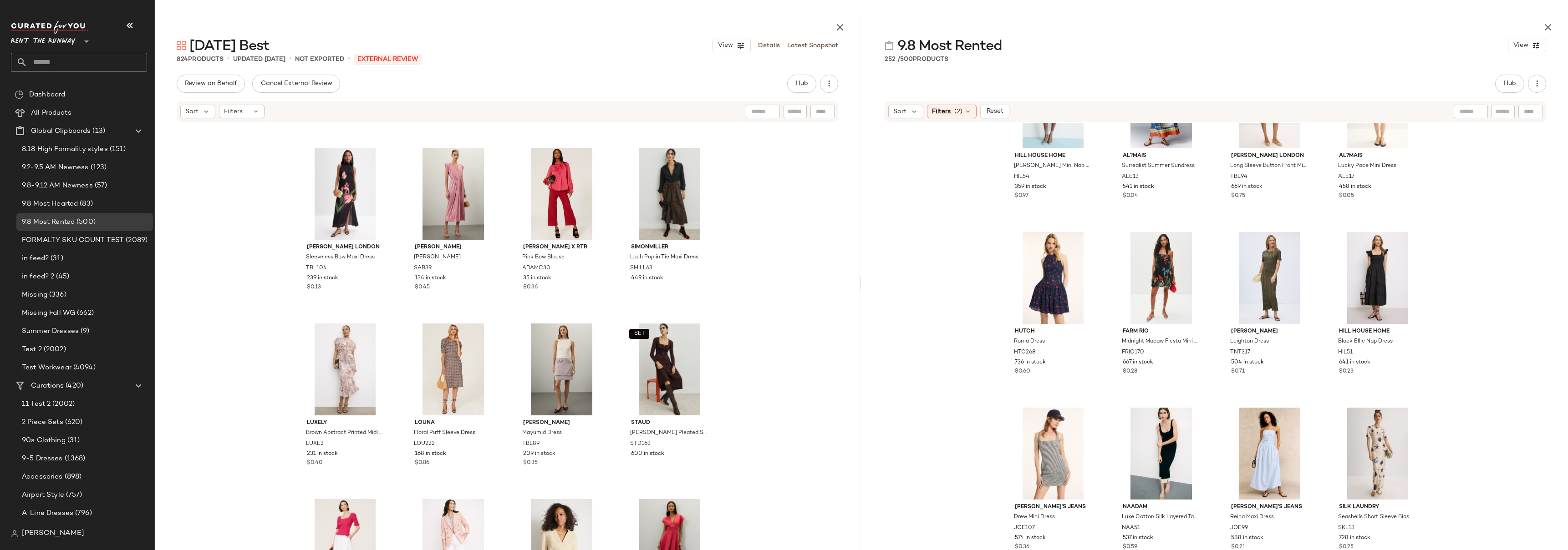
scroll to position [933, 0]
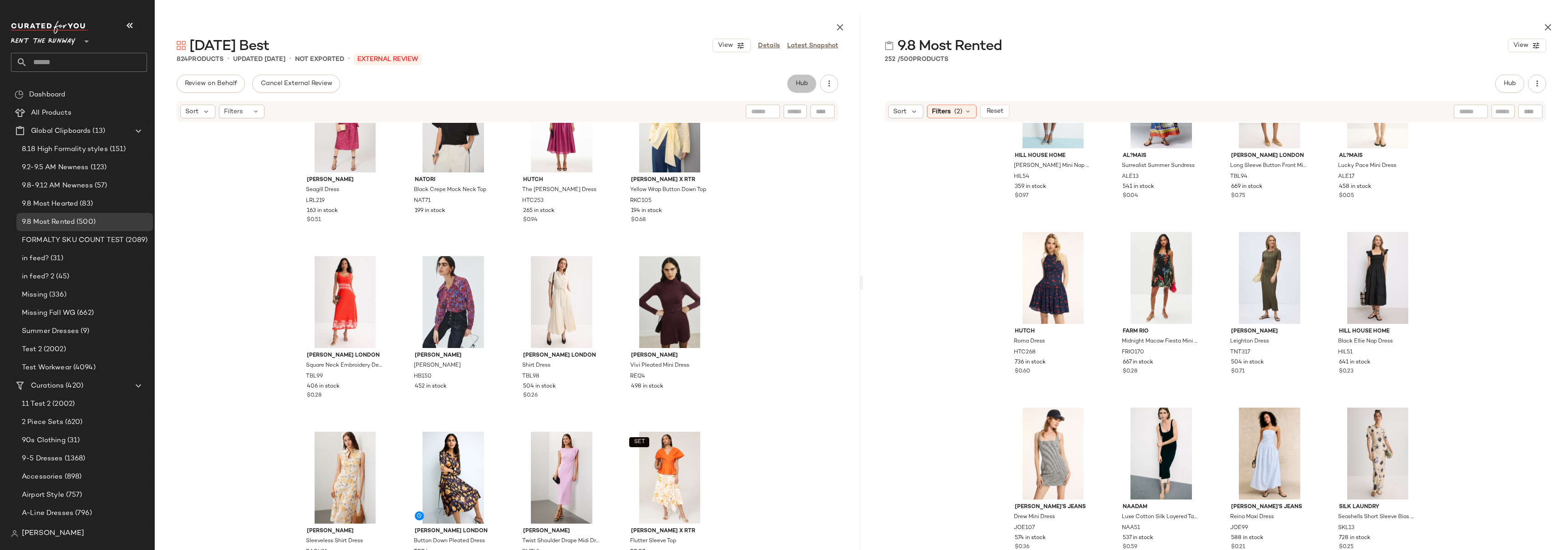
click at [795, 89] on button "Hub" at bounding box center [802, 84] width 29 height 18
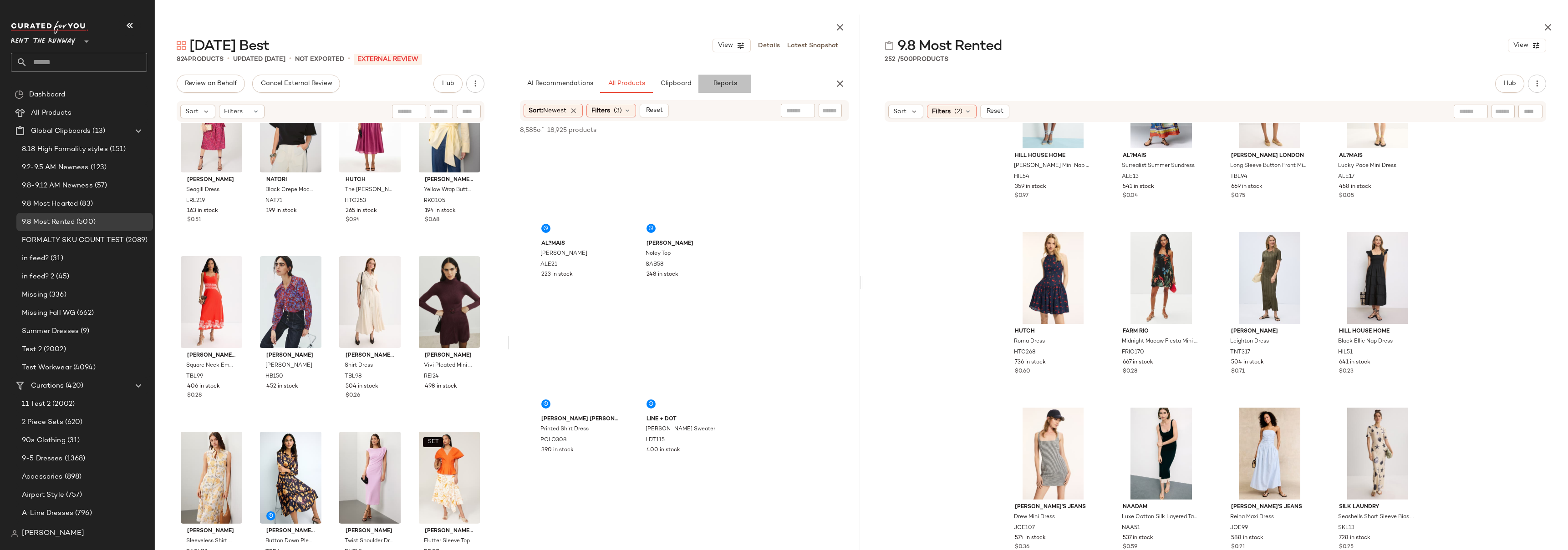
click at [724, 83] on span "Reports" at bounding box center [724, 84] width 24 height 8
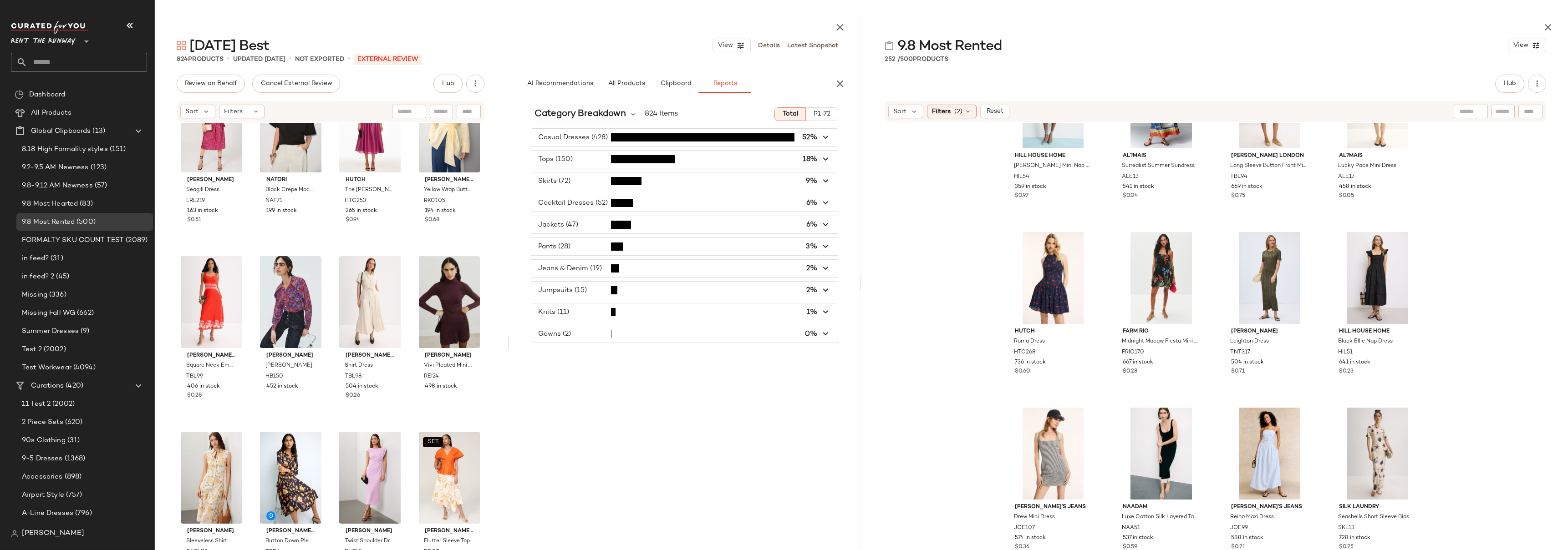
click at [648, 333] on span "button" at bounding box center [684, 333] width 307 height 17
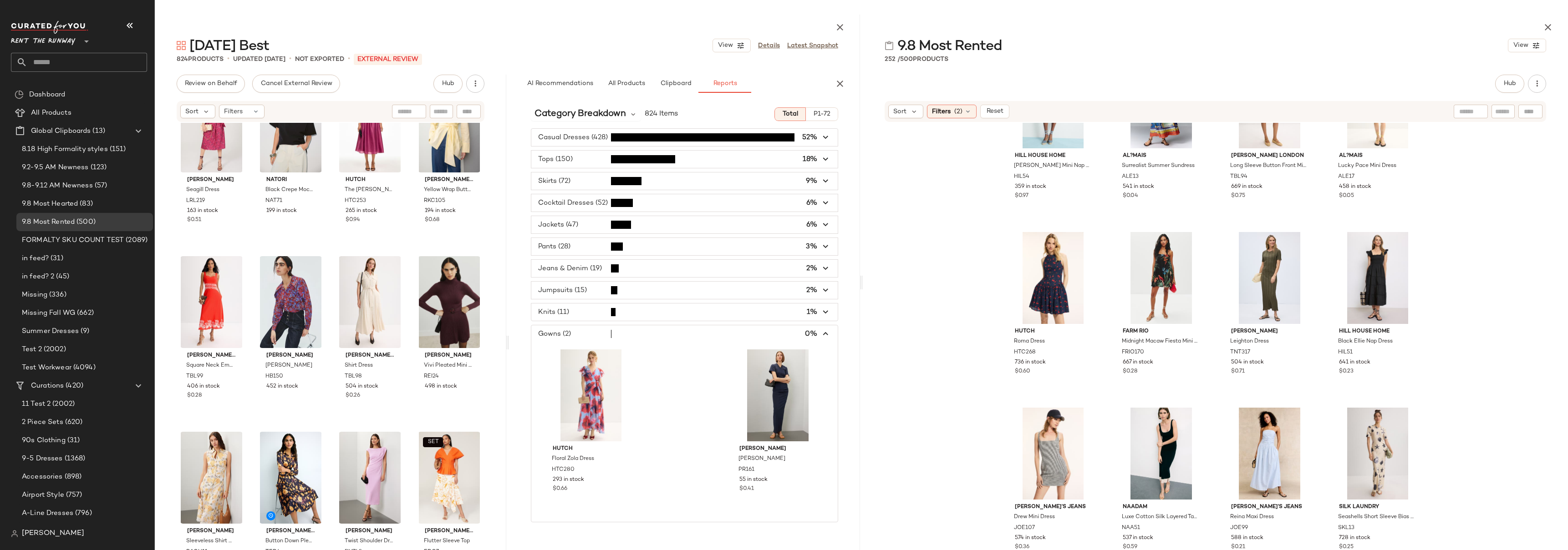
click at [58, 64] on input "text" at bounding box center [86, 62] width 120 height 19
type input "*******"
click at [62, 85] on span "Fall Trend Edit:" at bounding box center [40, 89] width 44 height 10
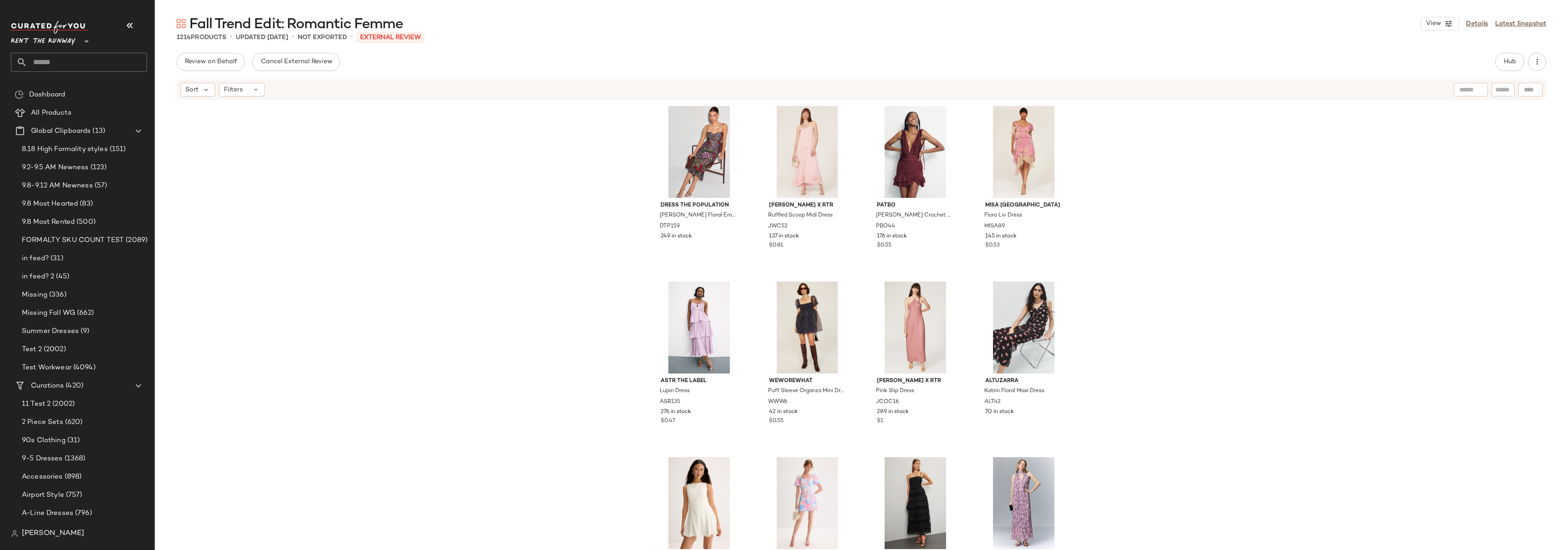
click at [1100, 192] on div "Dress The Population Vada Floral Embroidered Sweetheart Gown DTP159 249 in stoc…" at bounding box center [862, 339] width 1413 height 477
click at [610, 283] on div "Dress The Population Vada Floral Embroidered Sweetheart Gown DTP159 249 in stoc…" at bounding box center [862, 339] width 1413 height 477
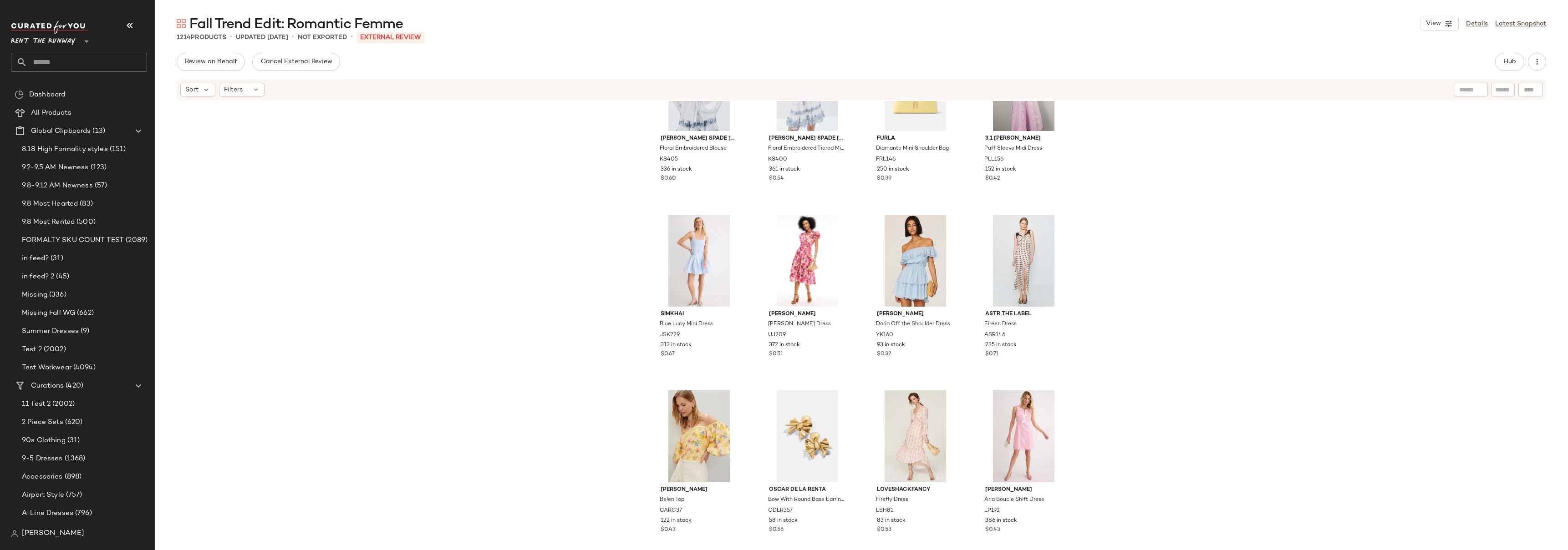
scroll to position [3123, 0]
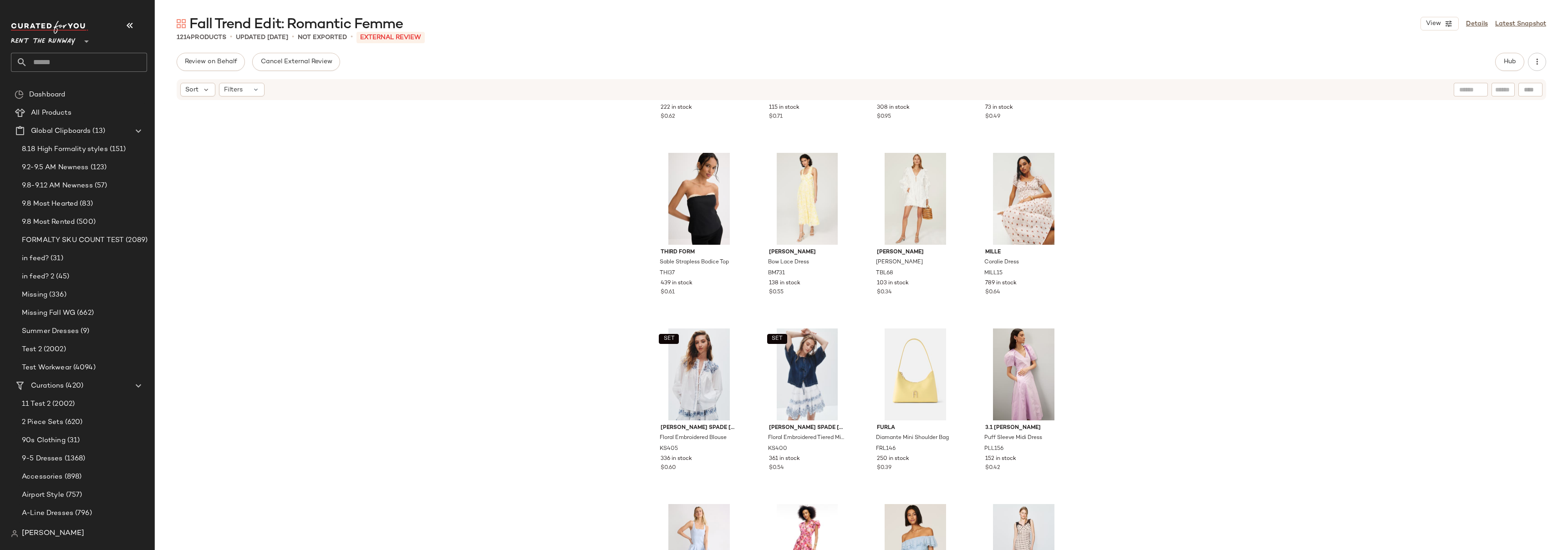
click at [1084, 279] on div "Shoshanna Zarah Dress SH476 222 in stock $0.62 GANNI Ganni Bou Hobo GAN70 115 i…" at bounding box center [862, 339] width 1413 height 477
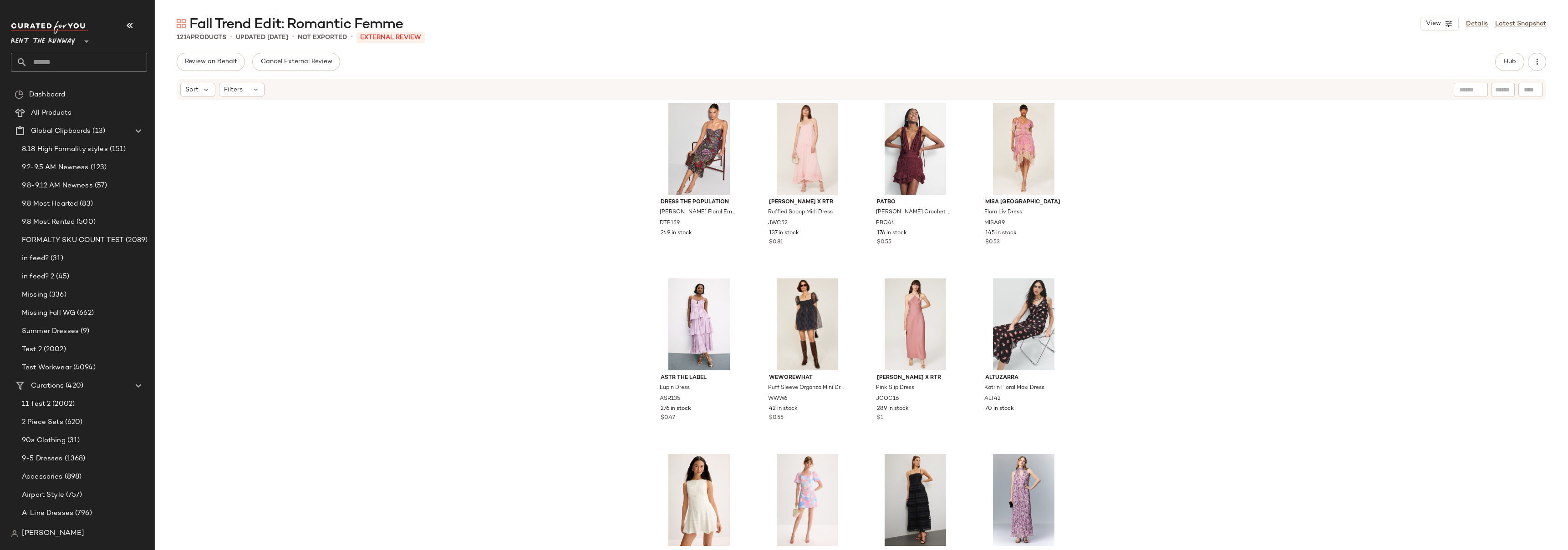
scroll to position [0, 0]
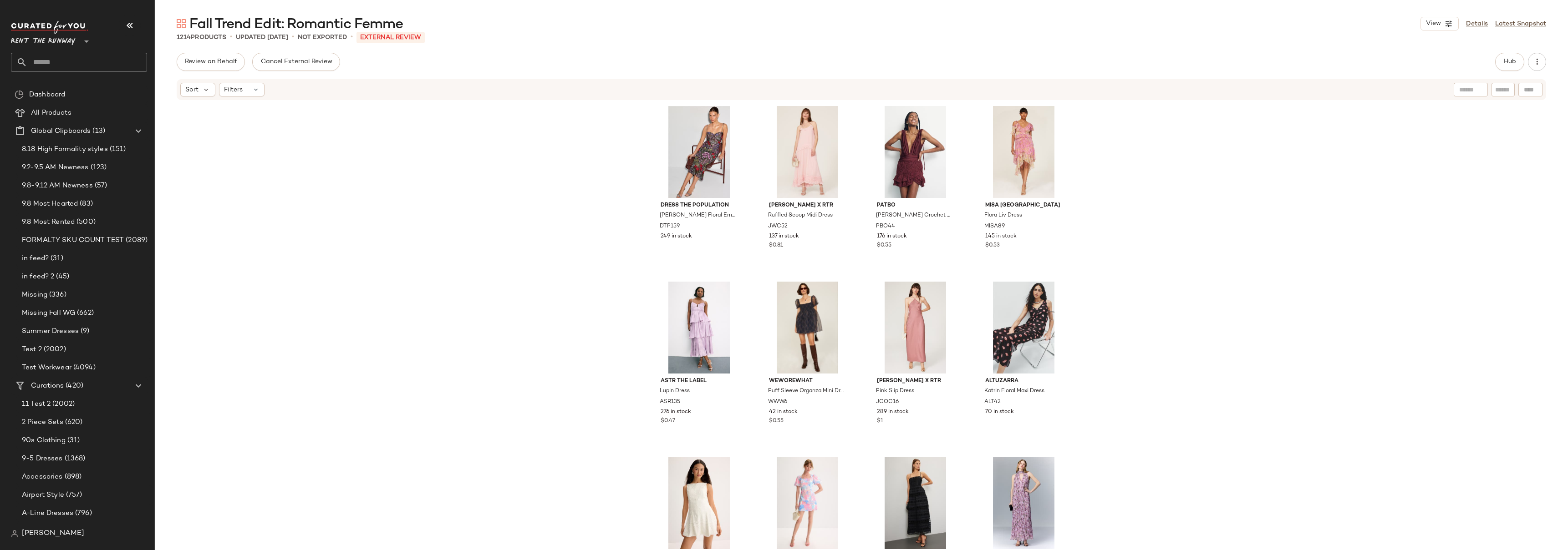
click at [56, 61] on input "text" at bounding box center [86, 62] width 120 height 19
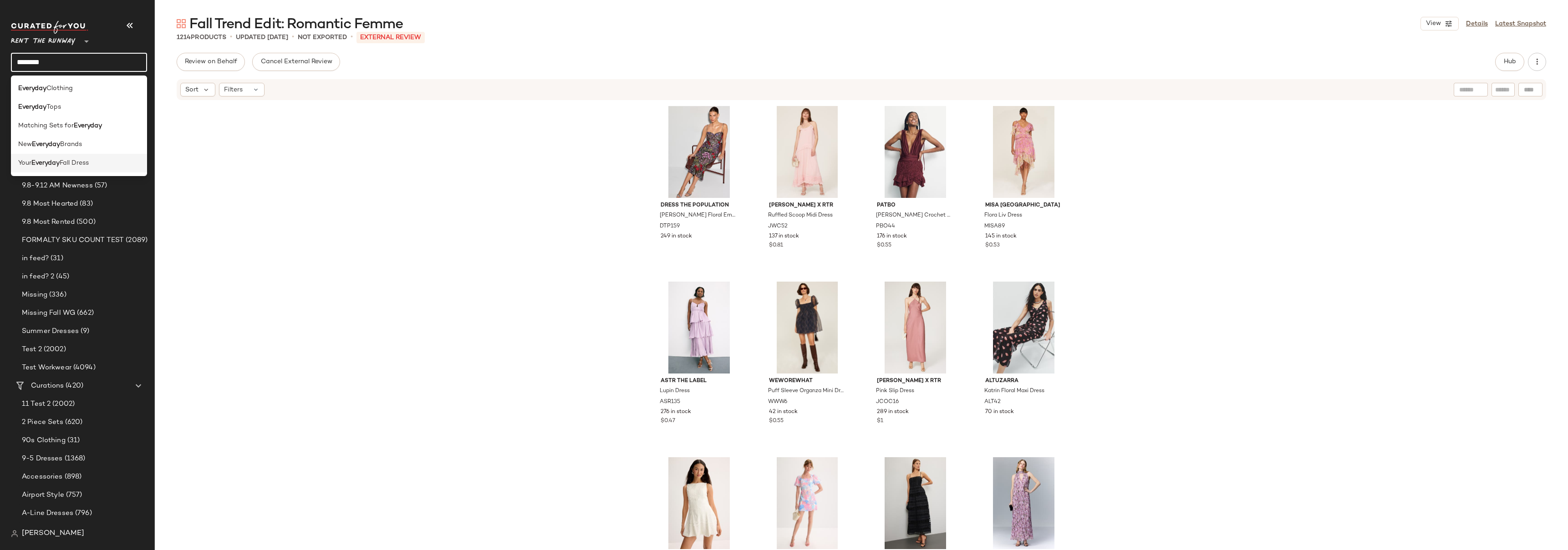
type input "********"
click at [71, 159] on span "Fall Dress" at bounding box center [74, 163] width 29 height 10
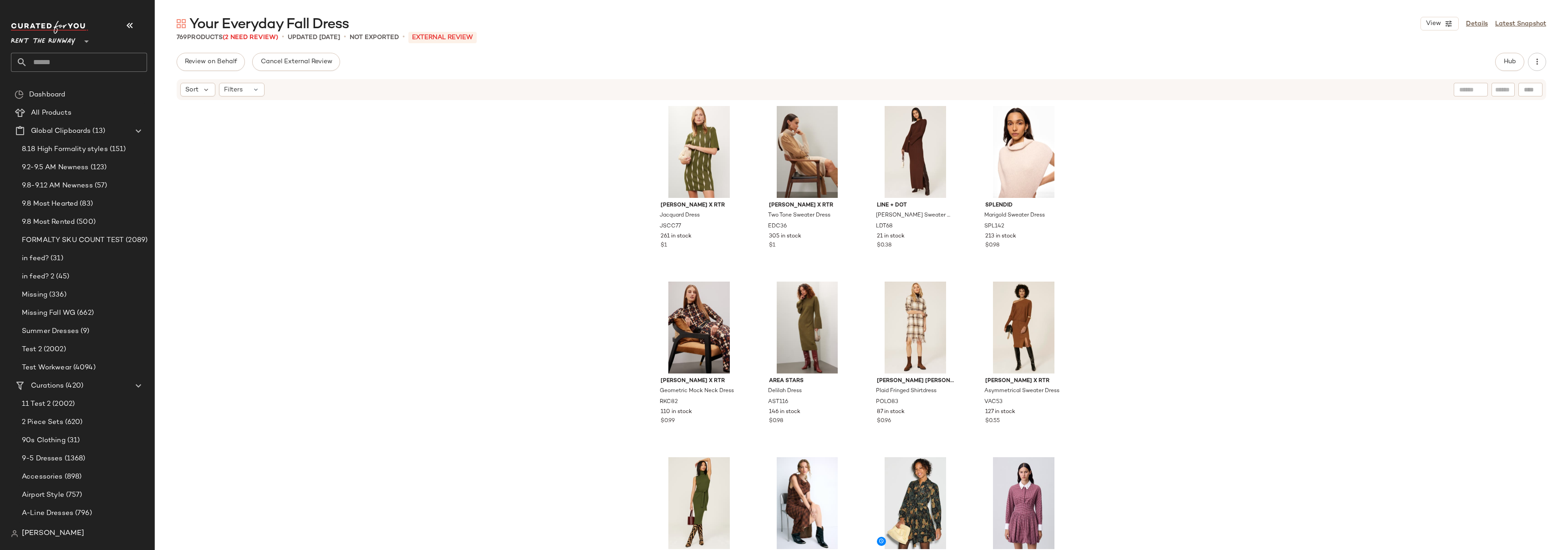
click at [602, 215] on div "Saunders x RTR Jacquard Dress JSCC77 261 in stock $1 Eudon Choi x RTR Two Tone …" at bounding box center [862, 339] width 1413 height 477
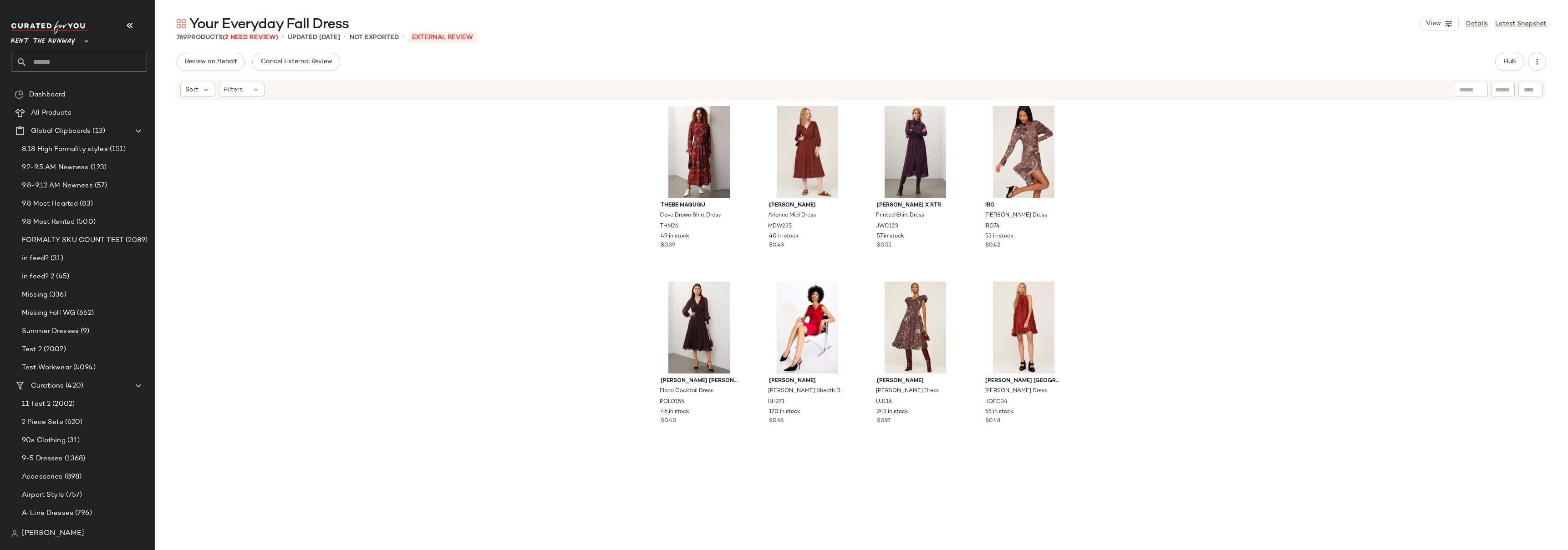
scroll to position [5070, 0]
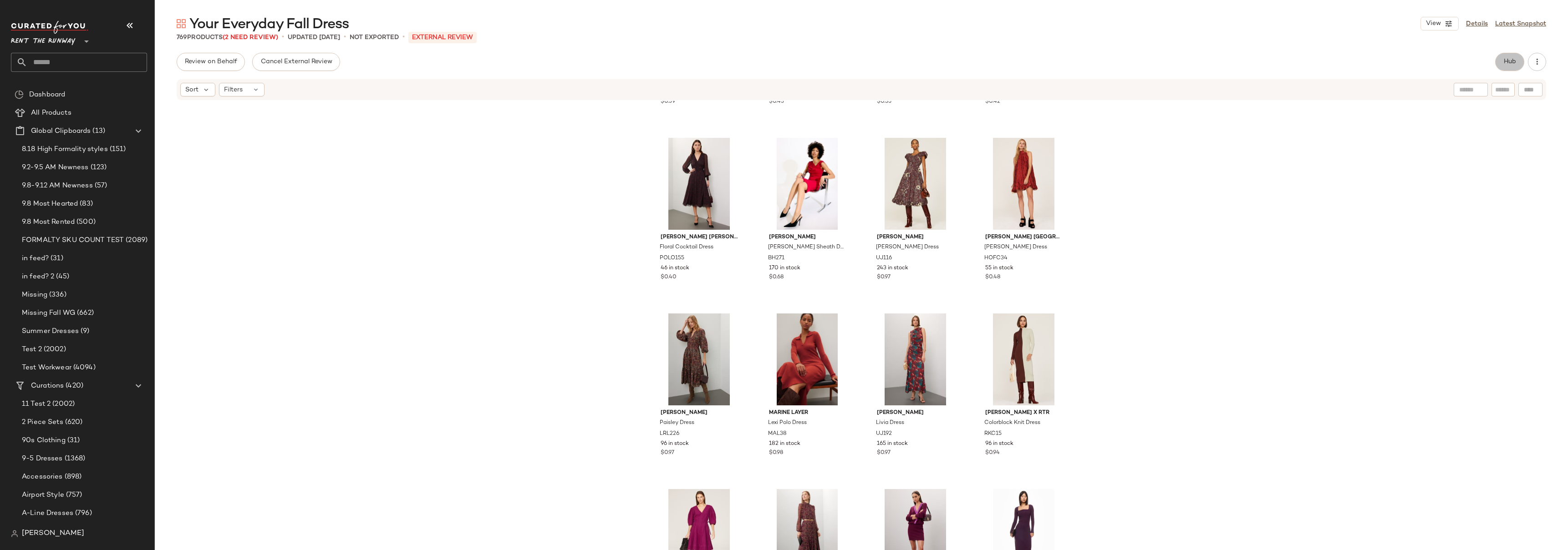
click at [1504, 60] on span "Hub" at bounding box center [1510, 62] width 12 height 8
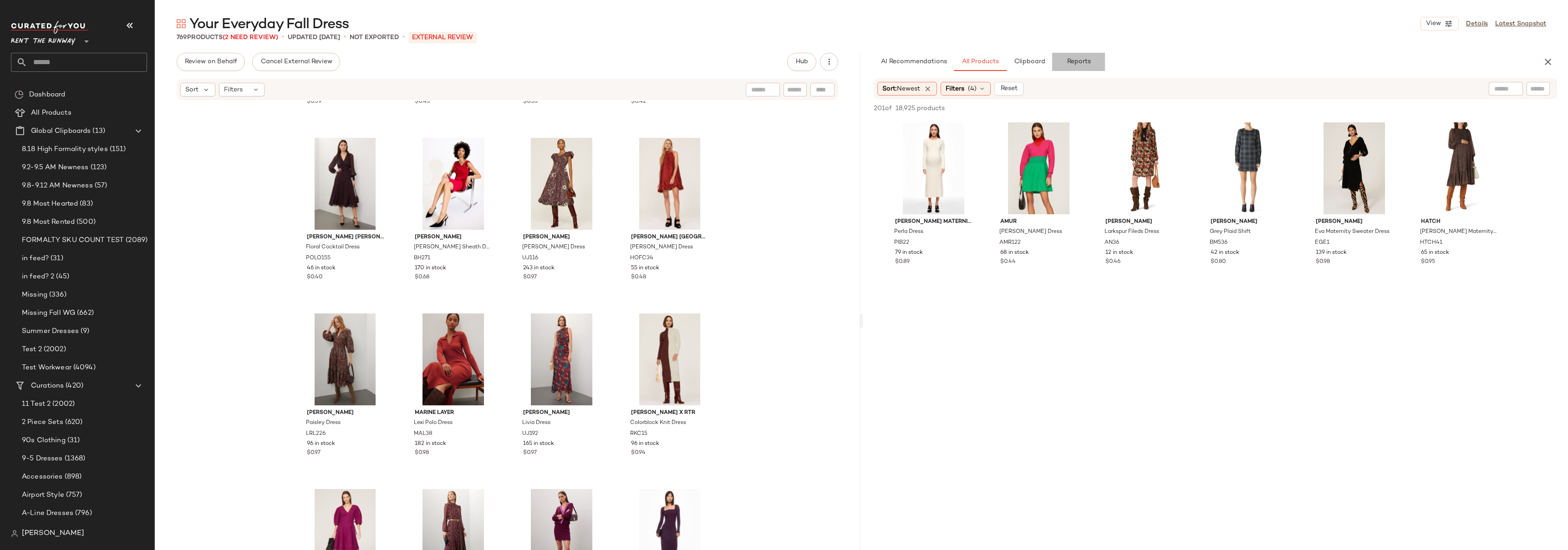
click at [1084, 62] on span "Reports" at bounding box center [1078, 62] width 24 height 8
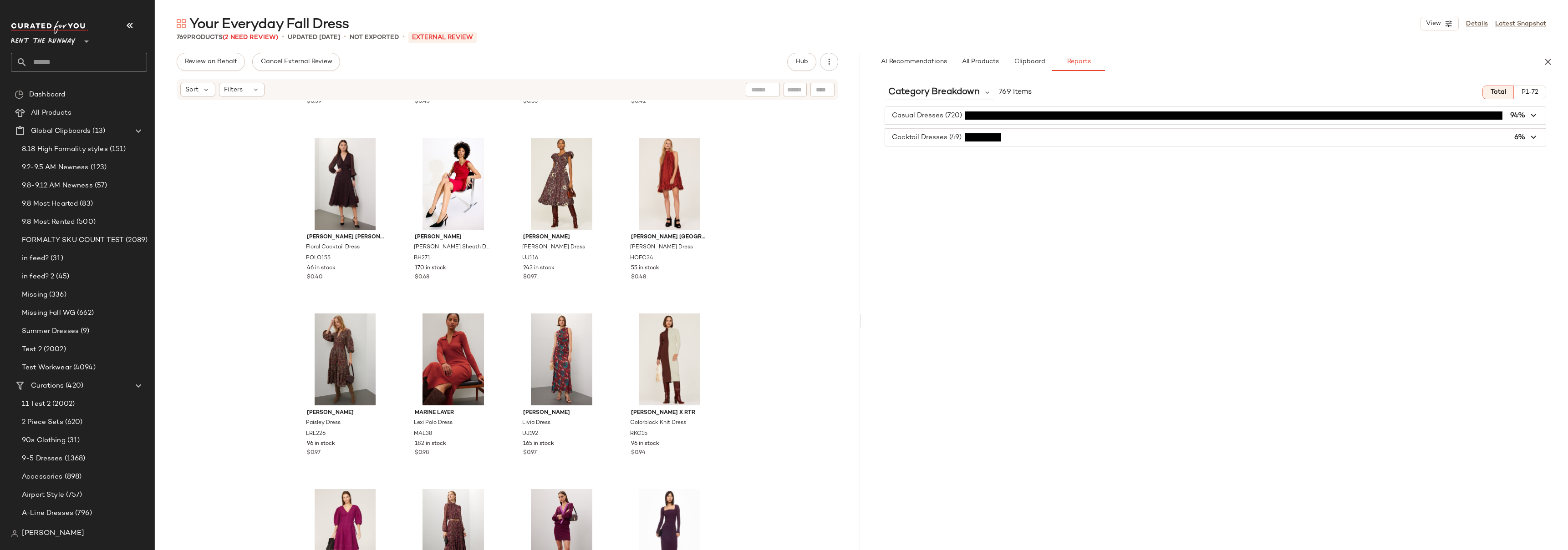
click at [951, 116] on span "button" at bounding box center [1215, 116] width 661 height 17
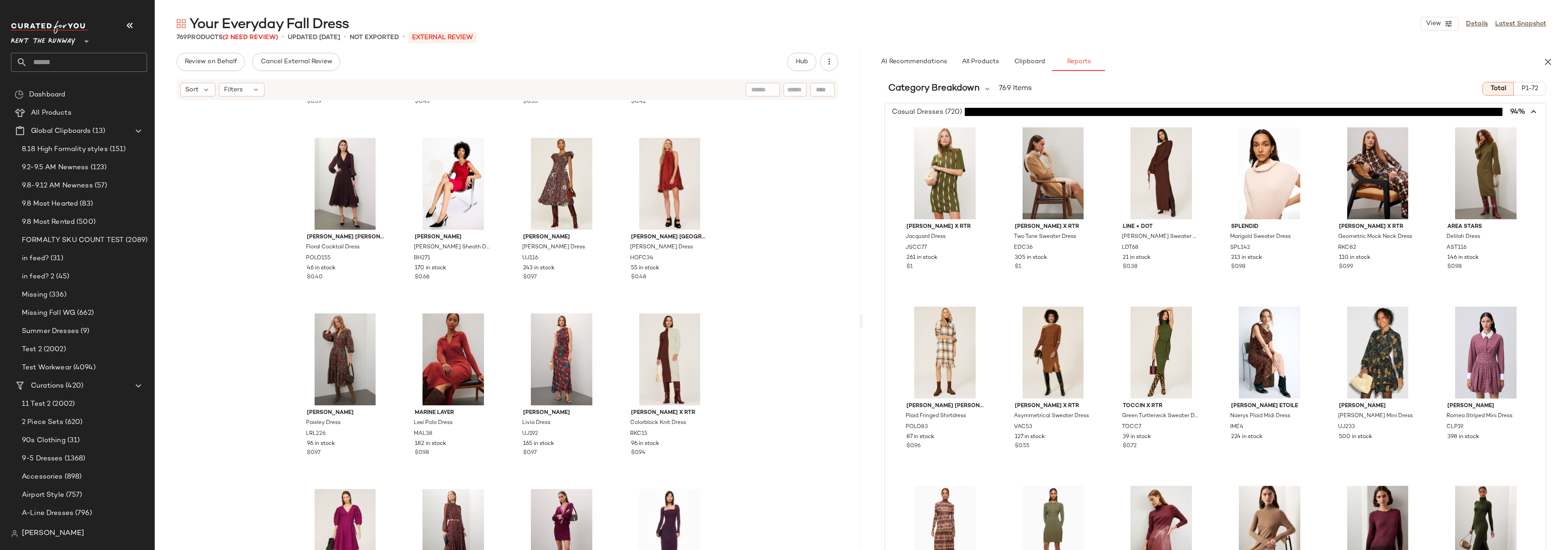
scroll to position [0, 0]
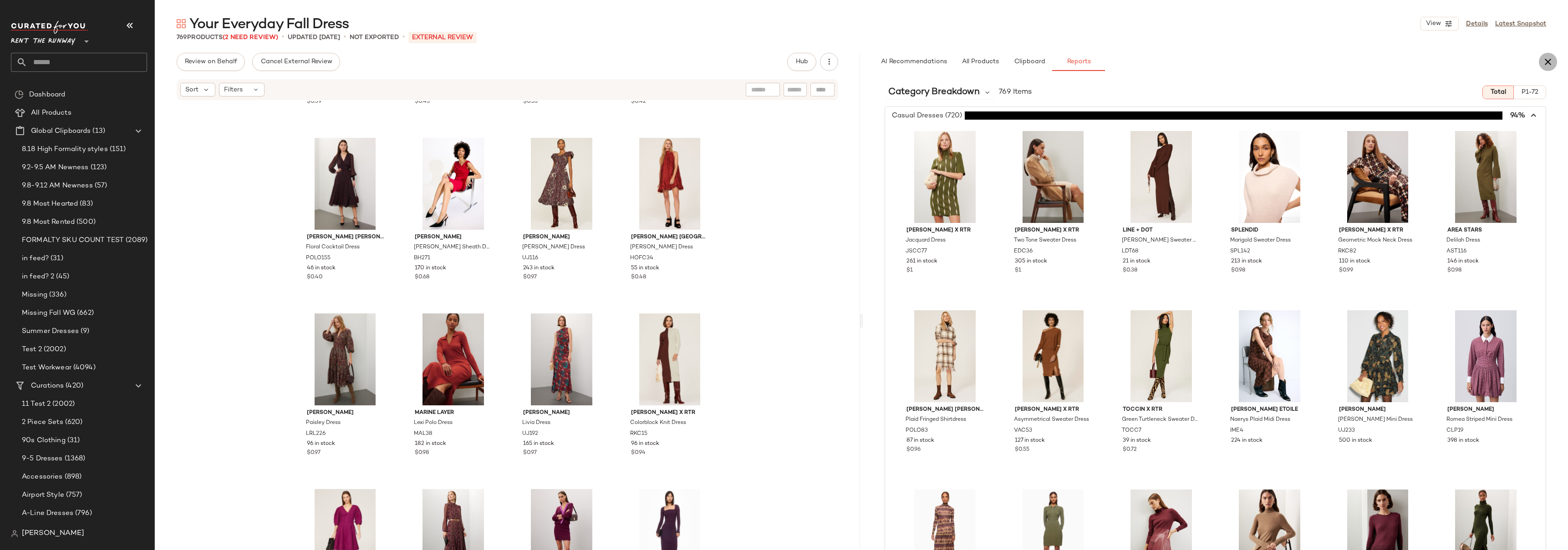
click at [1549, 63] on icon "button" at bounding box center [1548, 62] width 11 height 11
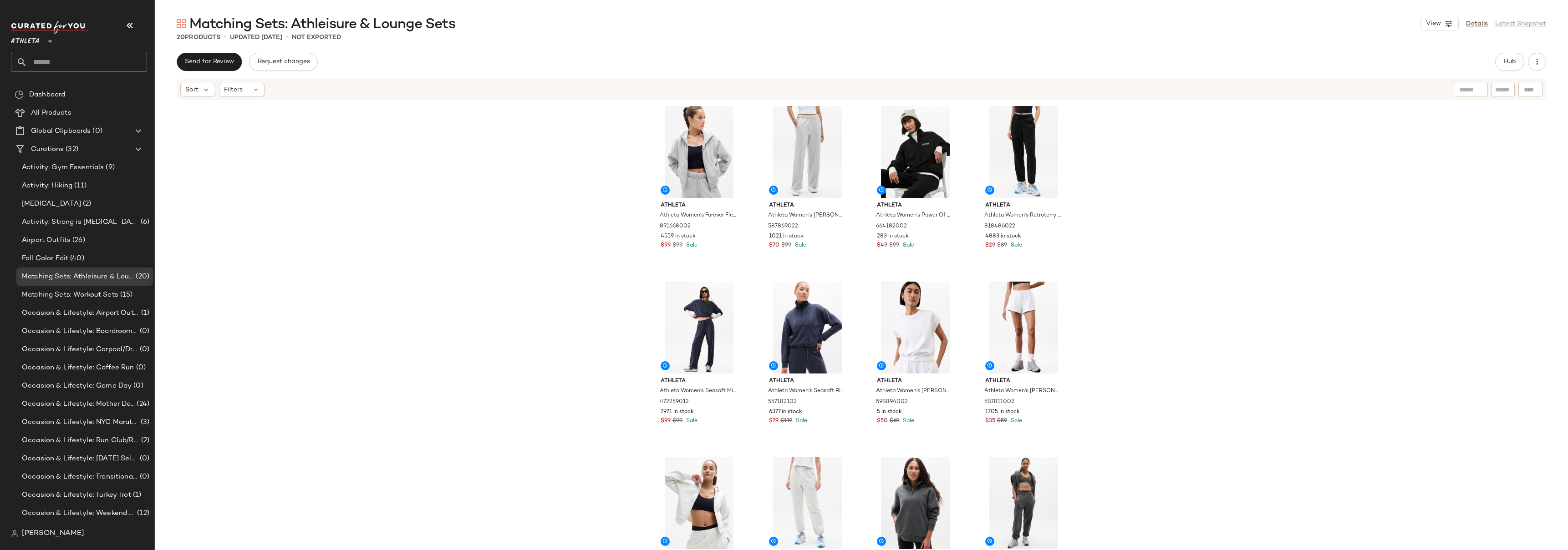
click at [1158, 241] on div "Athleta Athleta Women's Forever Fleece Full Zip Sweatshirt [PERSON_NAME] Size X…" at bounding box center [862, 339] width 1413 height 477
click at [1150, 192] on div "Athleta Athleta Women's Forever Fleece Full Zip Sweatshirt [PERSON_NAME] Size X…" at bounding box center [862, 339] width 1413 height 477
click at [1144, 134] on div "Athleta Athleta Women's Forever Fleece Full Zip Sweatshirt [PERSON_NAME] Size X…" at bounding box center [862, 339] width 1413 height 477
click at [1174, 187] on div "Athleta Athleta Women's Forever Fleece Full Zip Sweatshirt [PERSON_NAME] Size X…" at bounding box center [862, 339] width 1413 height 477
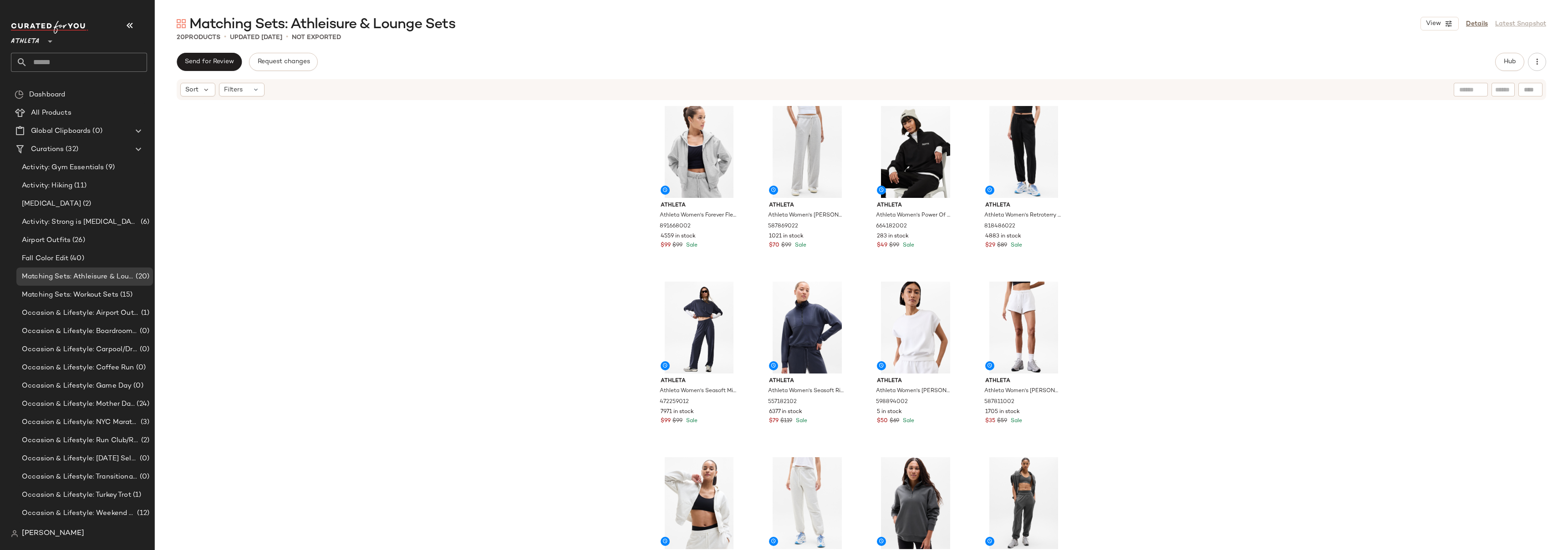
click at [1178, 158] on div "Athleta Athleta Women's Forever Fleece Full Zip Sweatshirt [PERSON_NAME] Size X…" at bounding box center [862, 339] width 1413 height 477
click at [1089, 199] on div "Athleta Athleta Women's Forever Fleece Full Zip Sweatshirt [PERSON_NAME] Size X…" at bounding box center [862, 339] width 1413 height 477
click at [1120, 166] on div "Athleta Athleta Women's Forever Fleece Full Zip Sweatshirt [PERSON_NAME] Size X…" at bounding box center [862, 339] width 1413 height 477
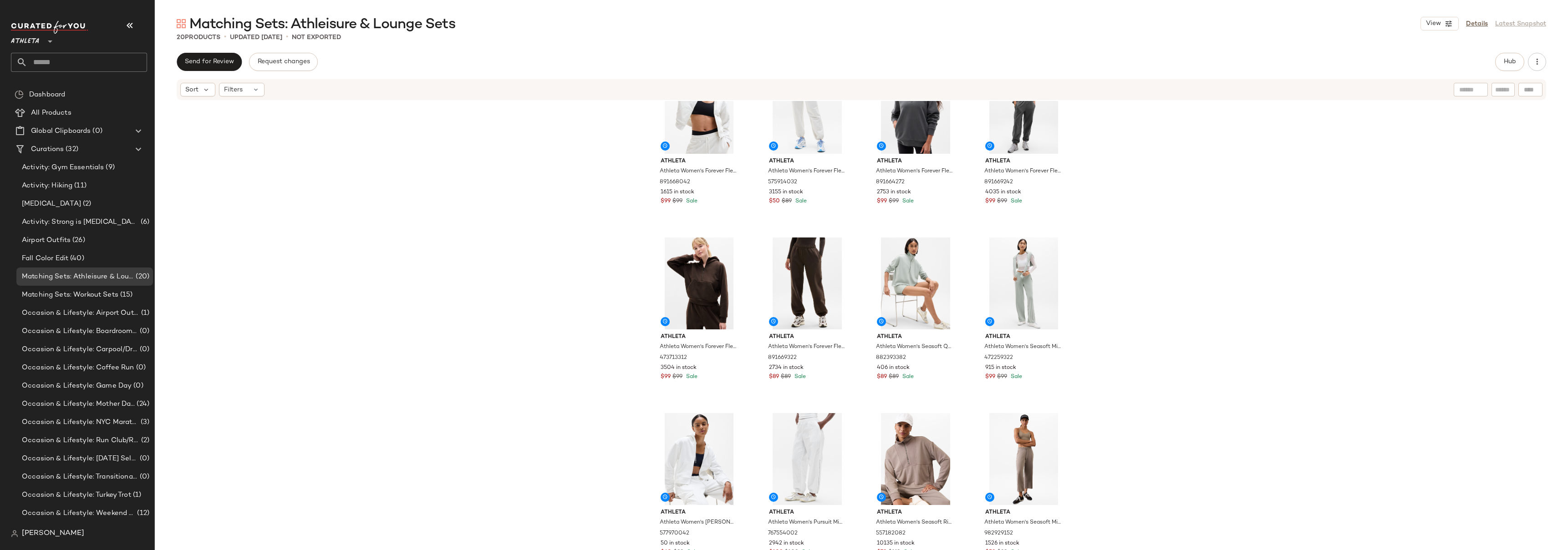
scroll to position [404, 0]
click at [1121, 196] on div "Athleta Athleta Women's Seasoft Mid Rise Straight Pant Navy Plus Size 2X 472259…" at bounding box center [862, 339] width 1413 height 477
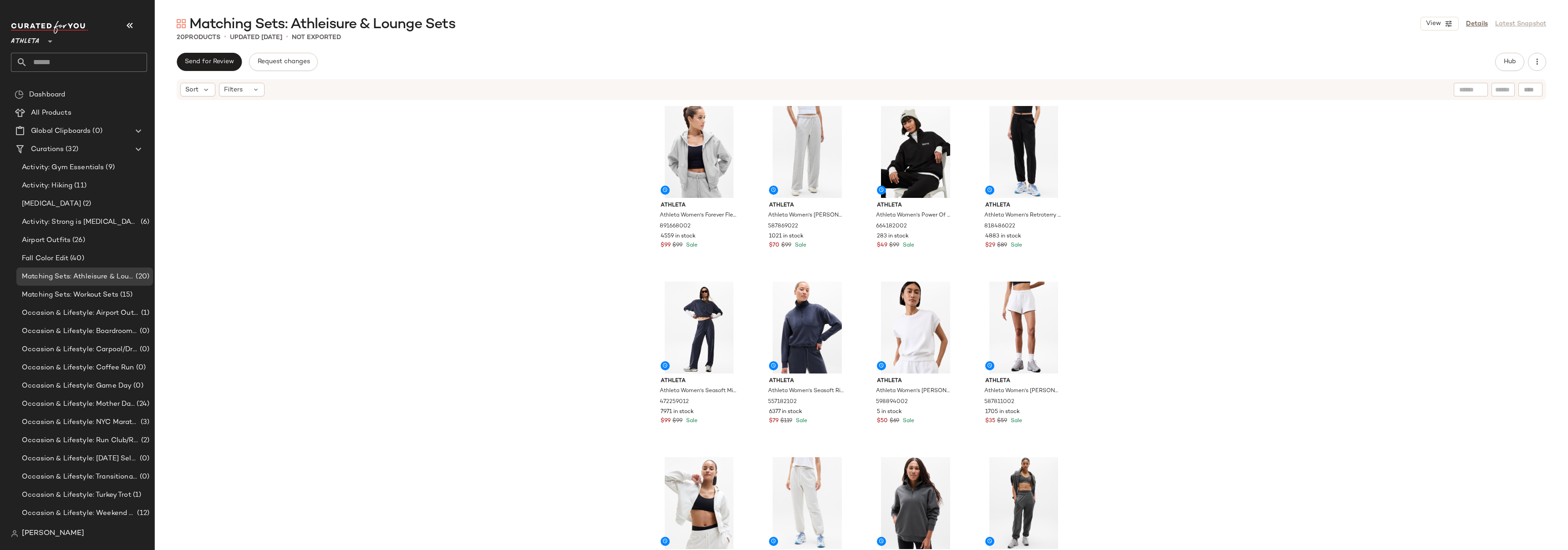
click at [1120, 158] on div "Athleta Athleta Women's Forever Fleece Full Zip Sweatshirt [PERSON_NAME] Size X…" at bounding box center [862, 339] width 1413 height 477
click at [1122, 158] on div "Athleta Athleta Women's Forever Fleece Full Zip Sweatshirt [PERSON_NAME] Size X…" at bounding box center [862, 339] width 1413 height 477
click at [1106, 169] on div "Athleta Athleta Women's Forever Fleece Full Zip Sweatshirt [PERSON_NAME] Size X…" at bounding box center [862, 339] width 1413 height 477
click at [1111, 175] on div "Athleta Athleta Women's Forever Fleece Full Zip Sweatshirt [PERSON_NAME] Size X…" at bounding box center [862, 339] width 1413 height 477
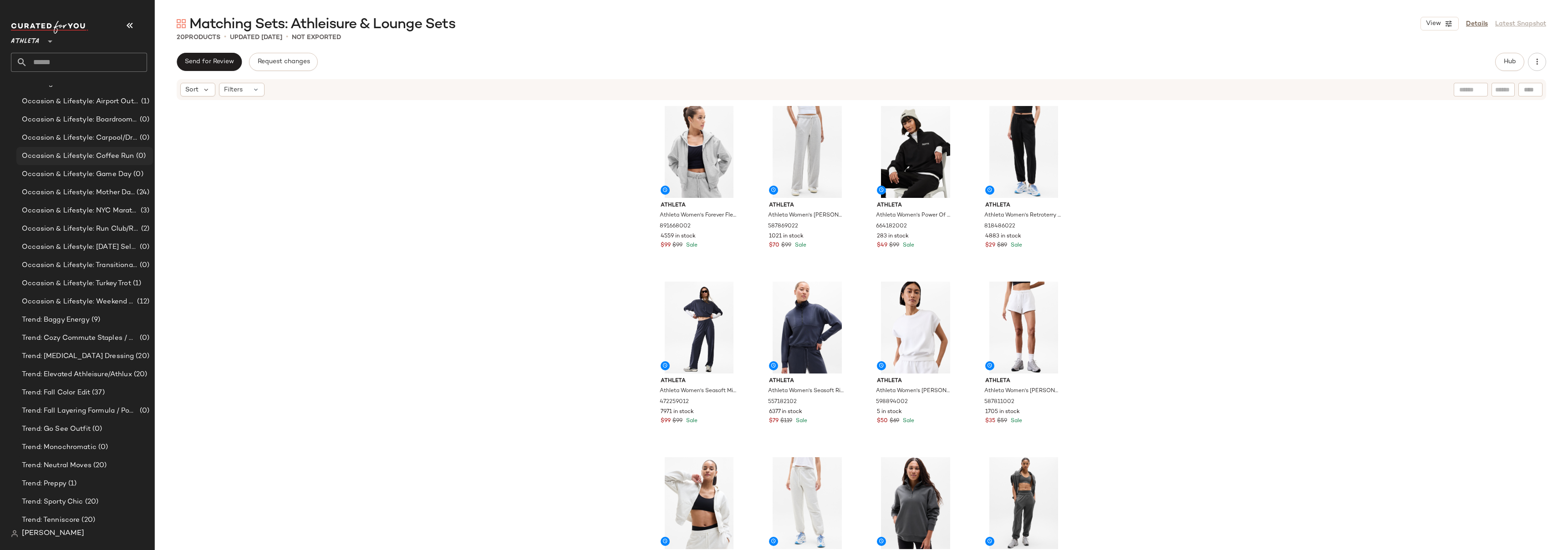
scroll to position [217, 0]
click at [1226, 167] on div "Athleta Athleta Women's Forever Fleece Full Zip Sweatshirt [PERSON_NAME] Size X…" at bounding box center [862, 339] width 1413 height 477
click at [1177, 226] on div "Athleta Athleta Women's Forever Fleece Full Zip Sweatshirt Grey Heather Size XS…" at bounding box center [862, 339] width 1413 height 477
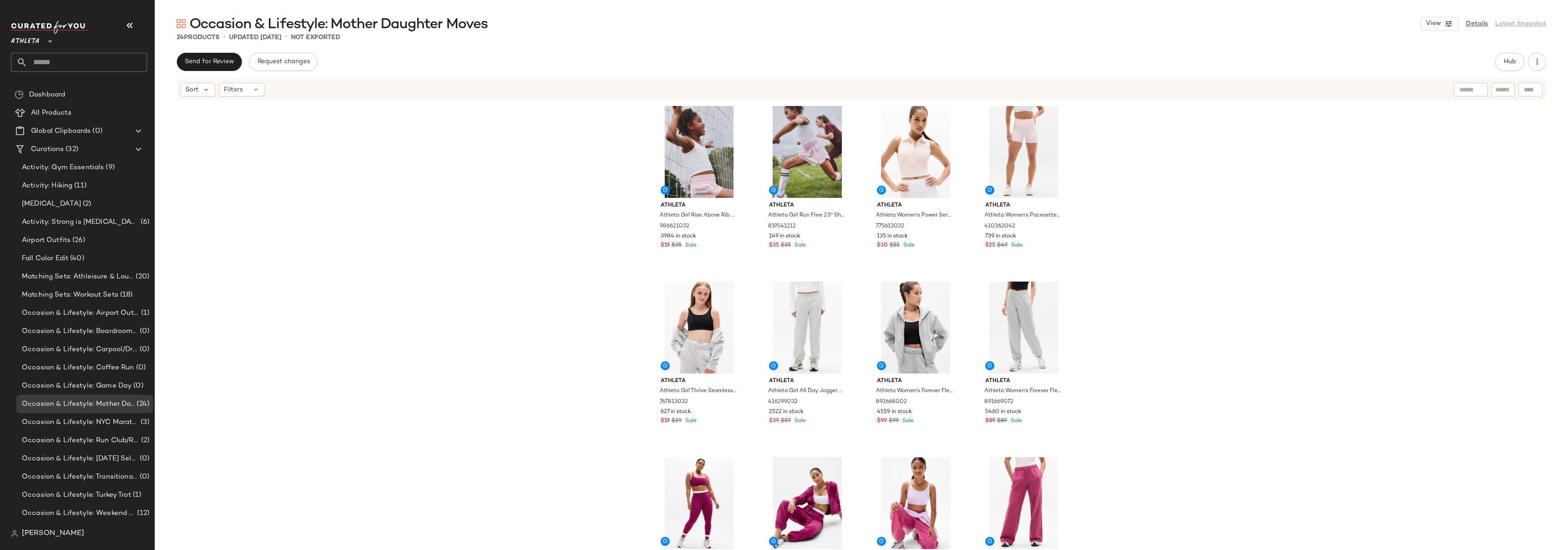
click at [1211, 183] on div "Athleta Athleta Girl Rise Above Rib Crop Tank White Size XS/6 986621032 3984 in…" at bounding box center [862, 339] width 1413 height 477
click at [1144, 165] on div "Athleta Athleta Girl Rise Above Rib Crop Tank White Size XS/6 986621032 3984 in…" at bounding box center [862, 339] width 1413 height 477
click at [1117, 174] on div "Athleta Athleta Girl Rise Above Rib Crop Tank White Size XS/6 986621032 3984 in…" at bounding box center [862, 339] width 1413 height 477
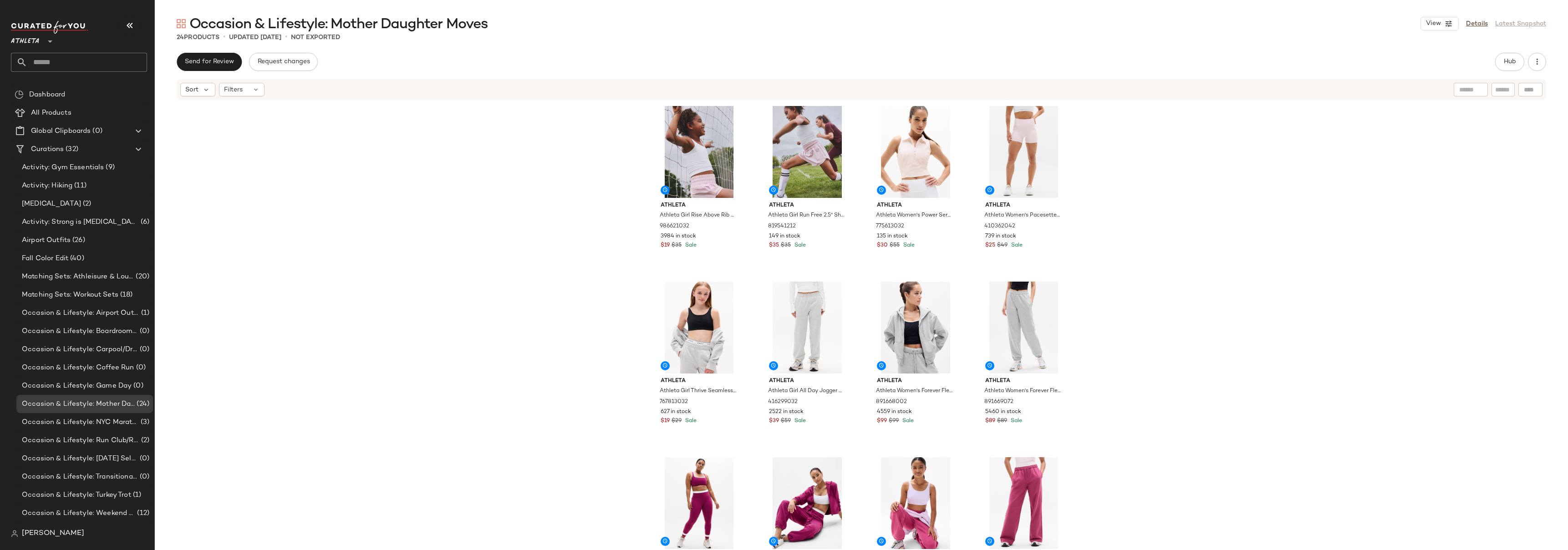
click at [1134, 193] on div "Athleta Athleta Girl Rise Above Rib Crop Tank White Size XS/6 986621032 3984 in…" at bounding box center [862, 339] width 1413 height 477
click at [1131, 214] on div "Athleta Athleta Girl Rise Above Rib Crop Tank White Size XS/6 986621032 3984 in…" at bounding box center [862, 339] width 1413 height 477
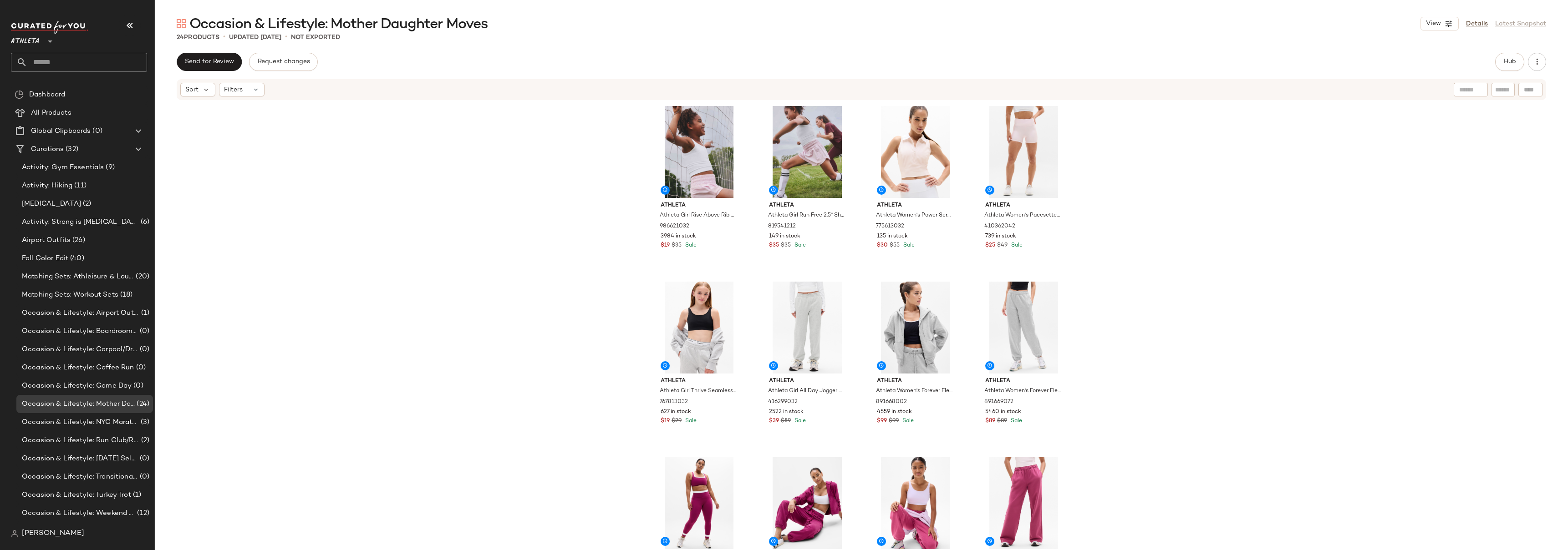
click at [1131, 214] on div "Athleta Athleta Girl Rise Above Rib Crop Tank White Size XS/6 986621032 3984 in…" at bounding box center [862, 339] width 1413 height 477
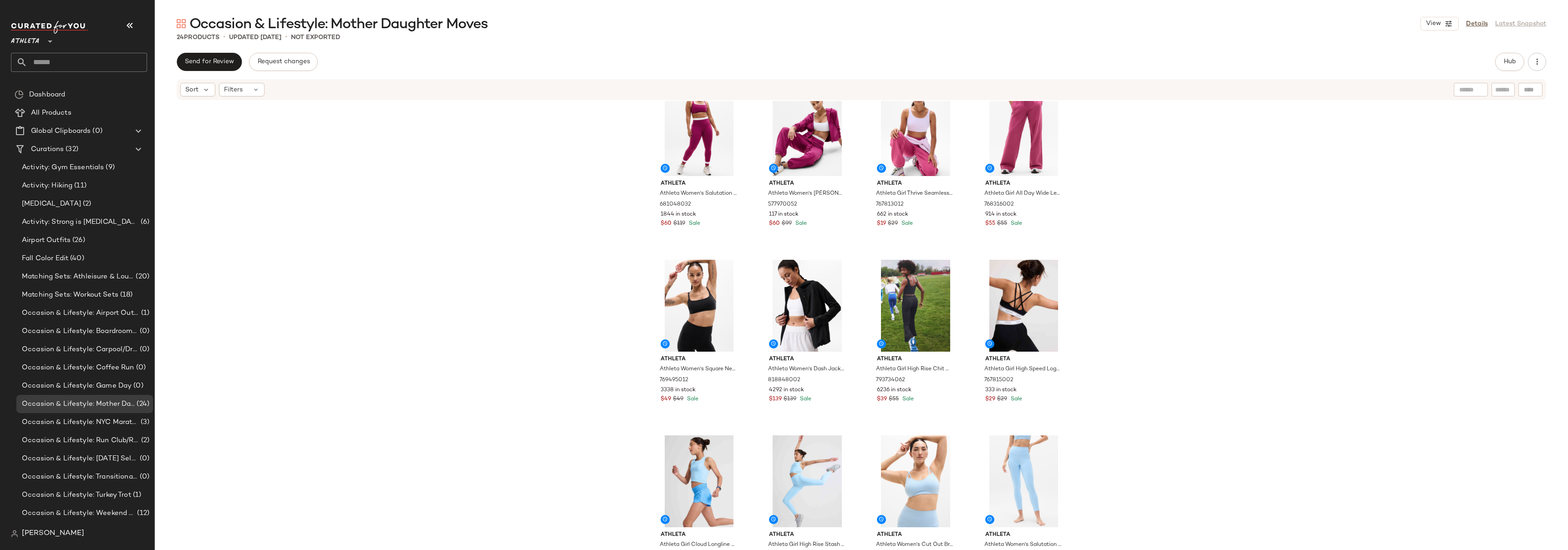
scroll to position [196, 0]
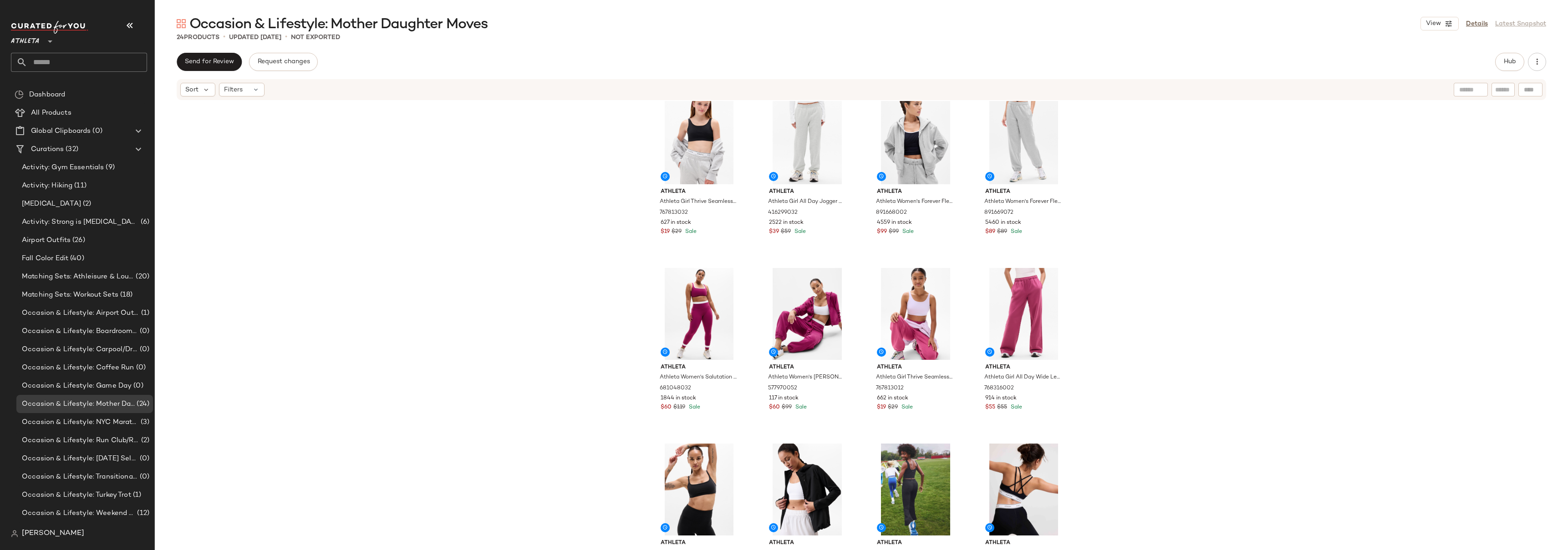
click at [1147, 154] on div "Athleta Athleta Girl Thrive Seamless Adjustable Sports Bra Black Size XS/6 7678…" at bounding box center [862, 339] width 1413 height 477
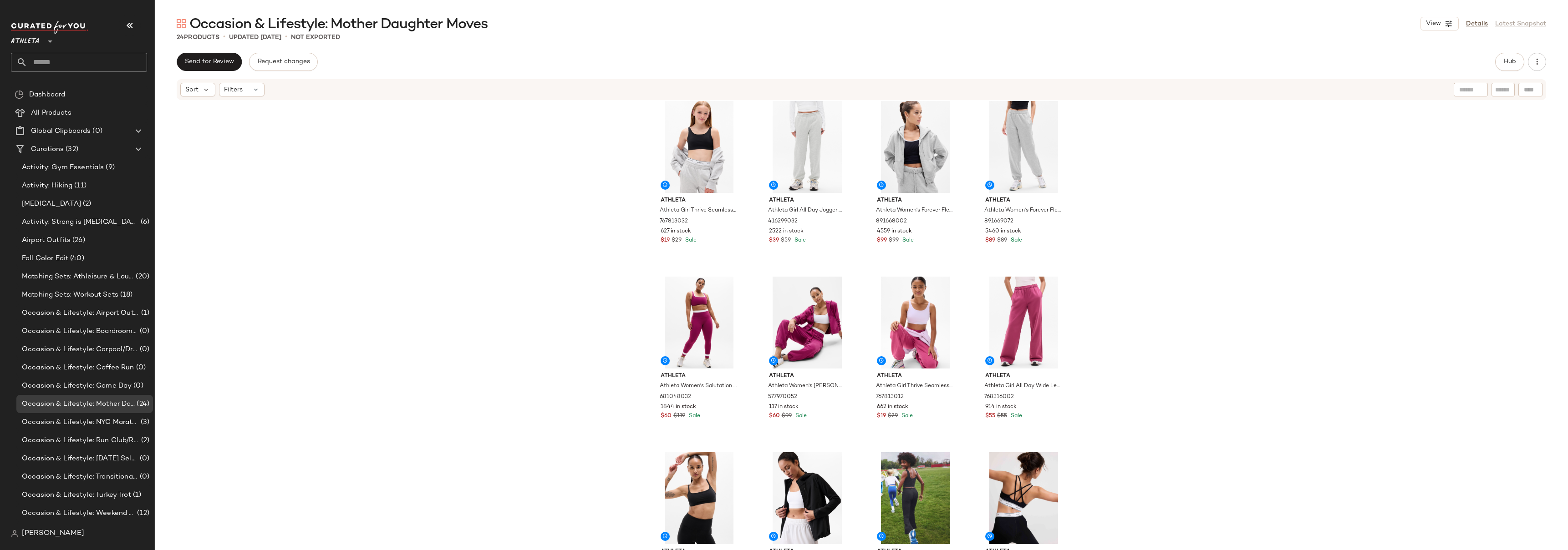
scroll to position [580, 0]
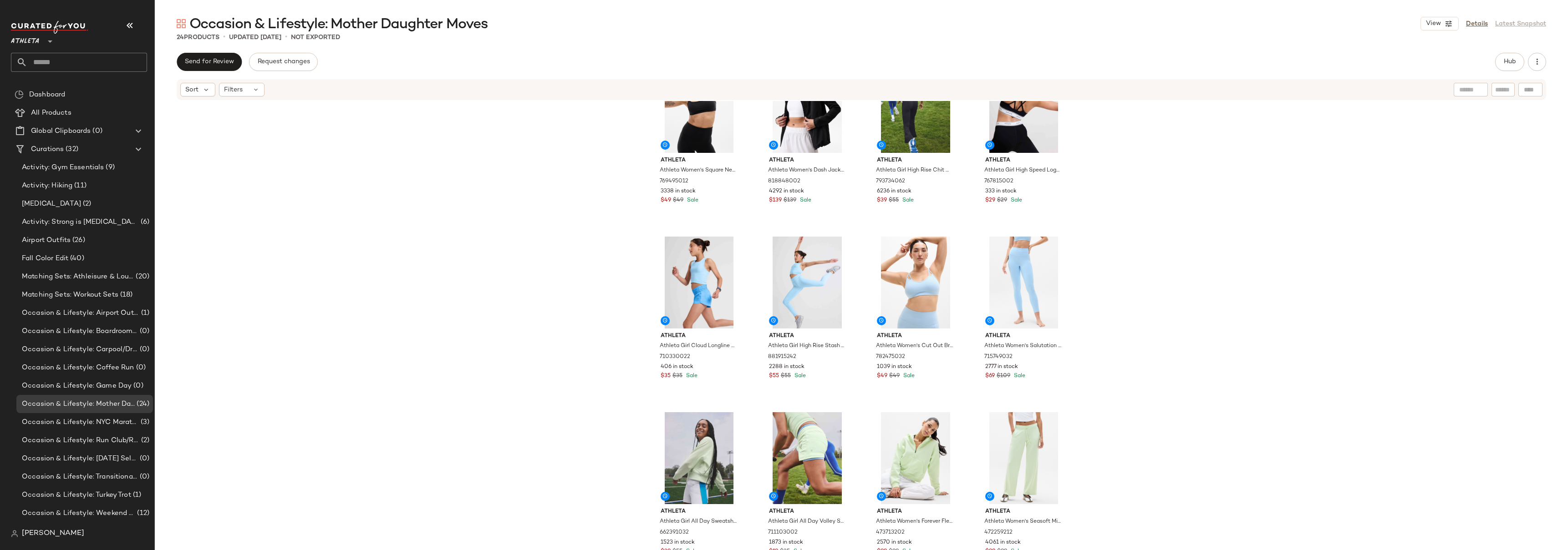
click at [1145, 236] on div "Athleta Athleta Women's Salutation Stash High Rise Double Up Lift Legging Wildb…" at bounding box center [862, 339] width 1413 height 477
click at [1243, 266] on div "Athleta Athleta Women's Salutation Stash High Rise Double Up Lift Legging Wildb…" at bounding box center [862, 339] width 1413 height 477
click at [1151, 184] on div "Athleta Athleta Women's Salutation Stash High Rise Double Up Lift Legging Wildb…" at bounding box center [862, 339] width 1413 height 477
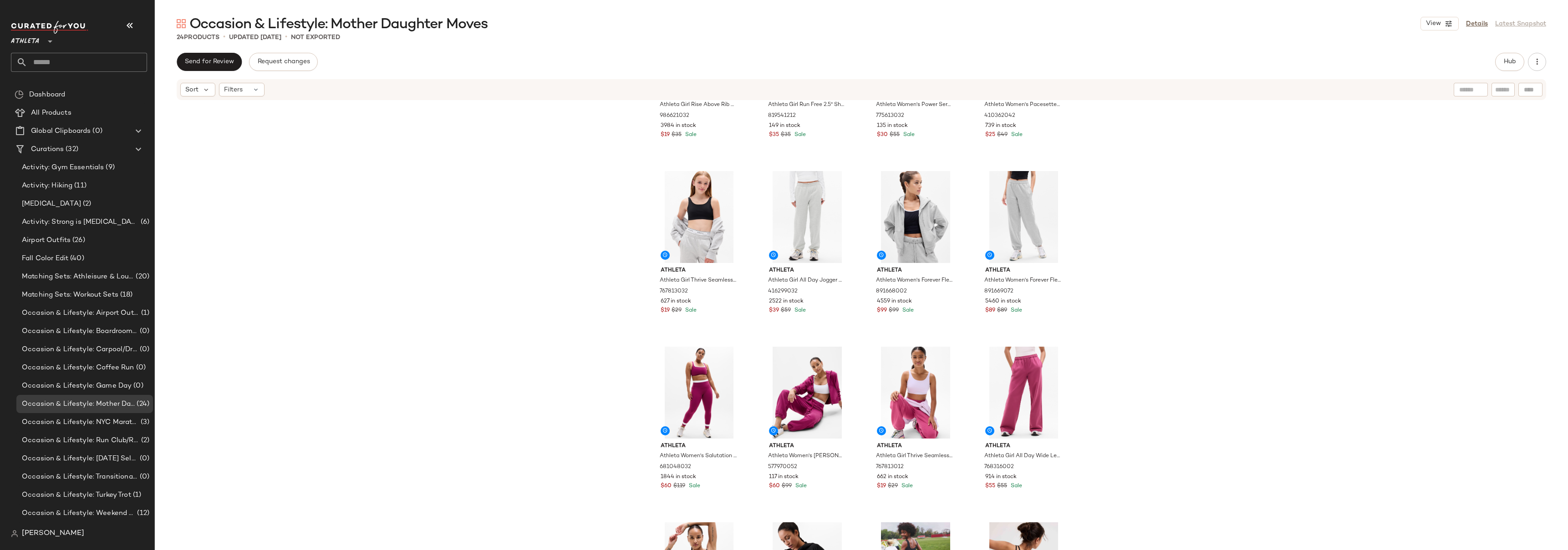
scroll to position [0, 0]
